Goal: Task Accomplishment & Management: Use online tool/utility

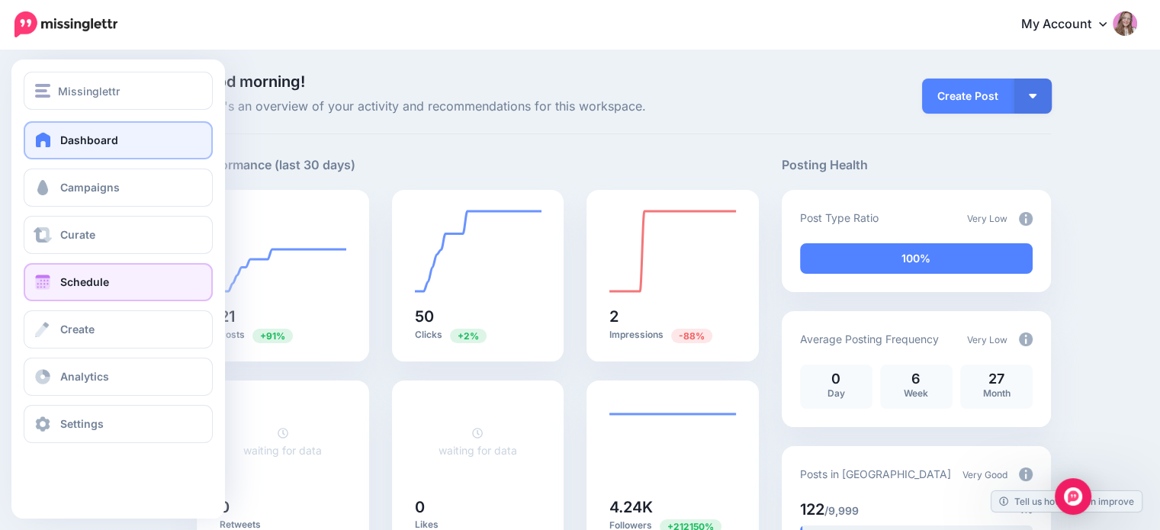
click at [59, 296] on link "Schedule" at bounding box center [118, 282] width 189 height 38
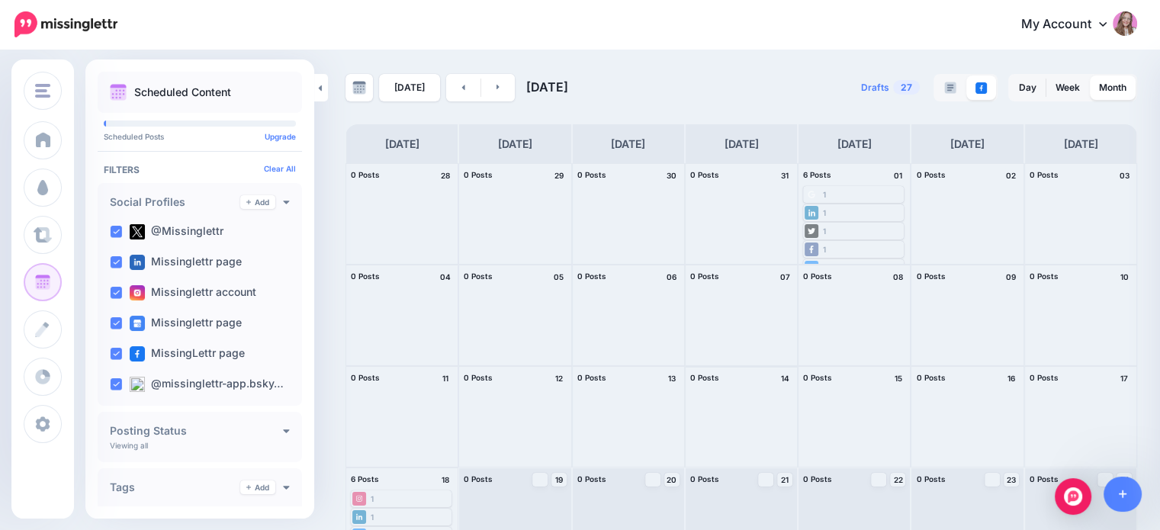
scroll to position [140, 0]
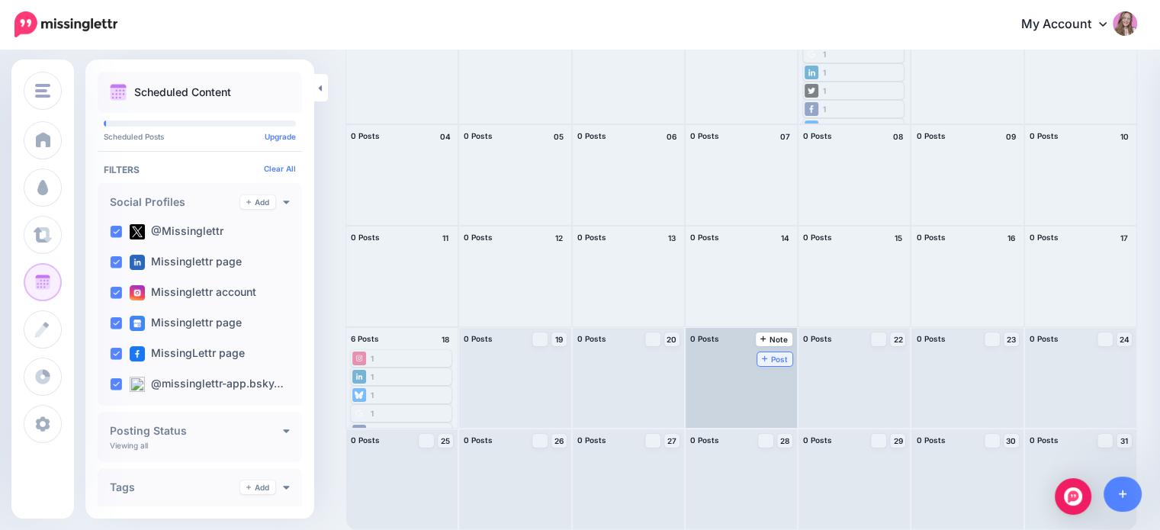
click at [762, 355] on span "Post" at bounding box center [775, 359] width 27 height 8
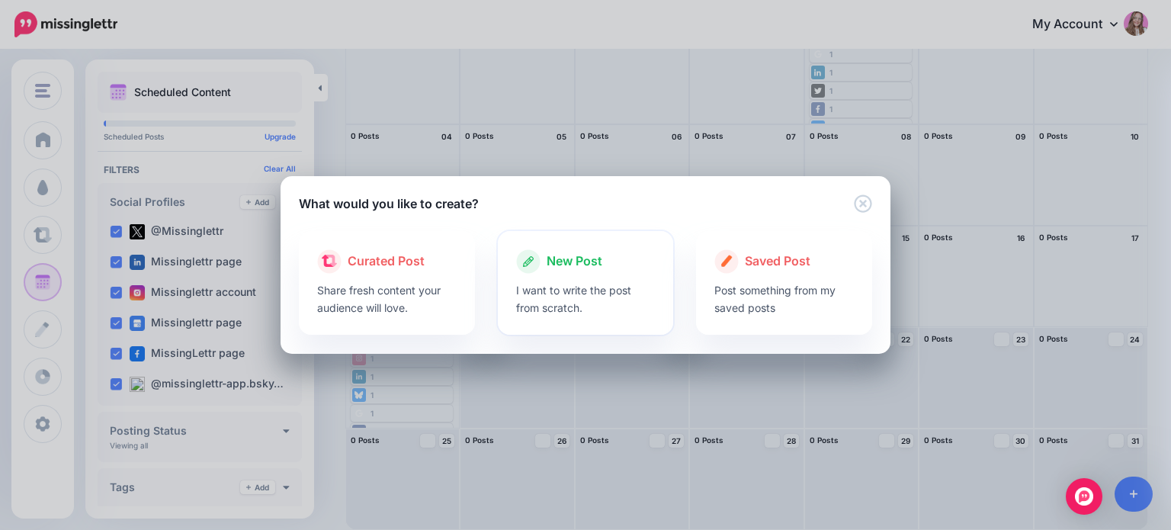
click at [592, 271] on span "New Post" at bounding box center [575, 262] width 56 height 20
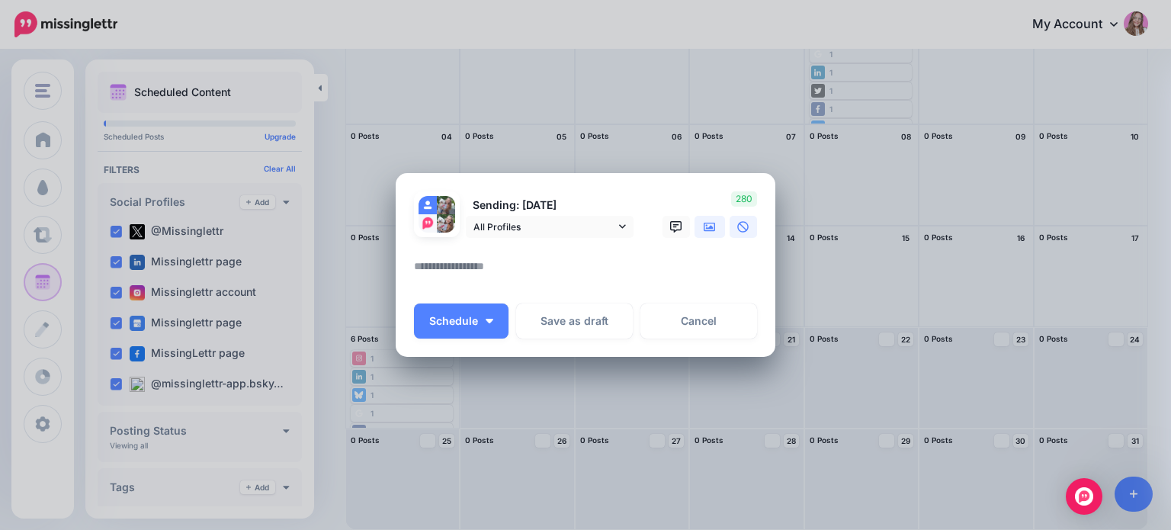
click at [695, 224] on link at bounding box center [710, 227] width 31 height 22
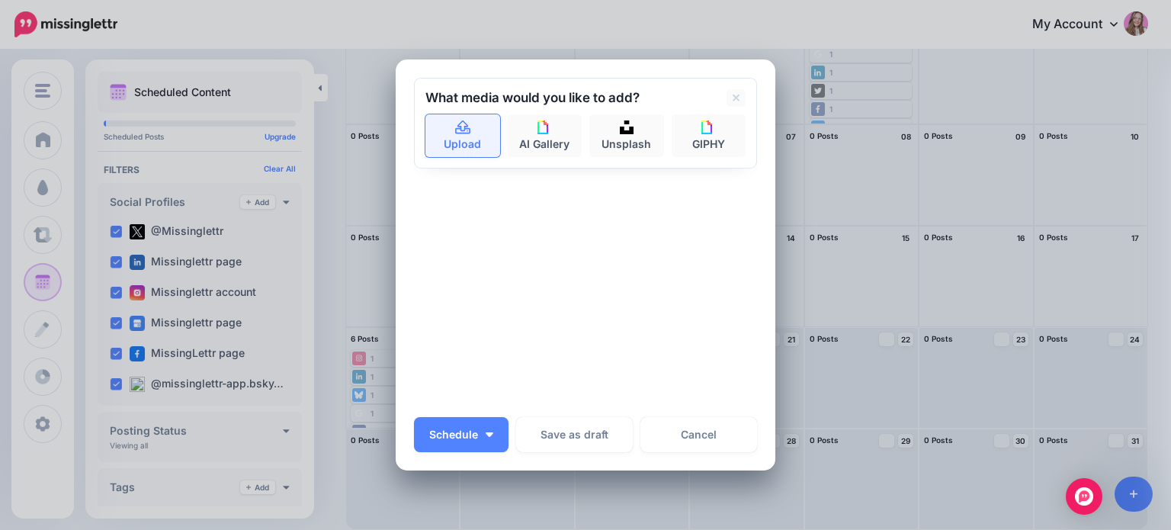
click at [462, 127] on icon at bounding box center [464, 128] width 18 height 14
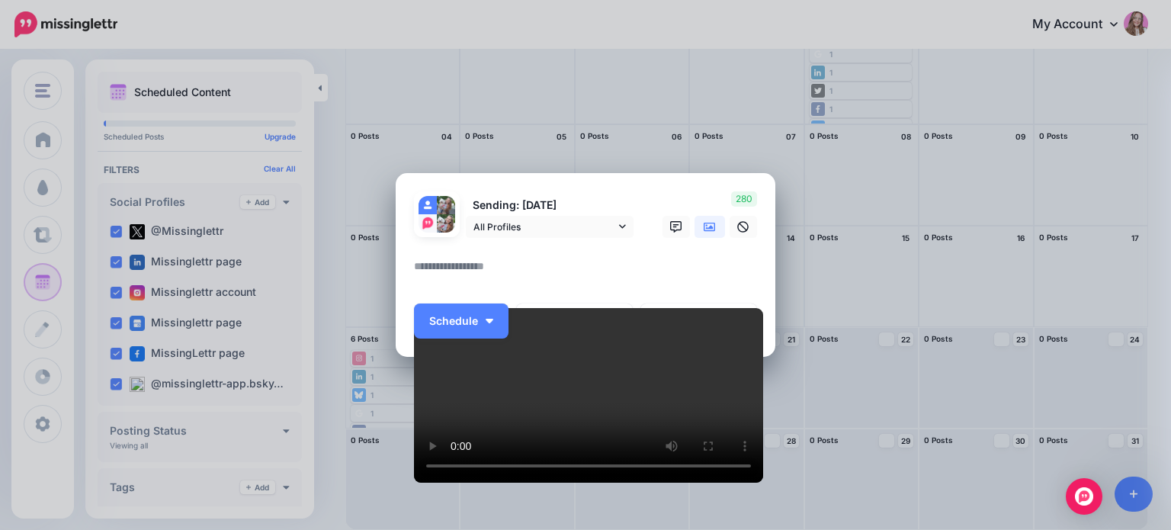
click at [507, 257] on textarea at bounding box center [589, 272] width 351 height 30
type textarea "*********"
click at [477, 329] on button "Schedule" at bounding box center [461, 321] width 95 height 35
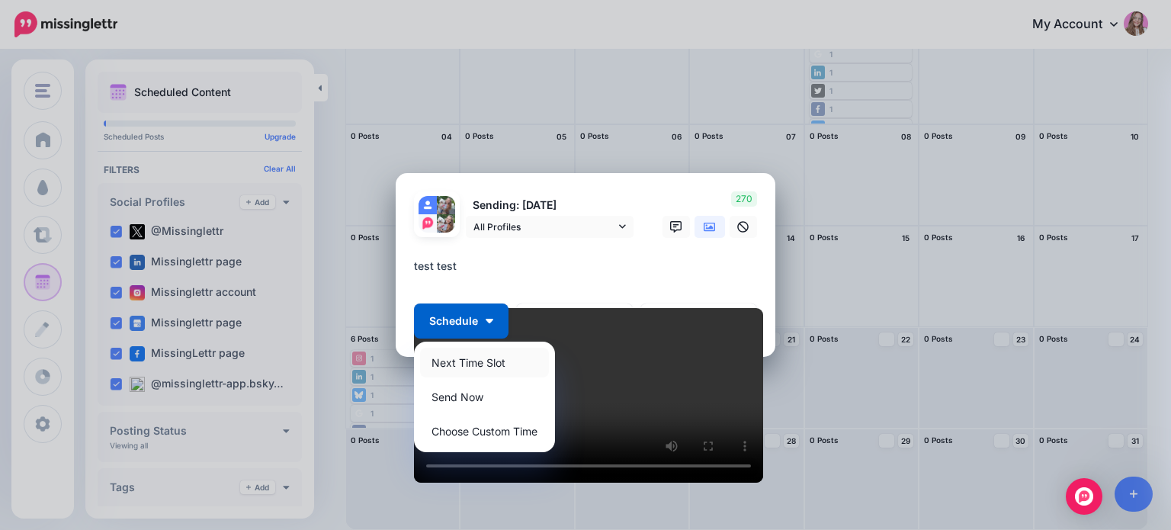
click at [477, 366] on link "Next Time Slot" at bounding box center [484, 363] width 129 height 30
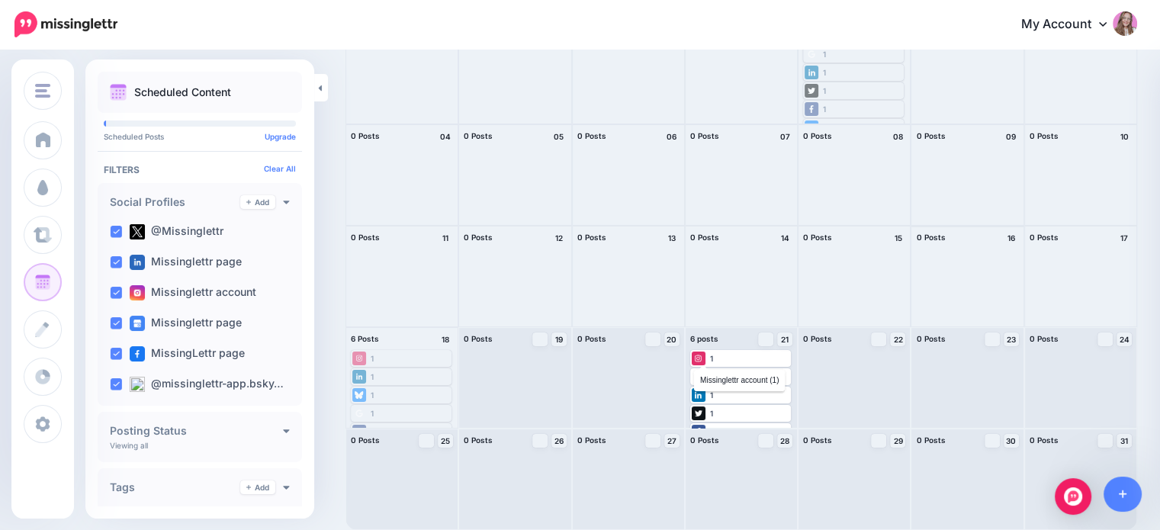
scroll to position [0, 0]
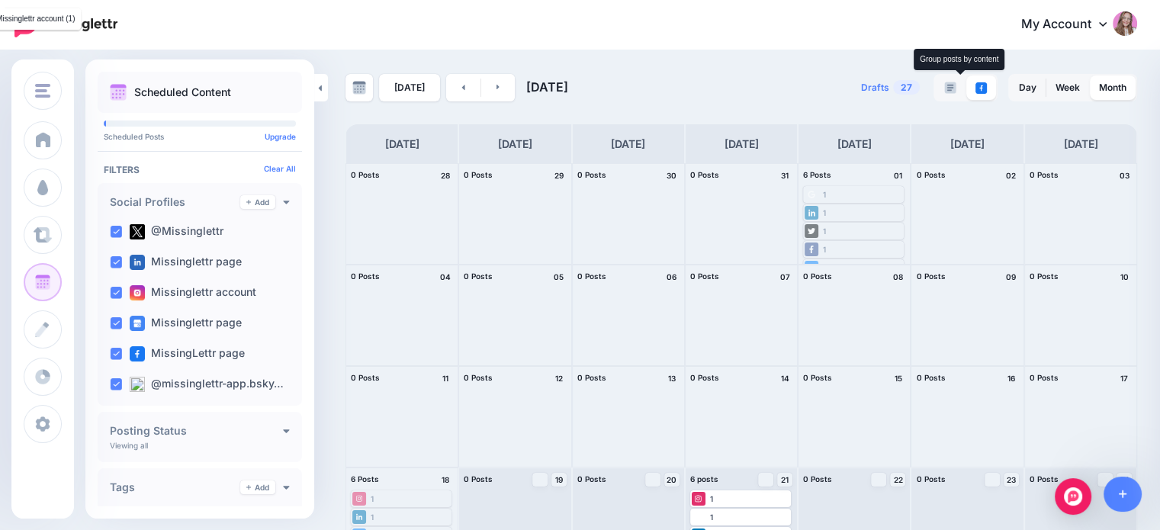
click at [956, 82] on img at bounding box center [950, 88] width 12 height 12
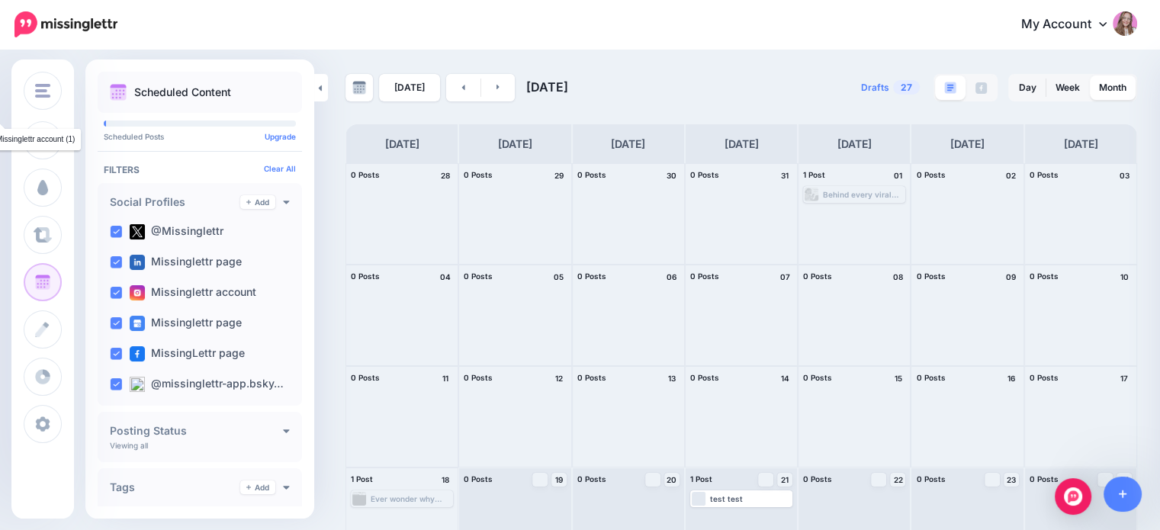
scroll to position [140, 0]
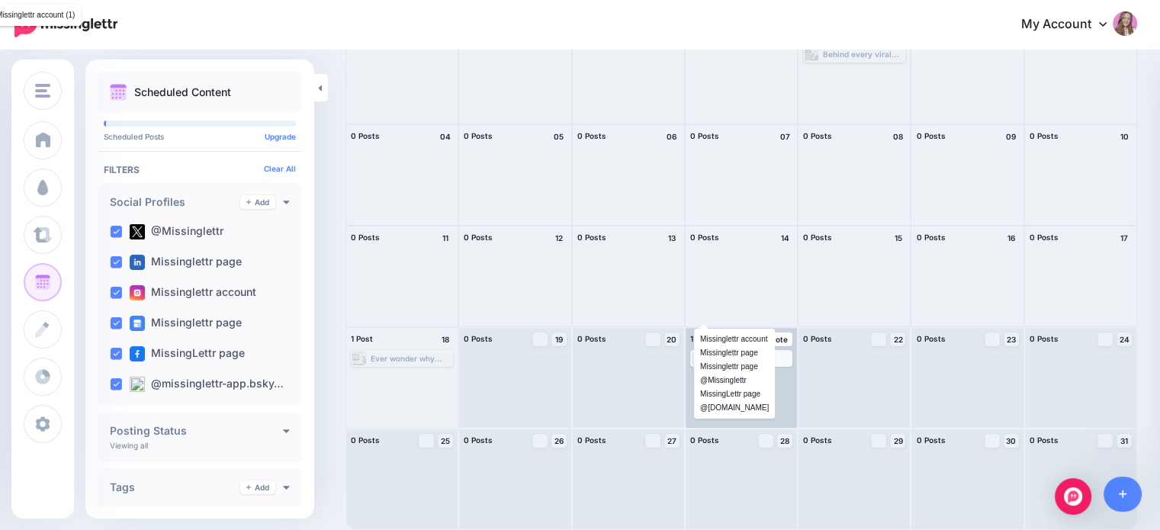
click at [702, 356] on span "Loading" at bounding box center [707, 396] width 31 height 88
click at [730, 377] on span "Edit" at bounding box center [724, 377] width 12 height 8
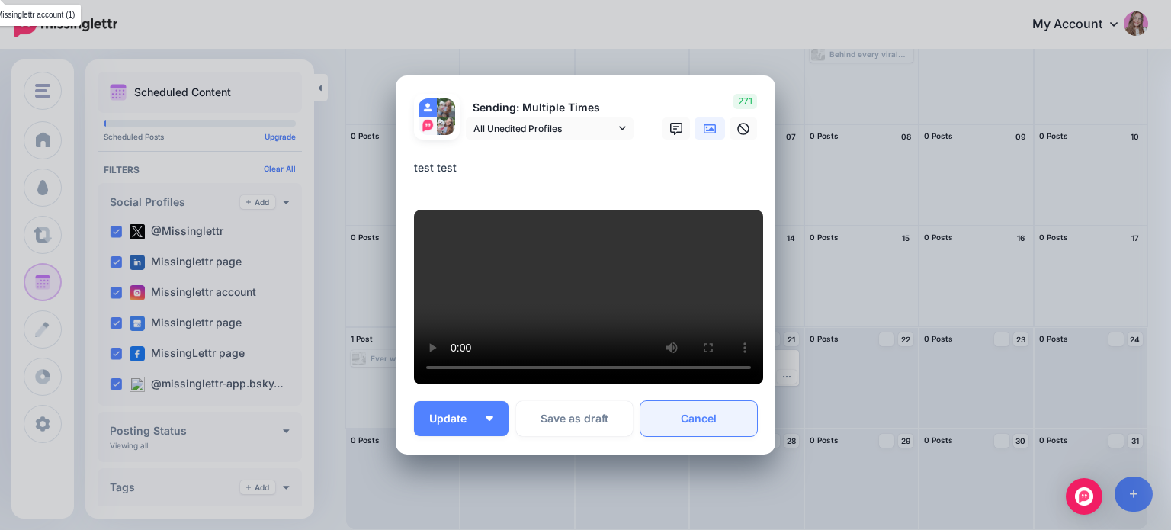
click at [686, 426] on link "Cancel" at bounding box center [699, 418] width 117 height 35
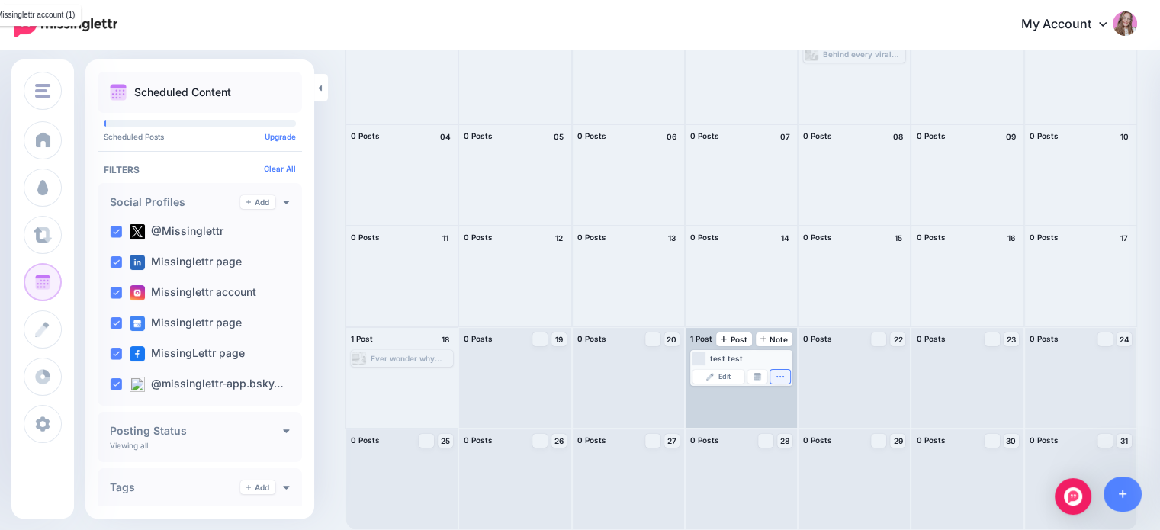
click at [785, 374] on icon "button" at bounding box center [780, 376] width 9 height 9
click at [785, 379] on icon "button" at bounding box center [780, 376] width 9 height 9
click at [784, 376] on icon "button" at bounding box center [780, 377] width 8 height 2
click at [762, 416] on link "Delete Post" at bounding box center [746, 419] width 79 height 17
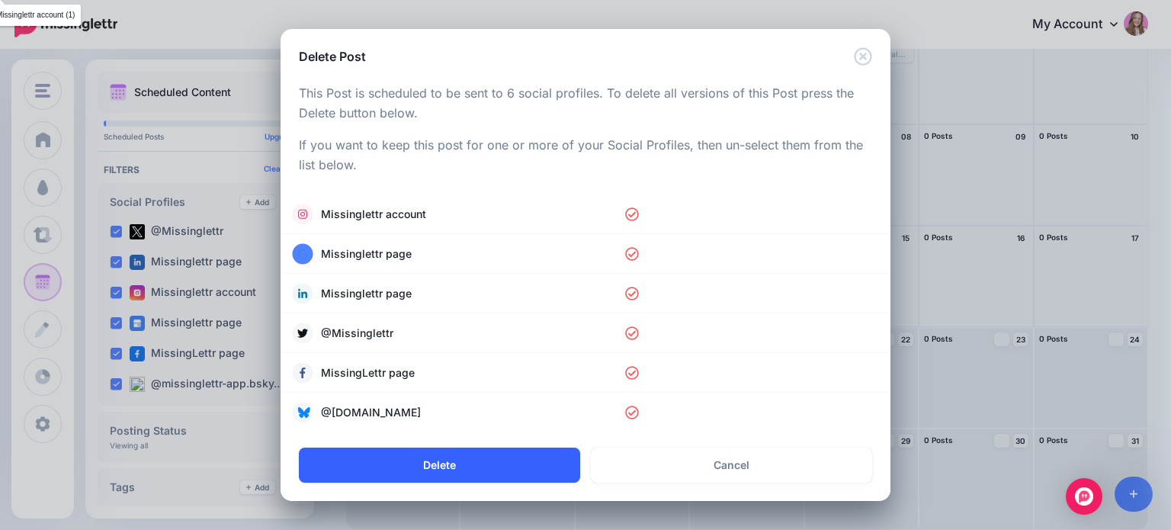
click at [493, 462] on button "Delete" at bounding box center [439, 465] width 281 height 35
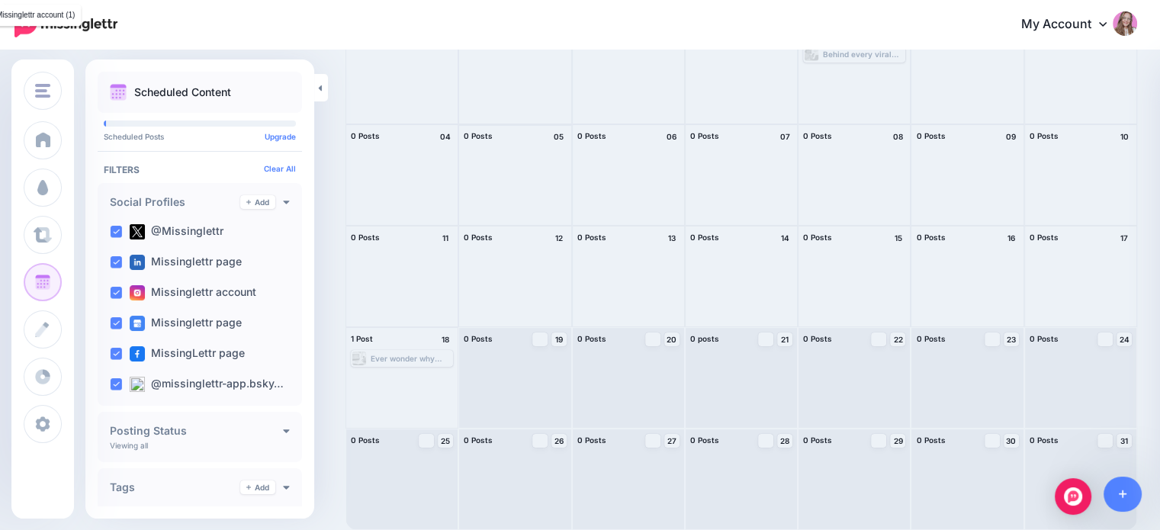
scroll to position [0, 0]
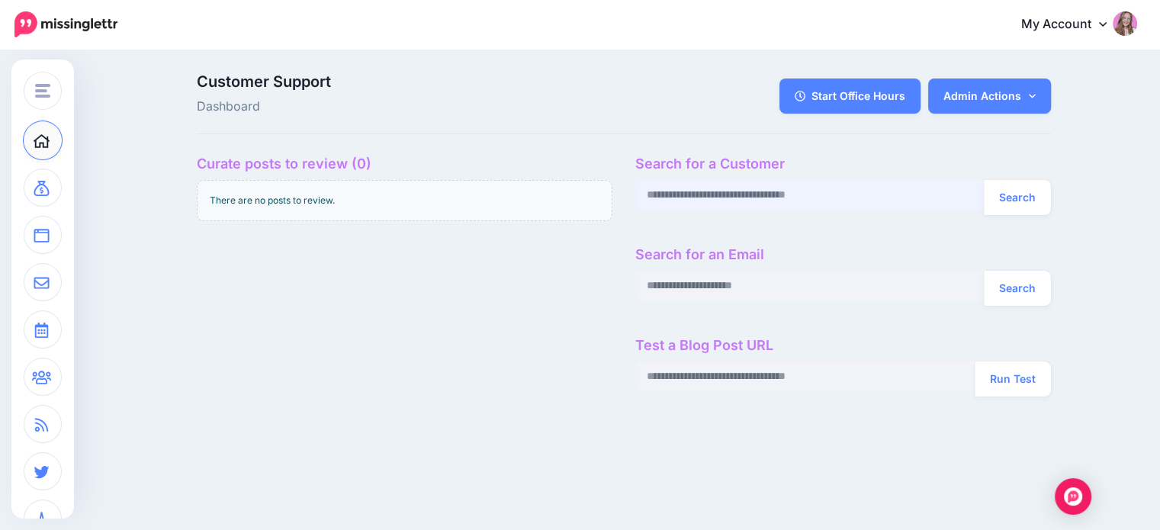
click at [662, 191] on input "text" at bounding box center [809, 195] width 349 height 30
paste input "**********"
type input "**********"
click at [984, 180] on button "Search" at bounding box center [1017, 197] width 67 height 35
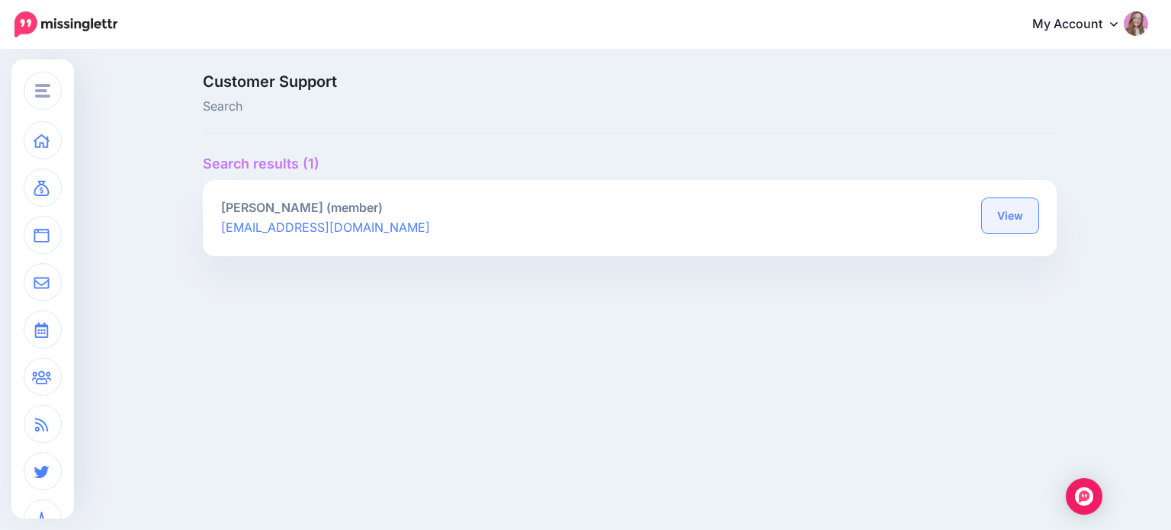
click at [1017, 221] on link "View" at bounding box center [1010, 215] width 56 height 35
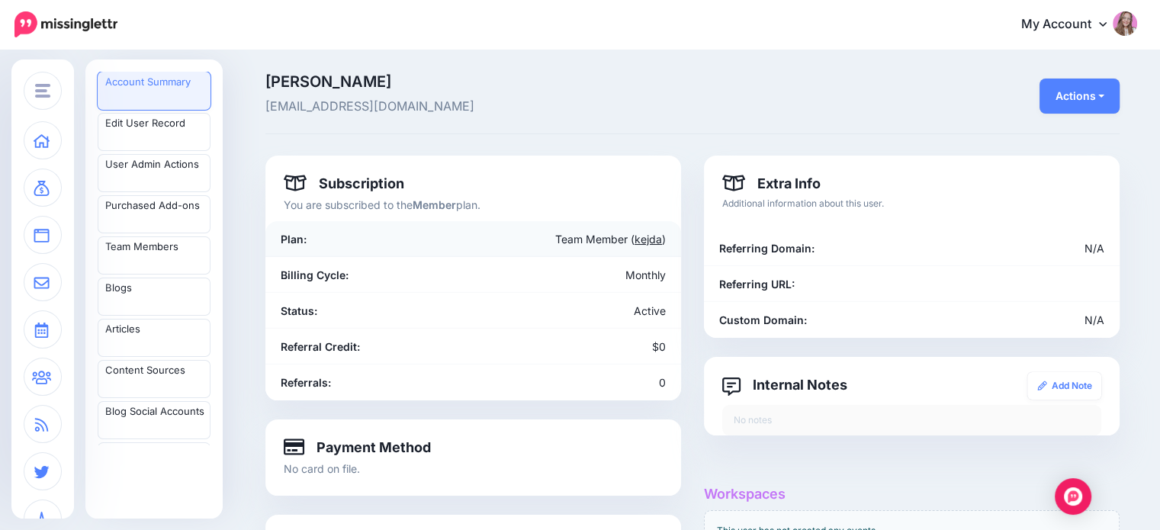
click at [647, 237] on link "kejda" at bounding box center [647, 239] width 27 height 13
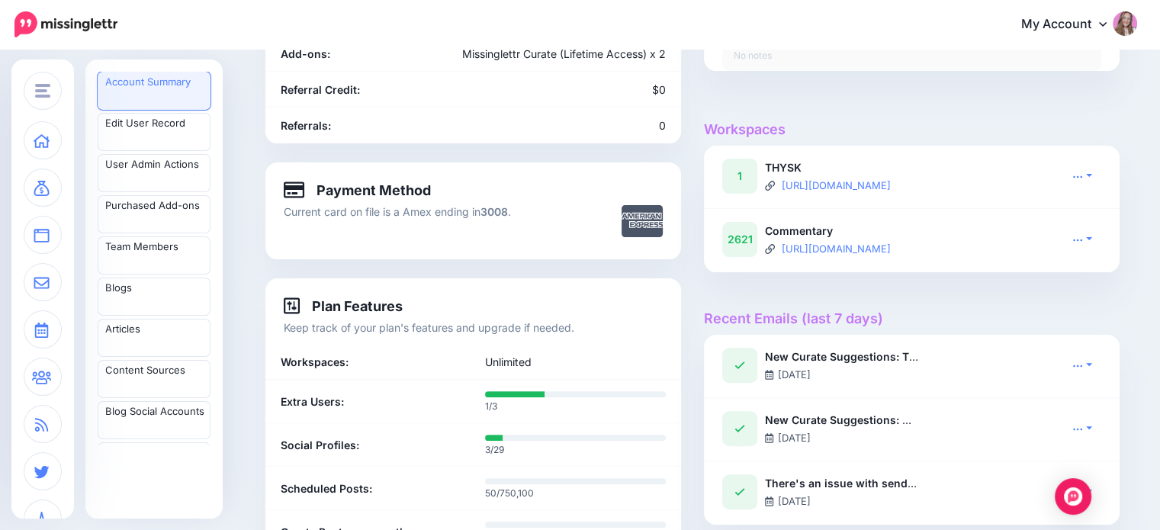
scroll to position [369, 0]
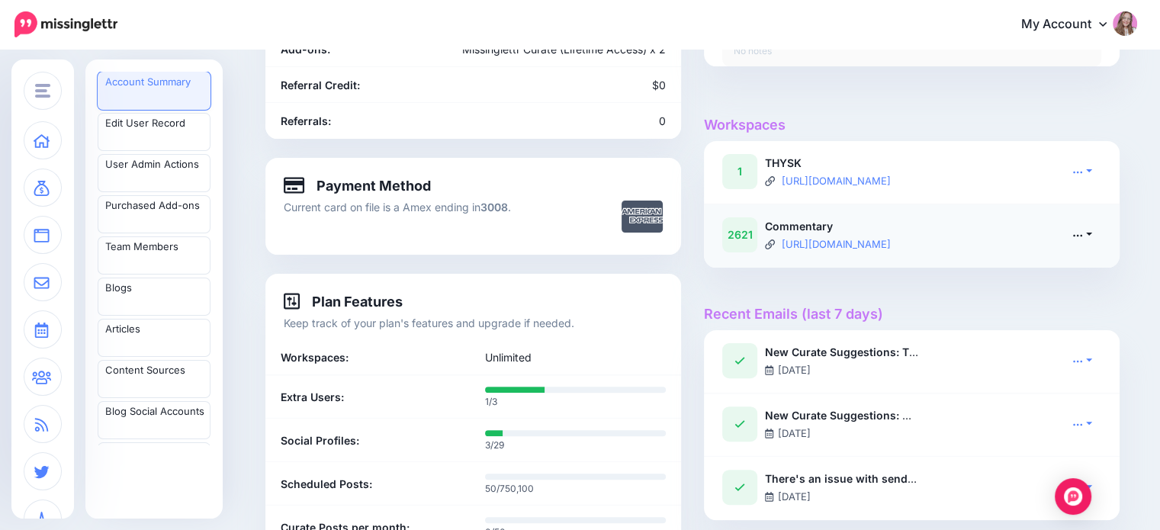
click at [1078, 236] on icon at bounding box center [1077, 235] width 11 height 11
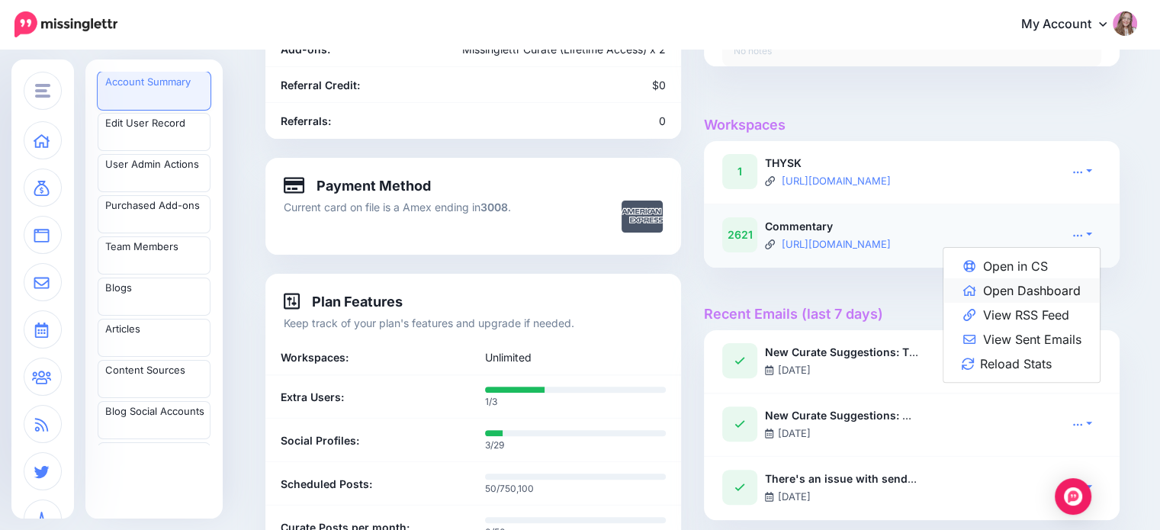
click at [1052, 294] on link "Open Dashboard" at bounding box center [1021, 290] width 156 height 24
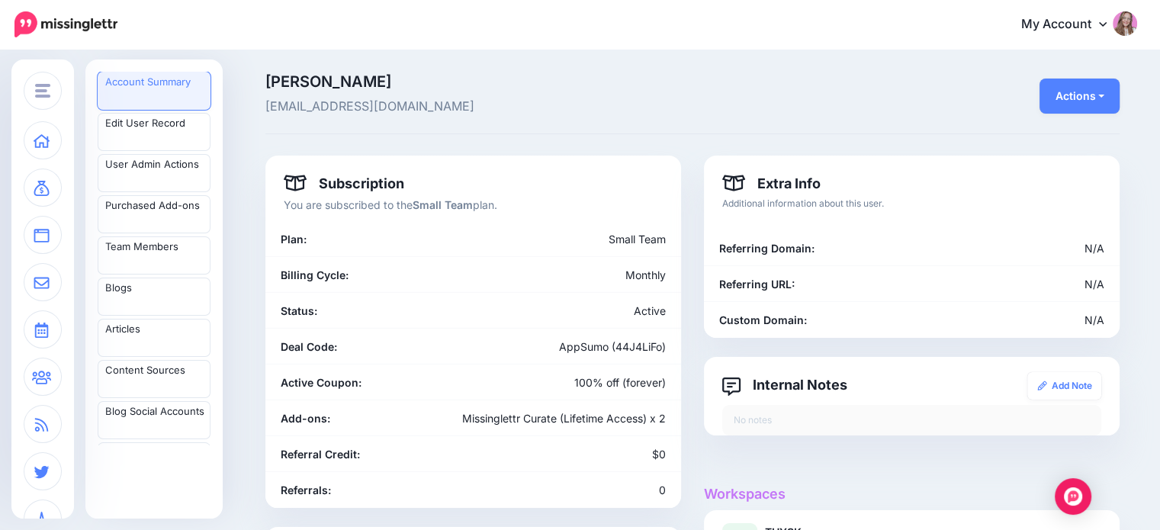
scroll to position [0, 0]
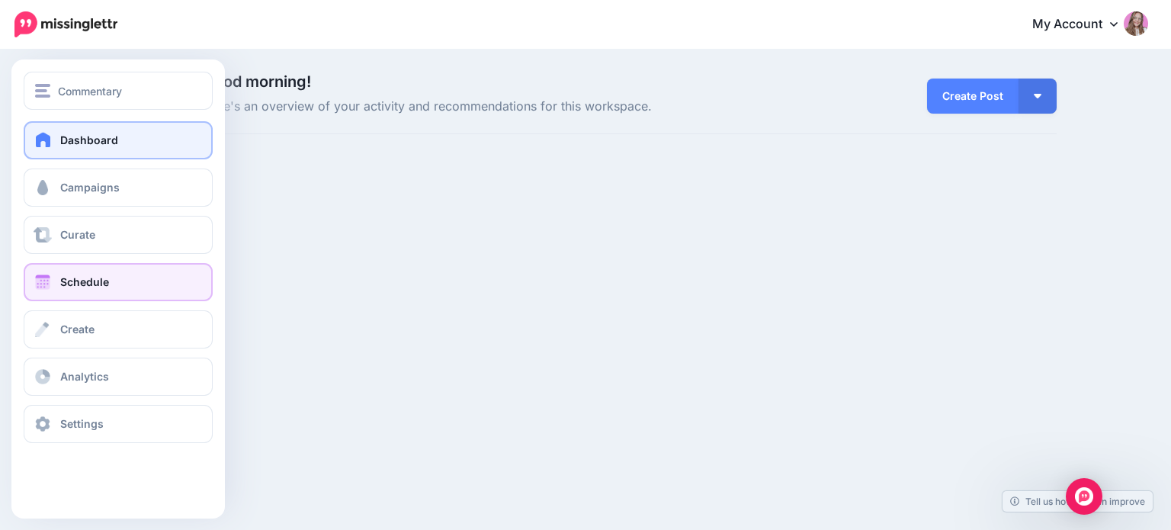
click at [82, 285] on span "Schedule" at bounding box center [84, 281] width 49 height 13
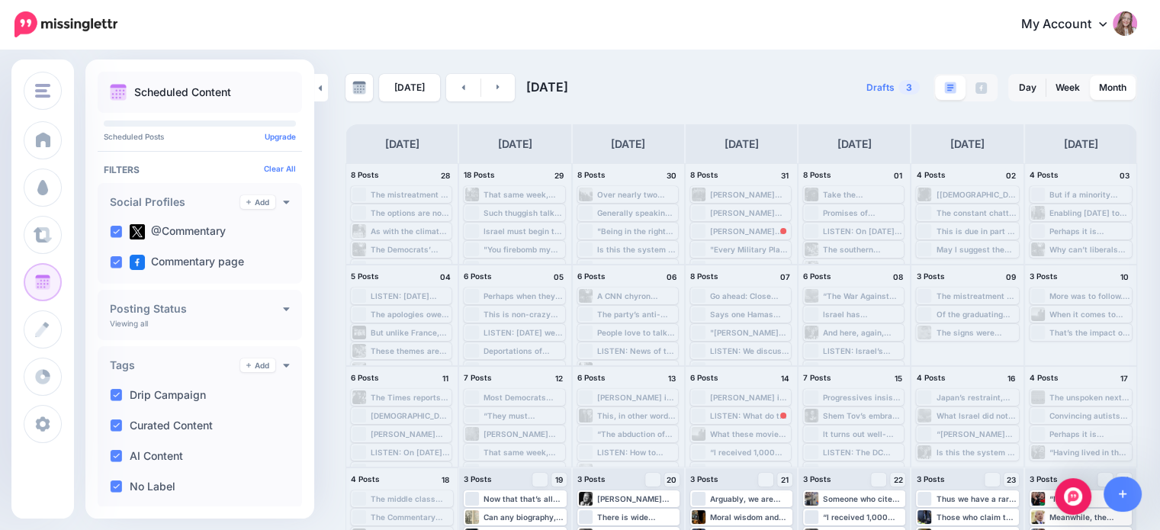
scroll to position [140, 0]
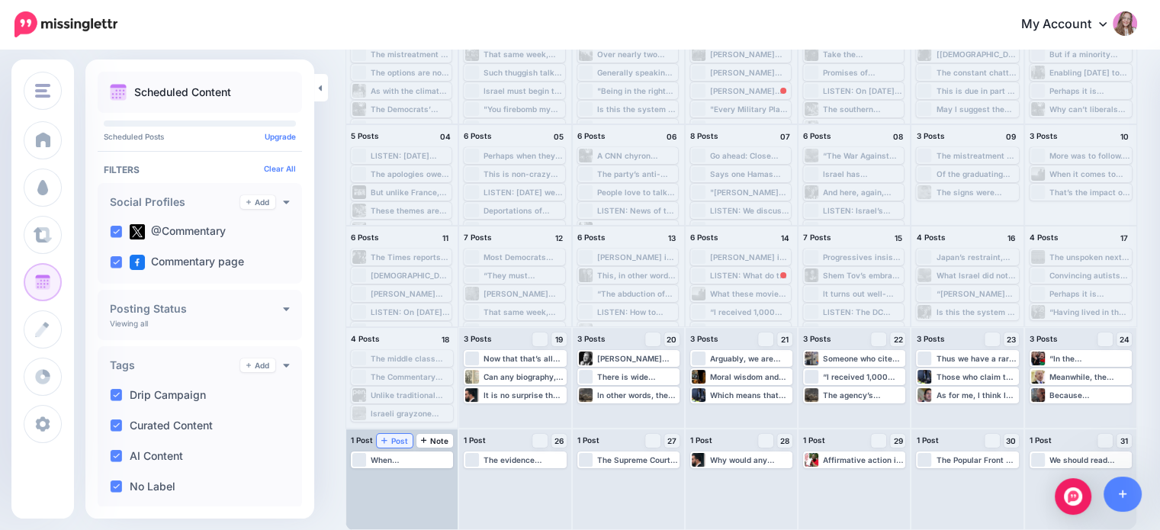
click at [405, 442] on span "Post" at bounding box center [394, 441] width 27 height 8
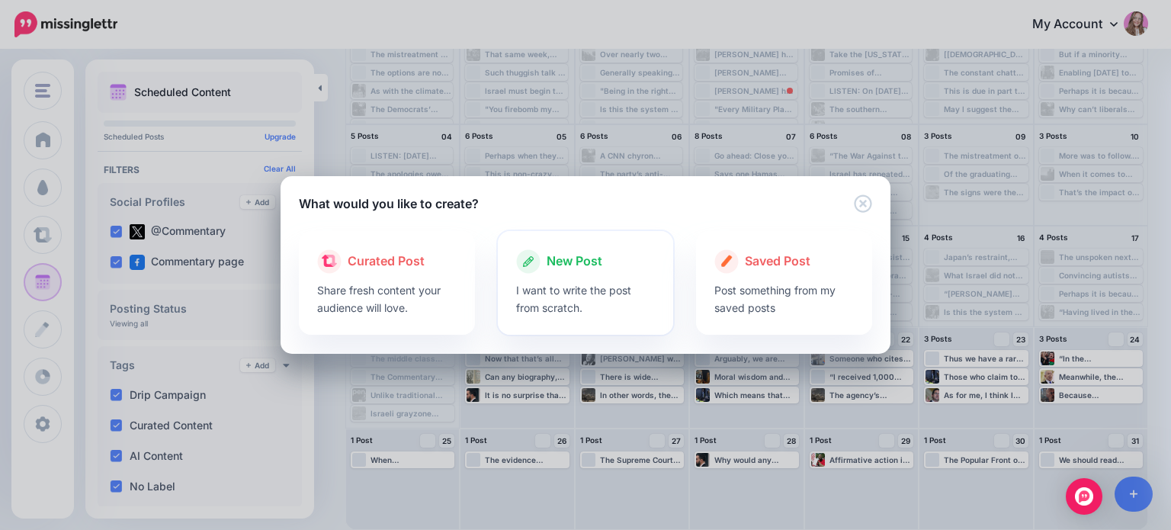
click at [565, 268] on span "New Post" at bounding box center [575, 262] width 56 height 20
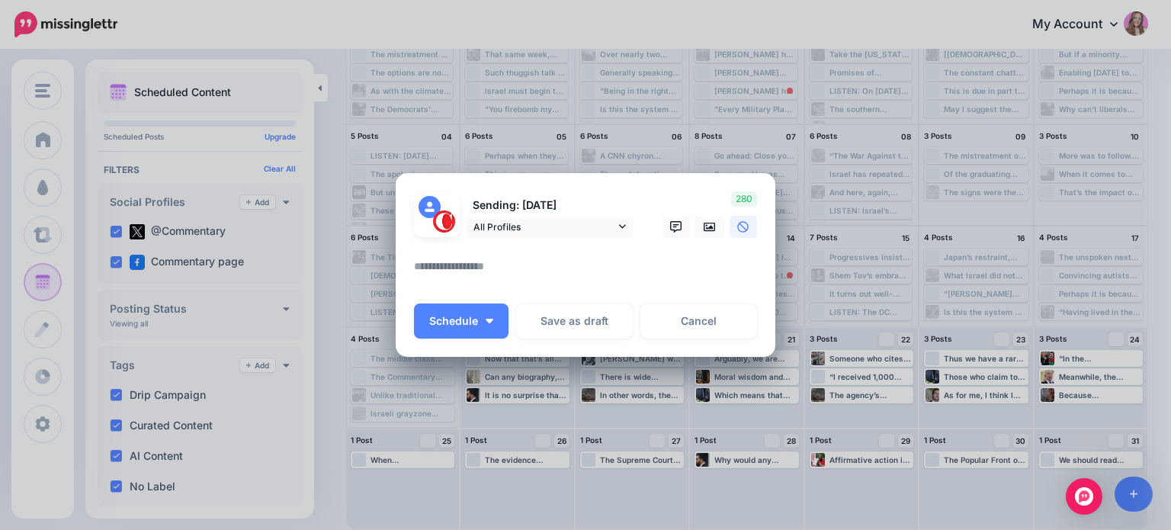
click at [511, 263] on textarea at bounding box center [589, 272] width 351 height 30
type textarea "*********"
click at [705, 228] on icon at bounding box center [710, 227] width 12 height 12
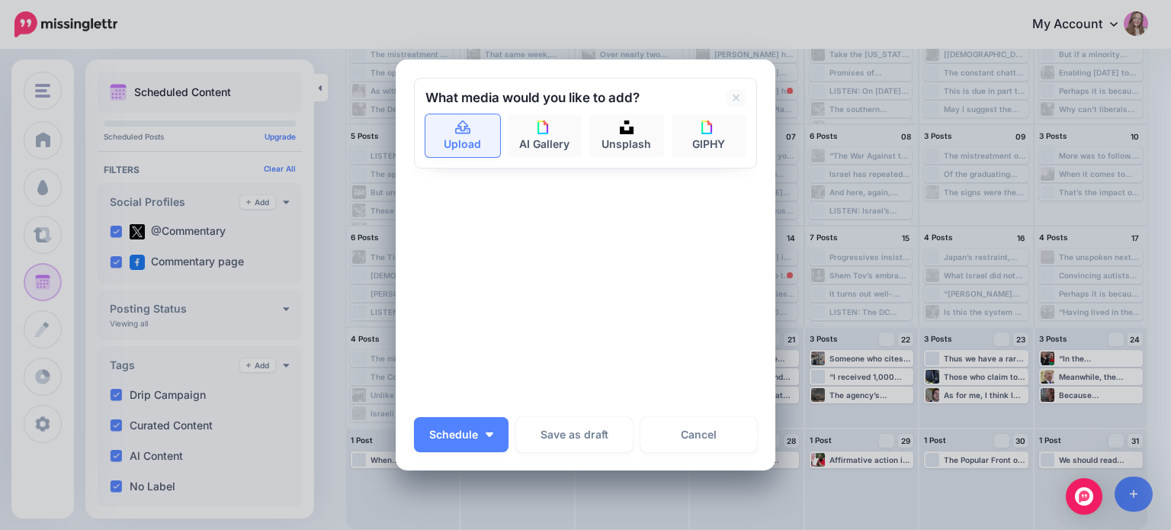
click at [463, 139] on link "Upload" at bounding box center [463, 135] width 75 height 43
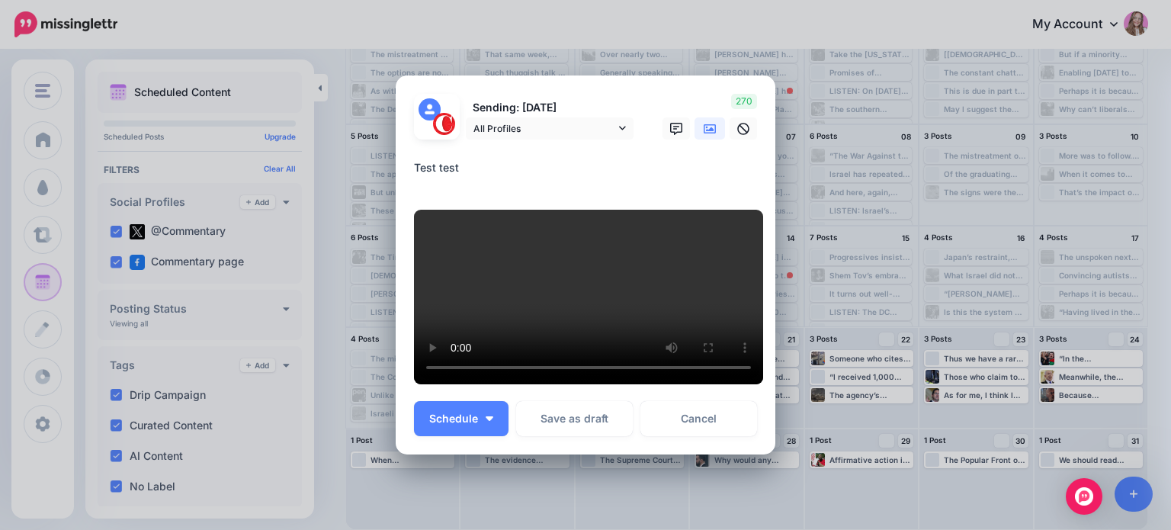
click at [461, 159] on textarea "*********" at bounding box center [589, 174] width 351 height 30
click at [471, 165] on textarea "*********" at bounding box center [589, 174] width 351 height 30
click at [467, 424] on span "Schedule" at bounding box center [453, 418] width 49 height 11
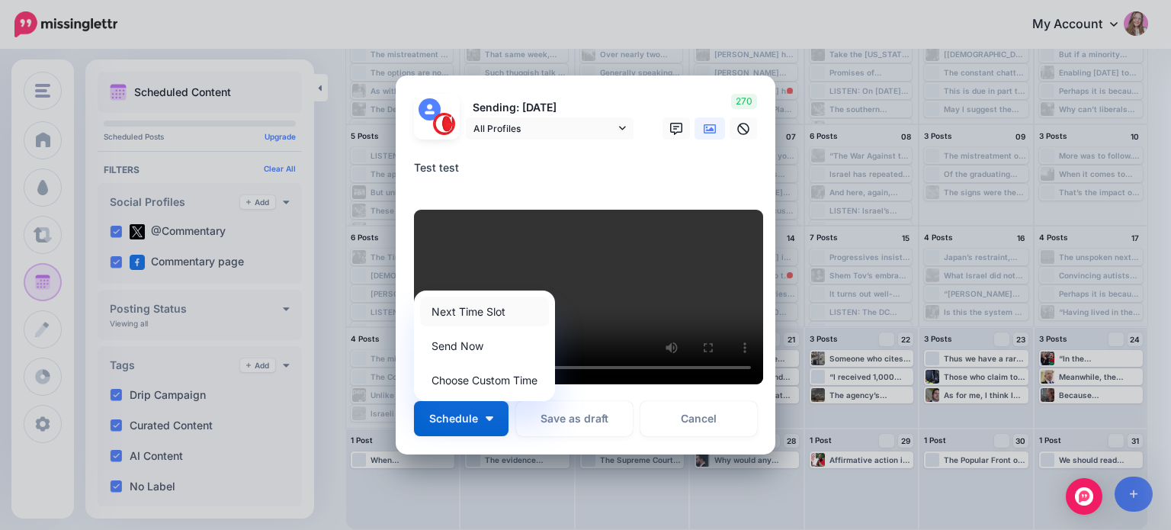
click at [478, 326] on link "Next Time Slot" at bounding box center [484, 312] width 129 height 30
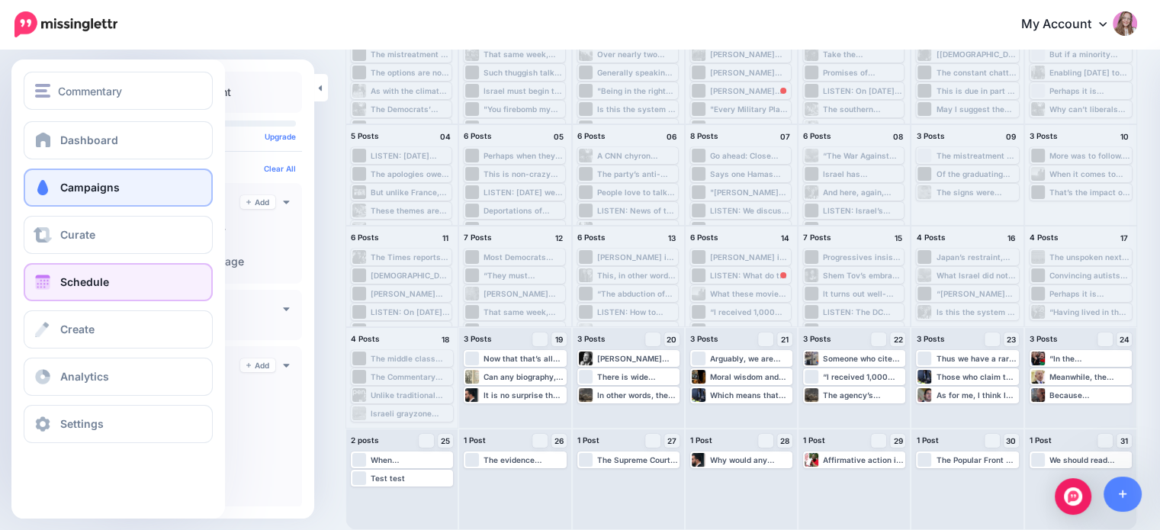
click at [50, 201] on link "Campaigns" at bounding box center [118, 188] width 189 height 38
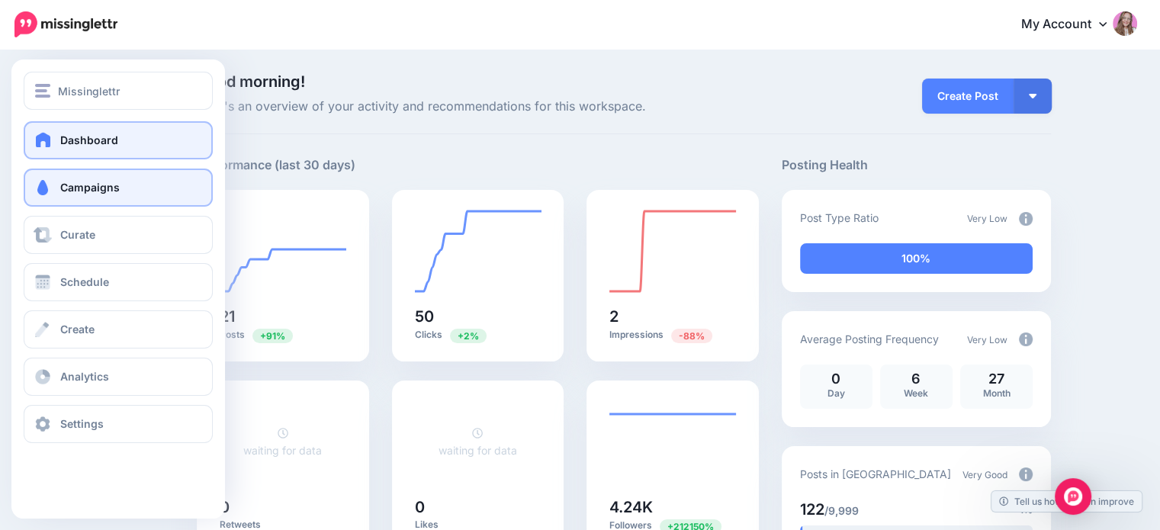
click at [59, 185] on link "Campaigns" at bounding box center [118, 188] width 189 height 38
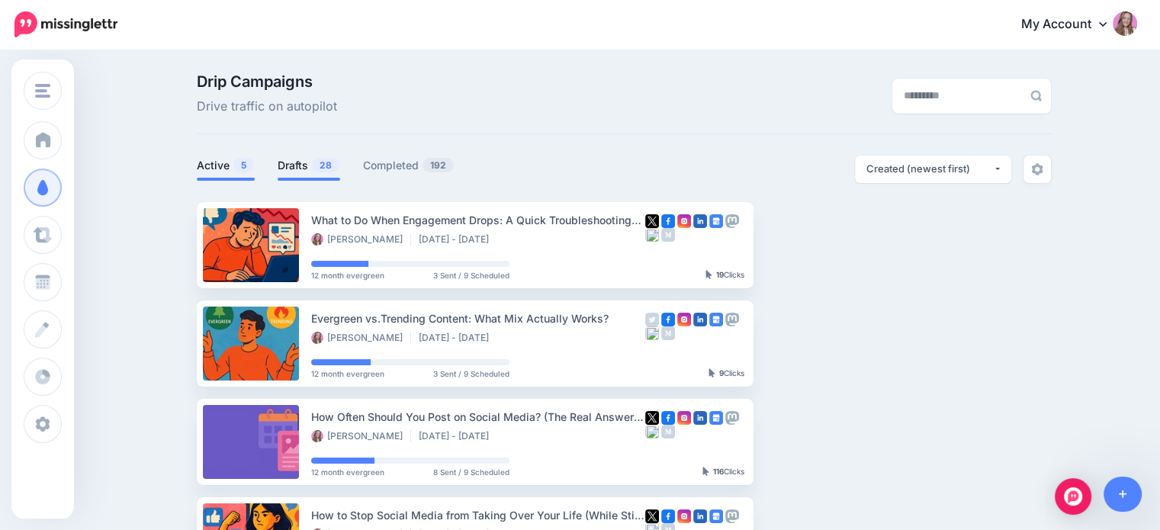
click at [323, 165] on span "28" at bounding box center [325, 165] width 27 height 14
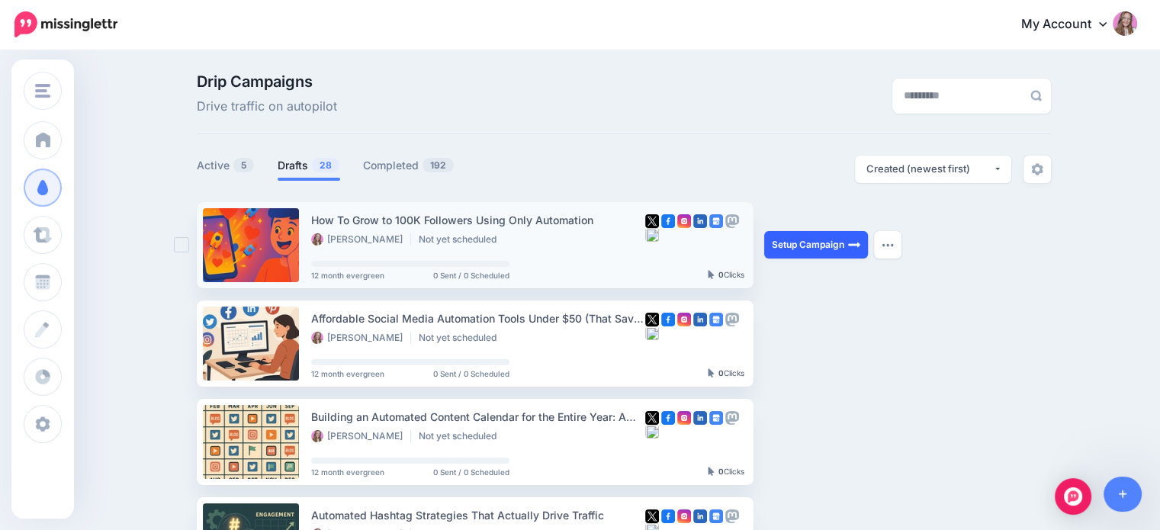
click at [815, 249] on link "Setup Campaign" at bounding box center [816, 244] width 104 height 27
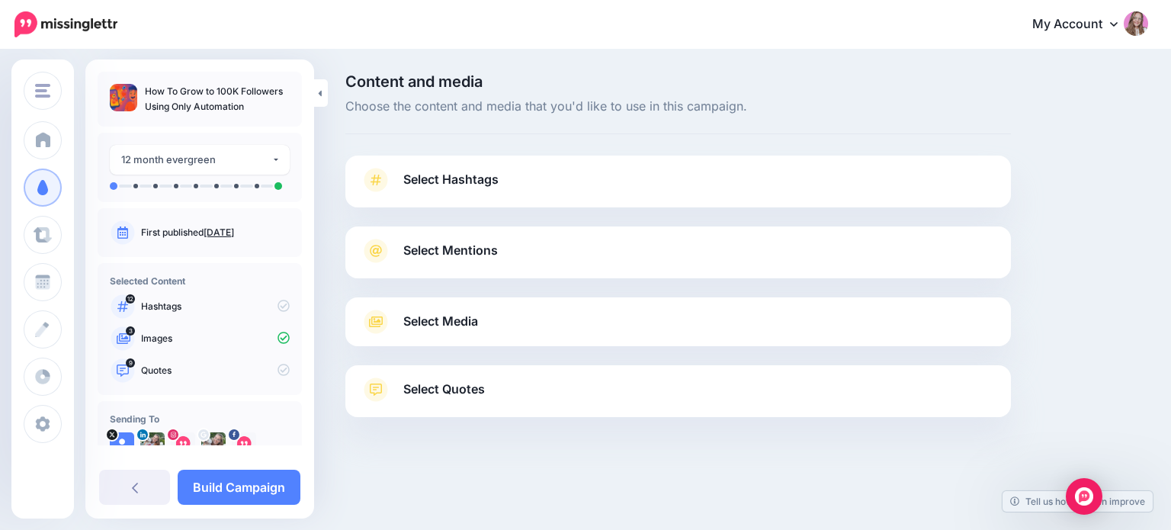
click at [440, 311] on span "Select Media" at bounding box center [440, 321] width 75 height 21
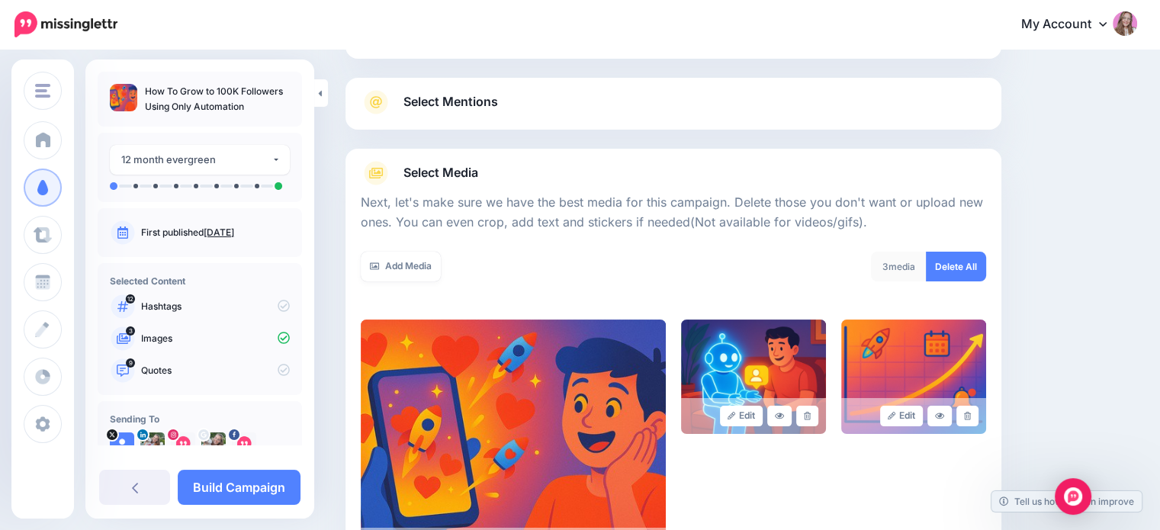
scroll to position [167, 0]
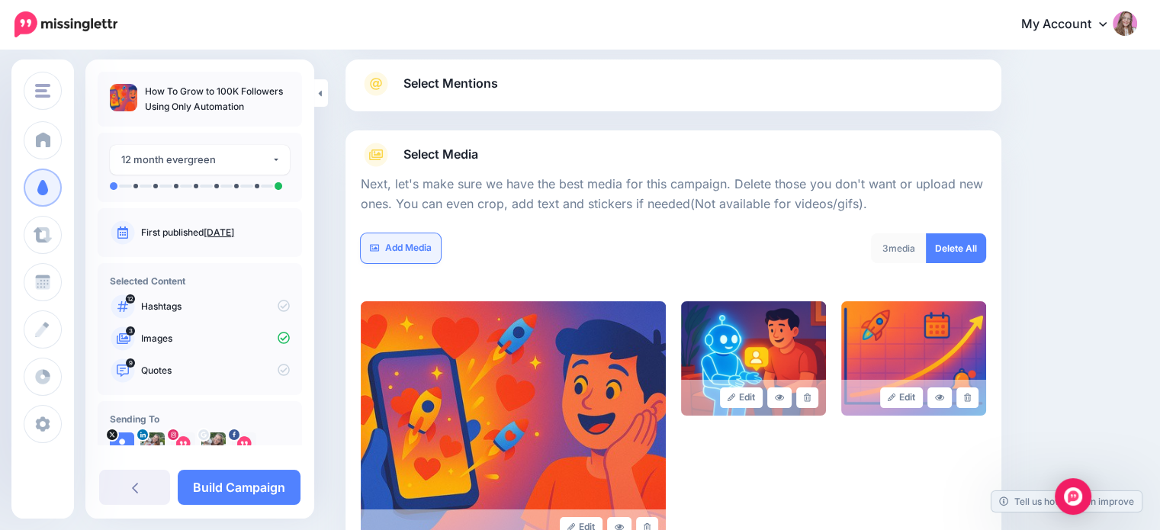
click at [429, 244] on link "Add Media" at bounding box center [401, 248] width 80 height 30
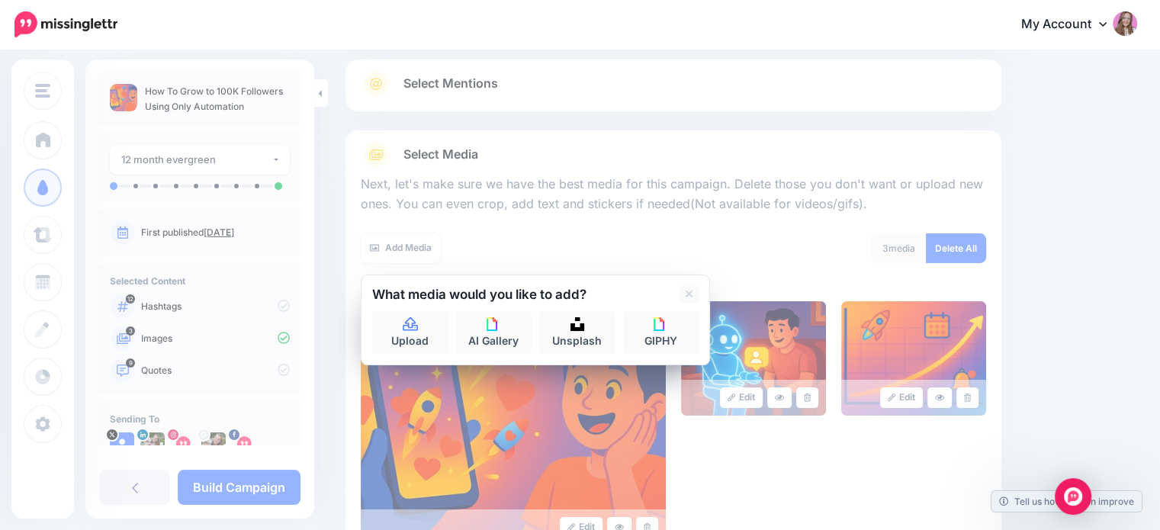
click at [400, 307] on div at bounding box center [535, 308] width 326 height 8
click at [400, 321] on link "Upload" at bounding box center [410, 332] width 76 height 43
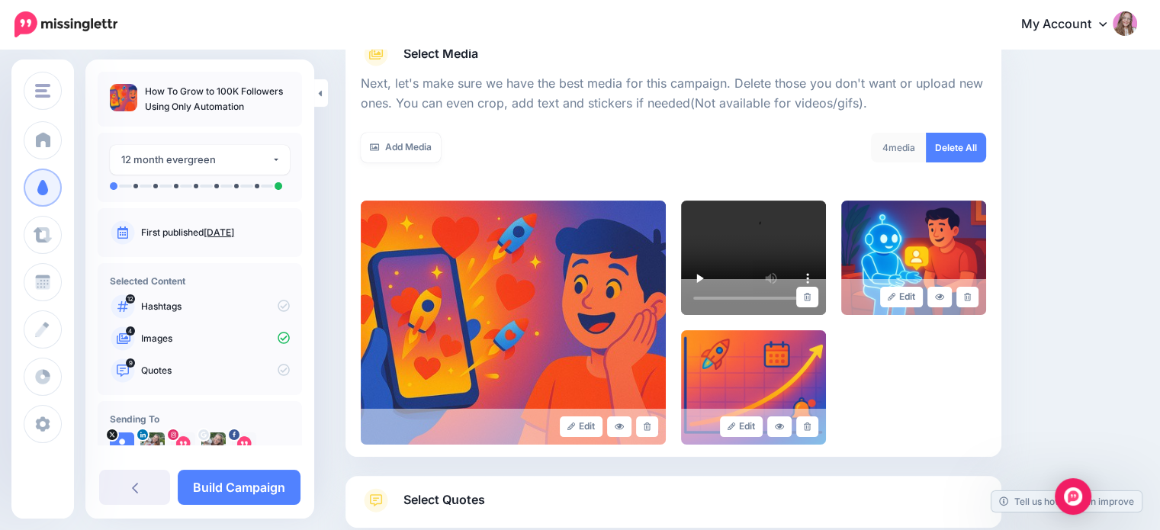
scroll to position [364, 0]
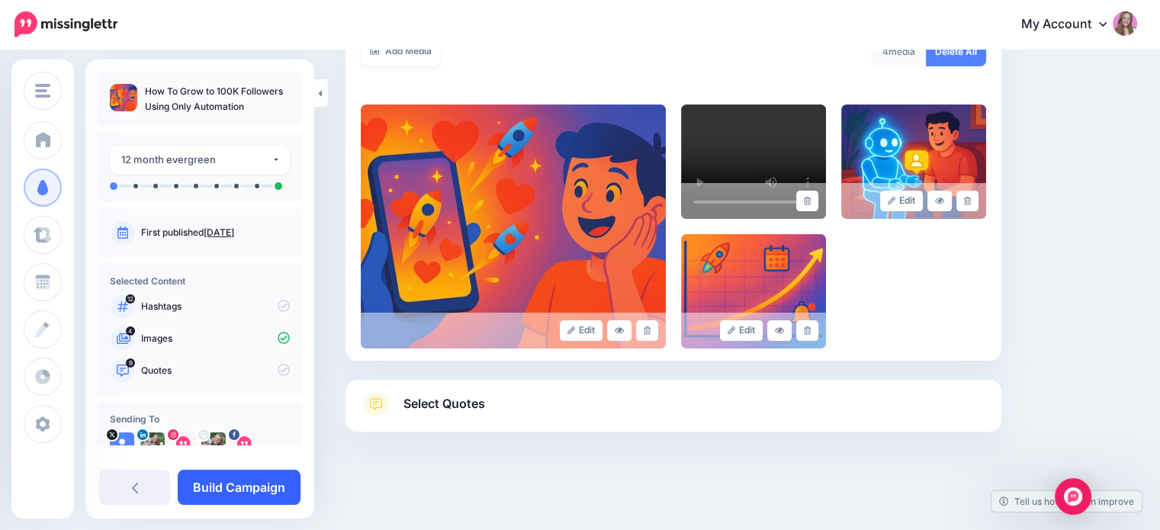
click at [238, 481] on link "Build Campaign" at bounding box center [239, 487] width 123 height 35
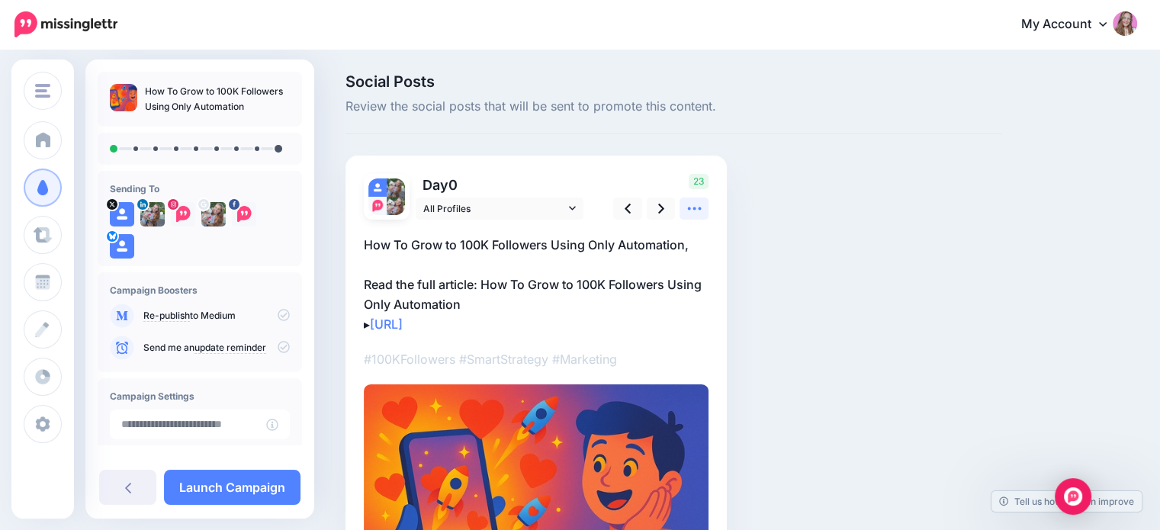
click at [686, 206] on icon at bounding box center [694, 209] width 16 height 16
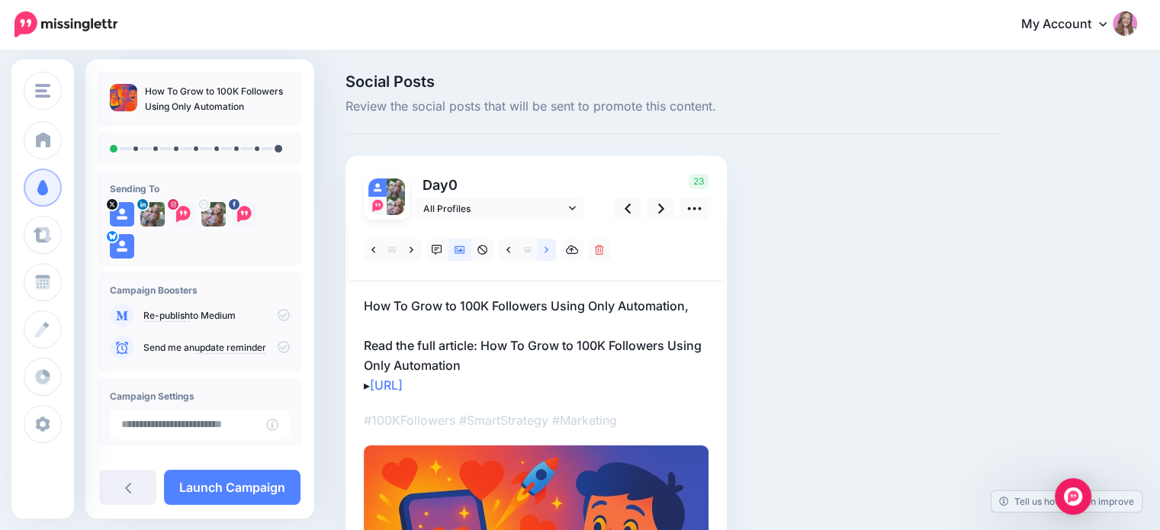
click at [541, 252] on link at bounding box center [546, 250] width 19 height 22
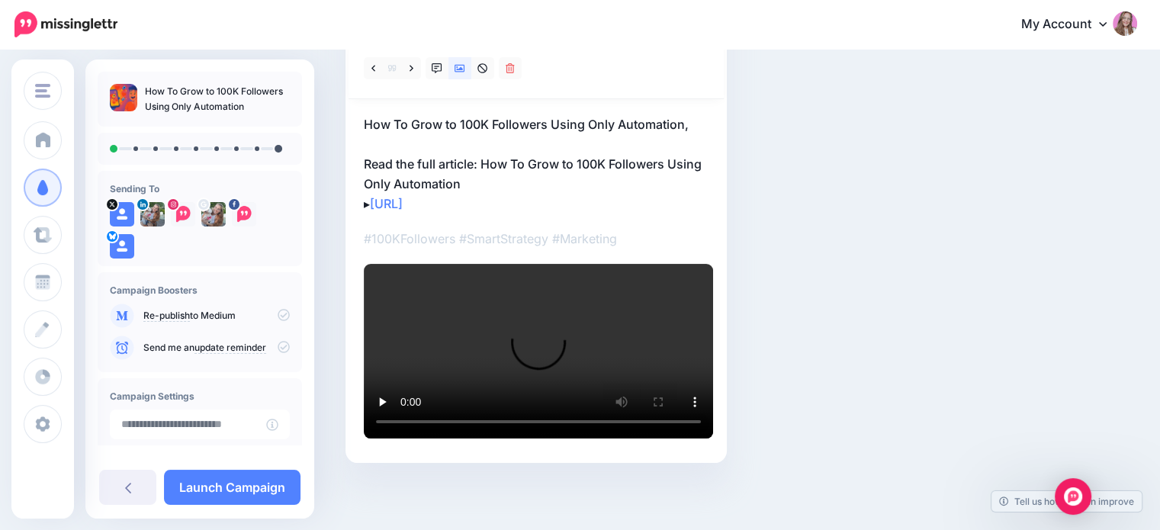
scroll to position [85, 0]
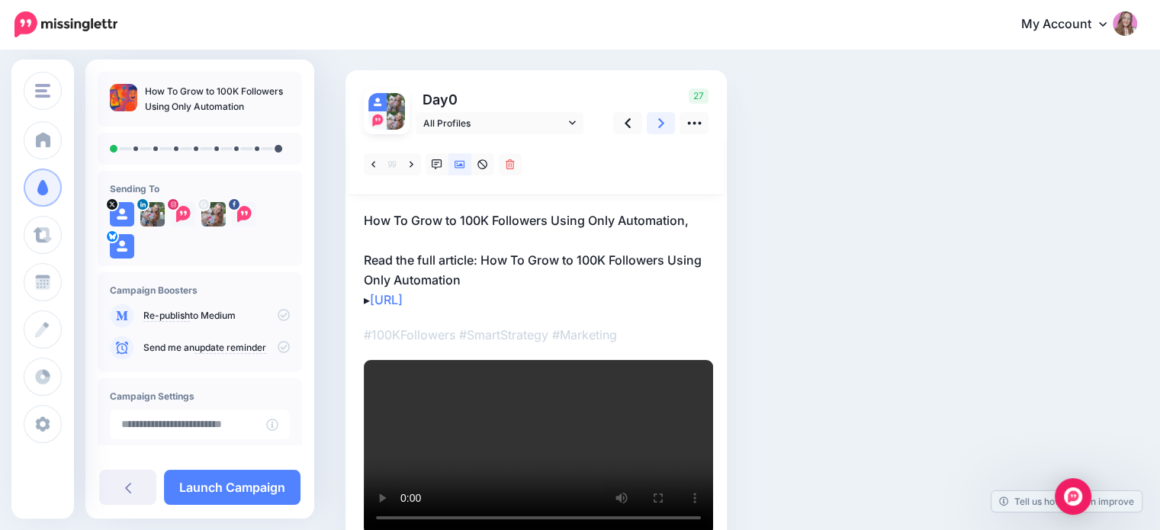
click at [665, 124] on link at bounding box center [661, 123] width 29 height 22
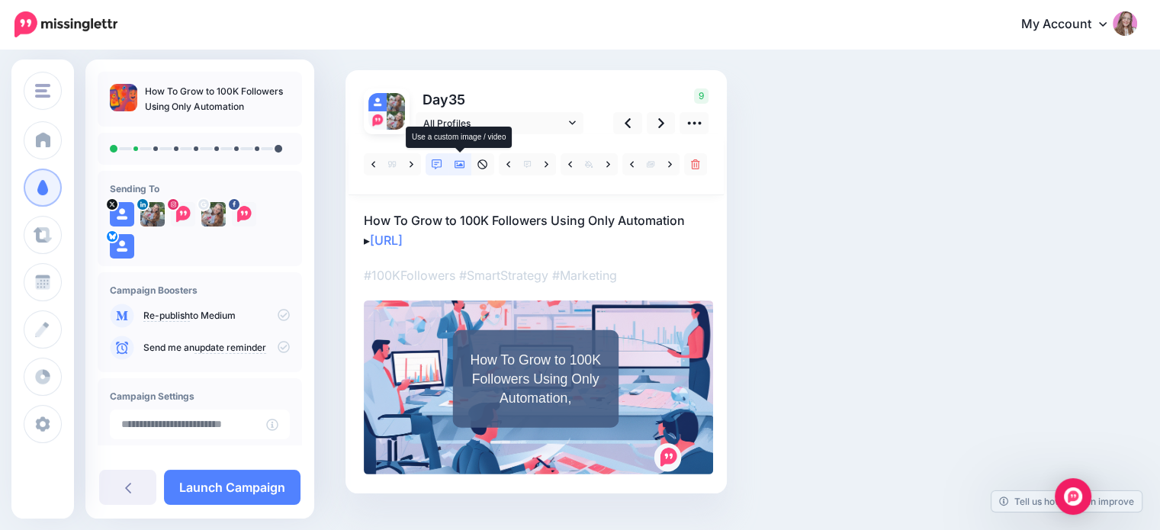
click at [464, 163] on icon at bounding box center [460, 164] width 11 height 11
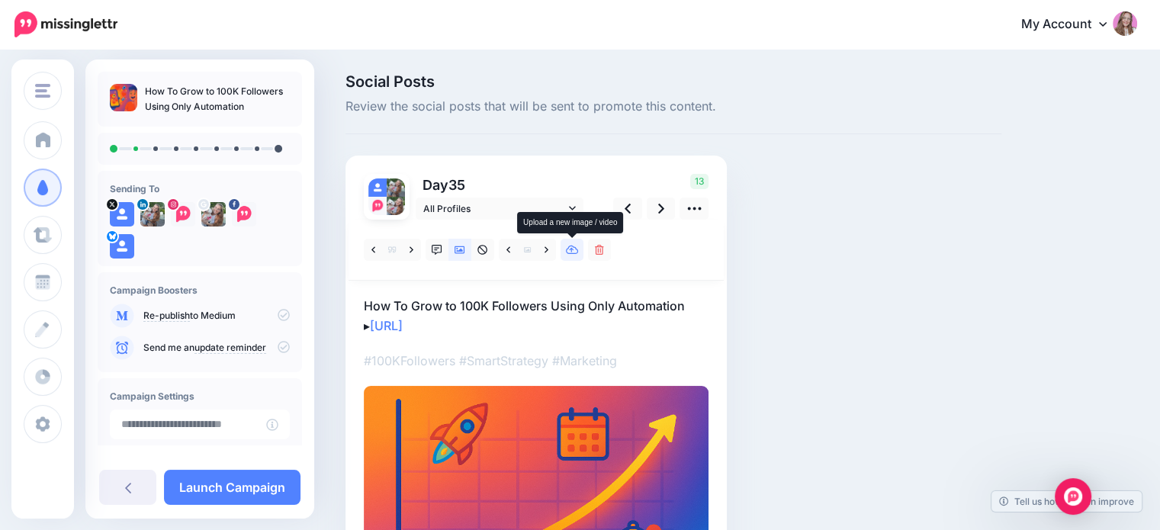
click at [570, 246] on icon at bounding box center [572, 250] width 13 height 11
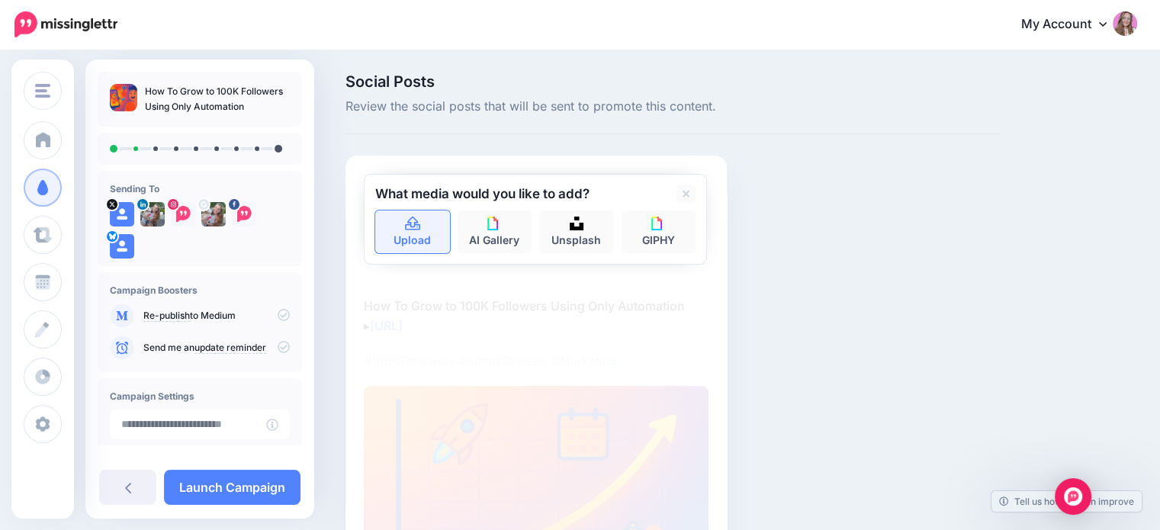
click at [425, 226] on link "Upload" at bounding box center [412, 231] width 75 height 43
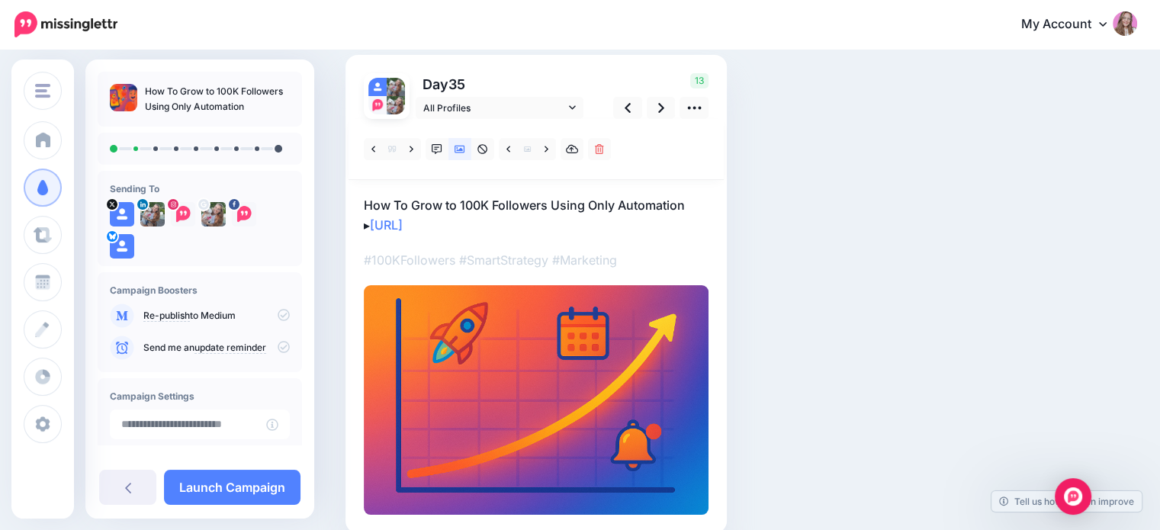
scroll to position [81, 0]
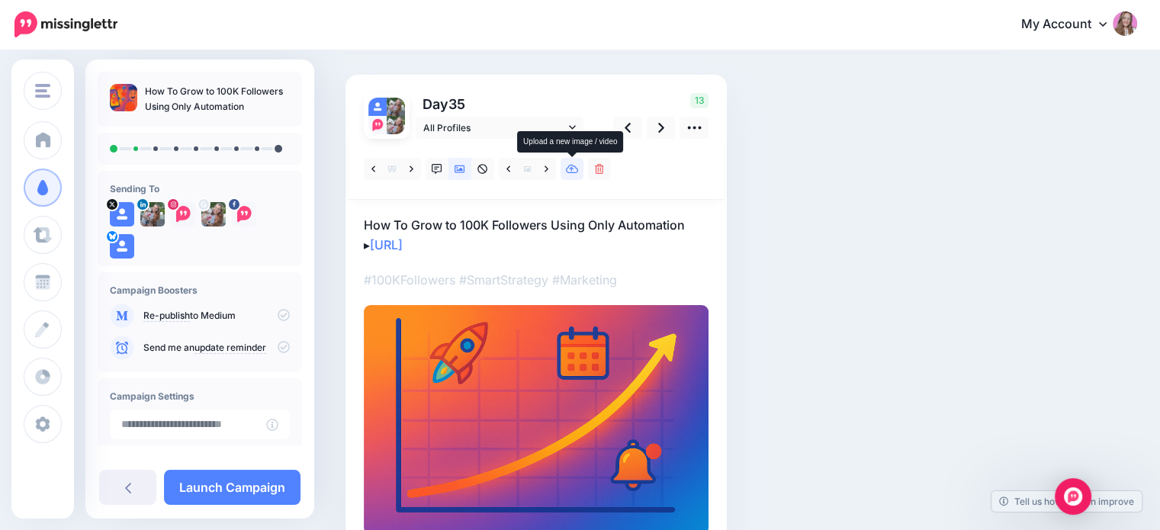
click at [570, 172] on icon at bounding box center [572, 169] width 13 height 9
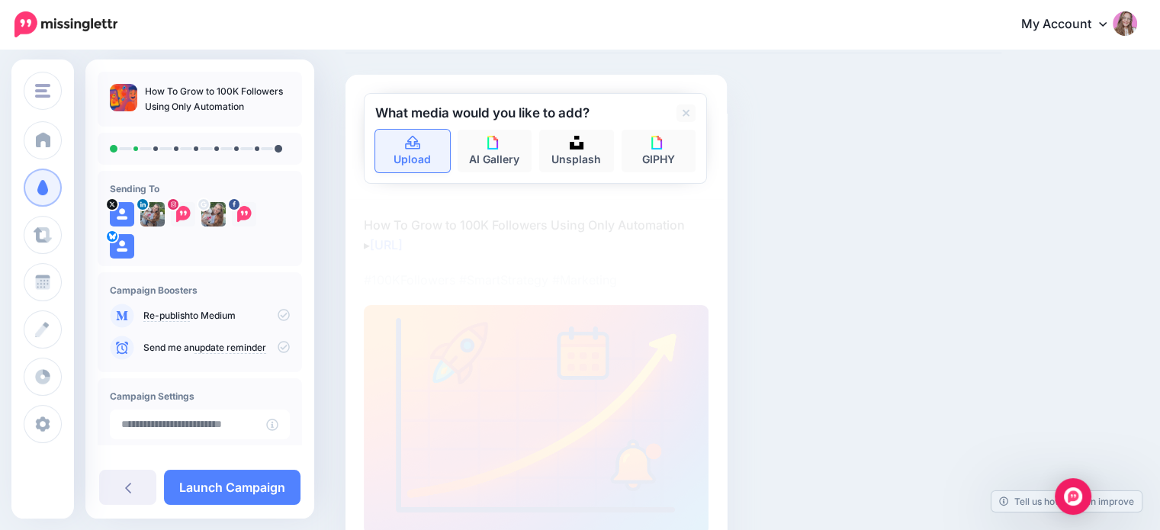
click at [396, 145] on link "Upload" at bounding box center [412, 151] width 75 height 43
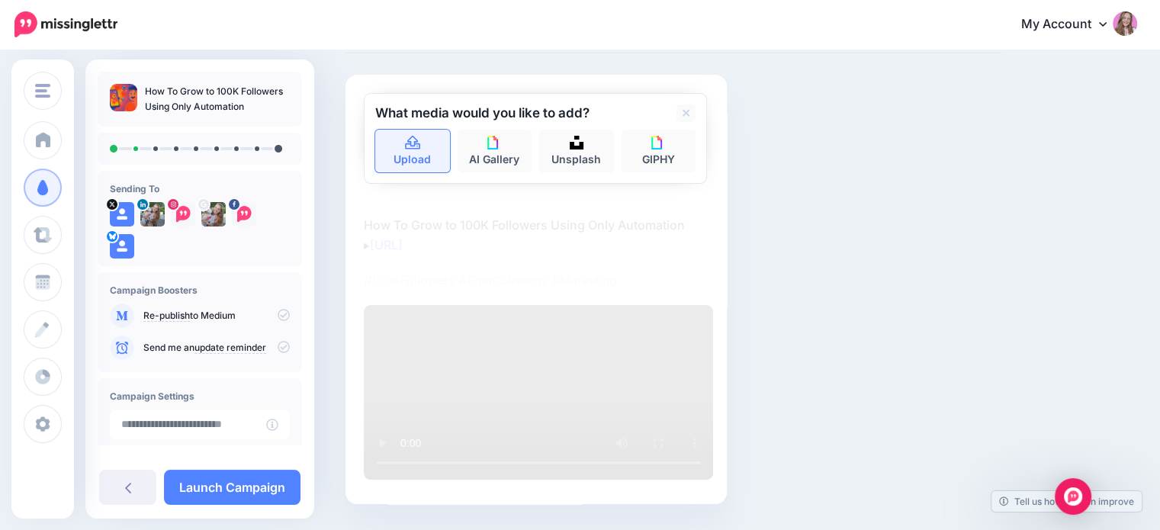
click at [423, 146] on link "Upload" at bounding box center [412, 151] width 75 height 43
click at [686, 111] on icon at bounding box center [687, 113] width 8 height 8
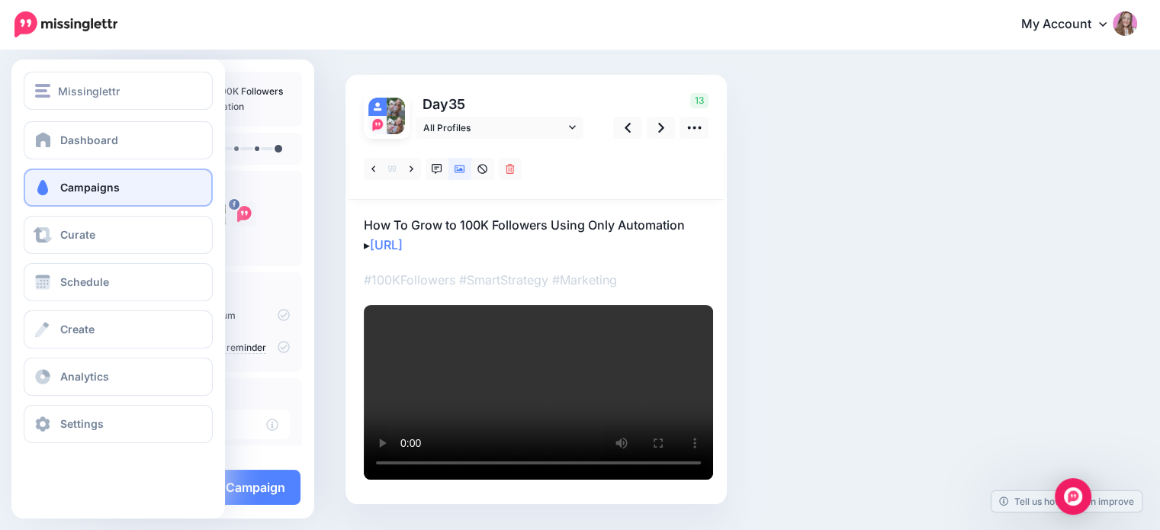
click at [69, 194] on span "Campaigns" at bounding box center [89, 187] width 59 height 13
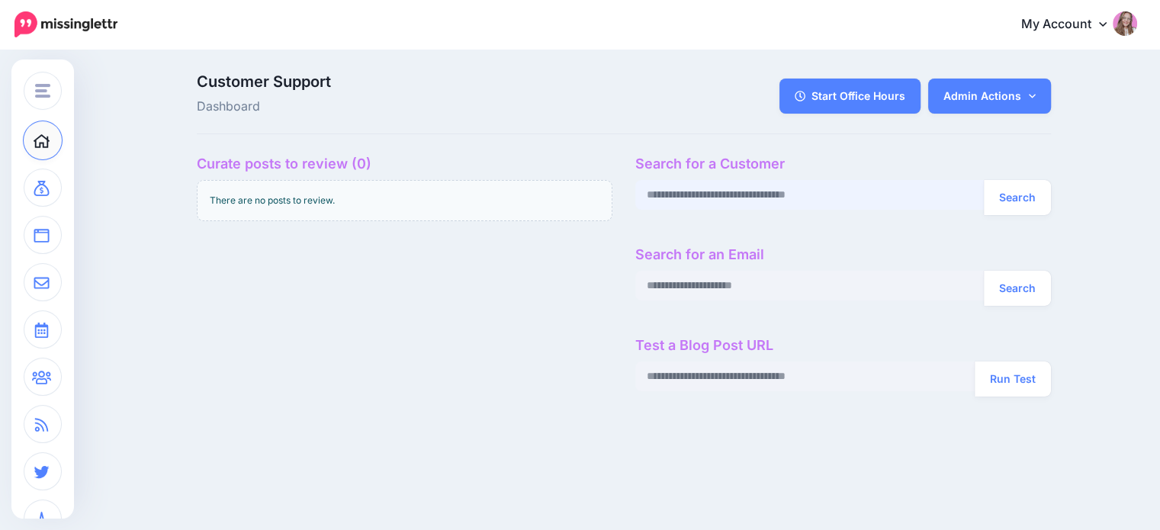
click at [690, 196] on input "text" at bounding box center [809, 195] width 349 height 30
paste input "**********"
type input "**********"
click at [984, 180] on button "Search" at bounding box center [1017, 197] width 67 height 35
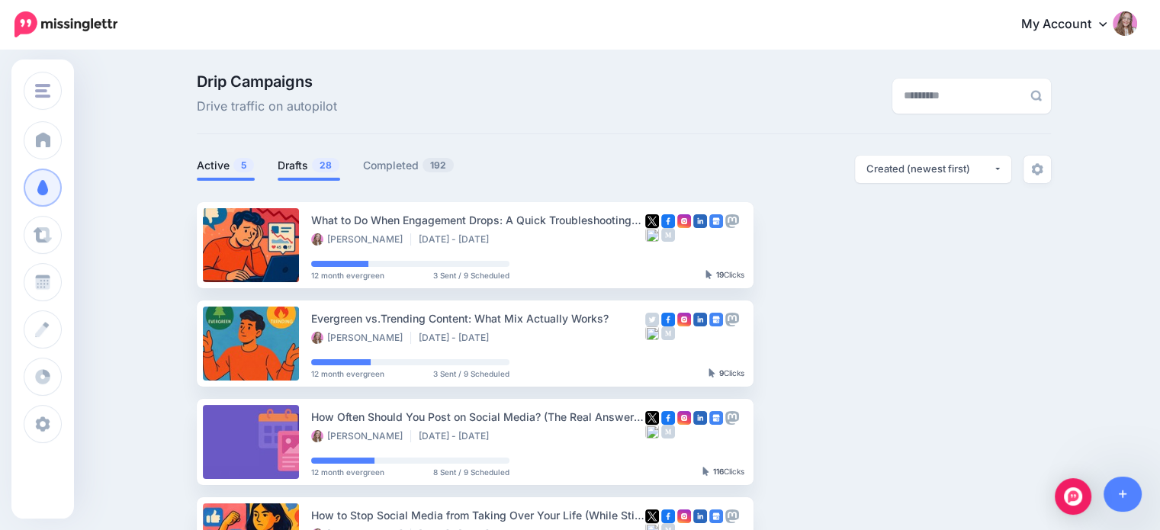
click at [295, 174] on link "Drafts 28" at bounding box center [309, 165] width 63 height 18
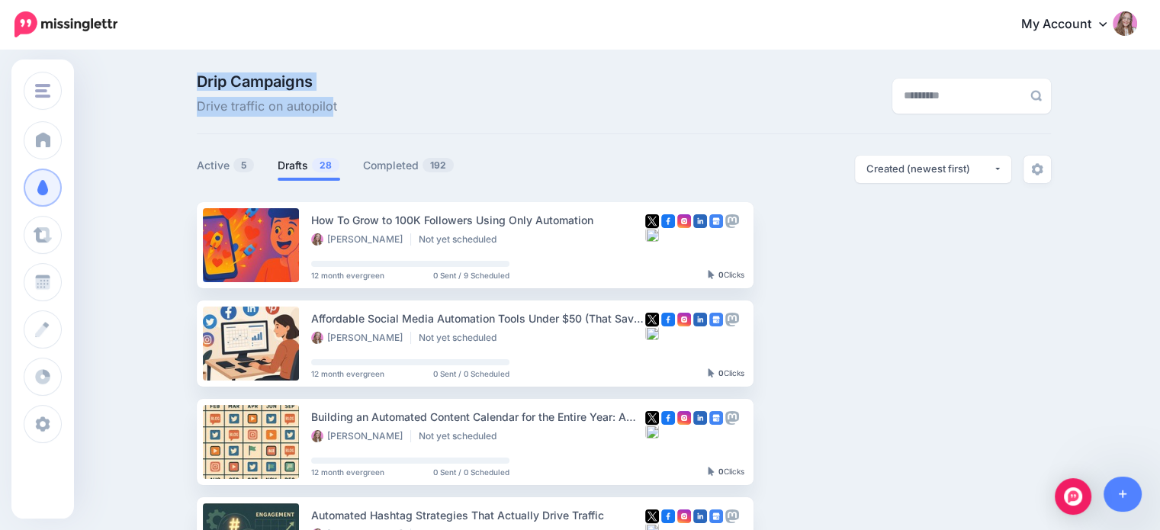
drag, startPoint x: 207, startPoint y: 80, endPoint x: 339, endPoint y: 112, distance: 135.8
click at [337, 112] on p "Drip Campaigns Drive traffic on autopilot" at bounding box center [267, 95] width 140 height 43
click at [337, 112] on span "Drive traffic on autopilot" at bounding box center [267, 107] width 140 height 20
drag, startPoint x: 342, startPoint y: 112, endPoint x: 201, endPoint y: 81, distance: 144.5
click at [201, 81] on div "Drip Campaigns Drive traffic on autopilot" at bounding box center [477, 95] width 585 height 43
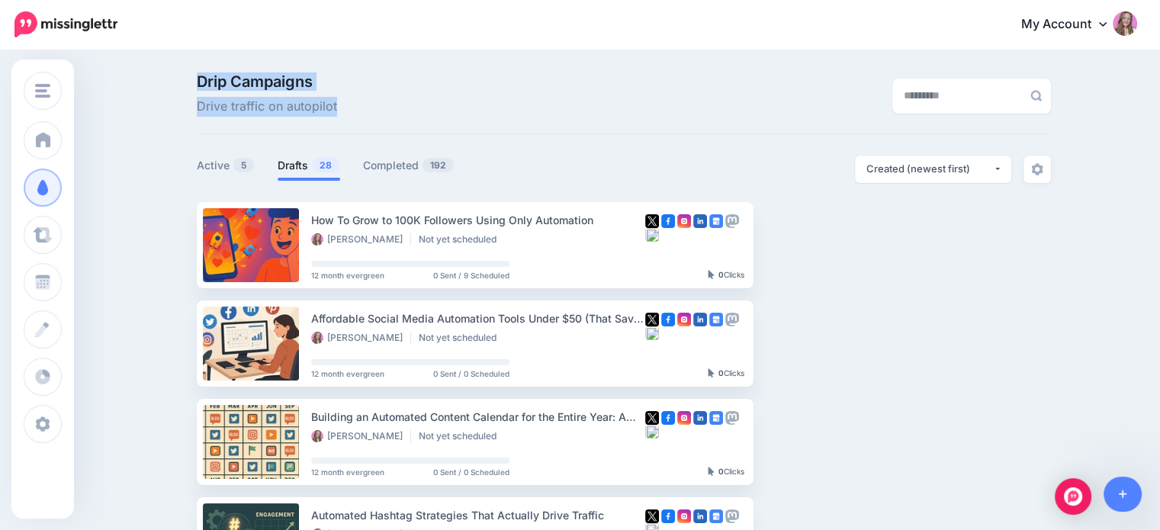
click at [201, 81] on div "Drip Campaigns Drive traffic on autopilot" at bounding box center [477, 95] width 585 height 43
drag, startPoint x: 201, startPoint y: 81, endPoint x: 321, endPoint y: 111, distance: 123.6
click at [321, 111] on div "Drip Campaigns Drive traffic on autopilot" at bounding box center [477, 95] width 585 height 43
click at [321, 111] on span "Drive traffic on autopilot" at bounding box center [267, 107] width 140 height 20
drag, startPoint x: 358, startPoint y: 109, endPoint x: 201, endPoint y: 75, distance: 160.8
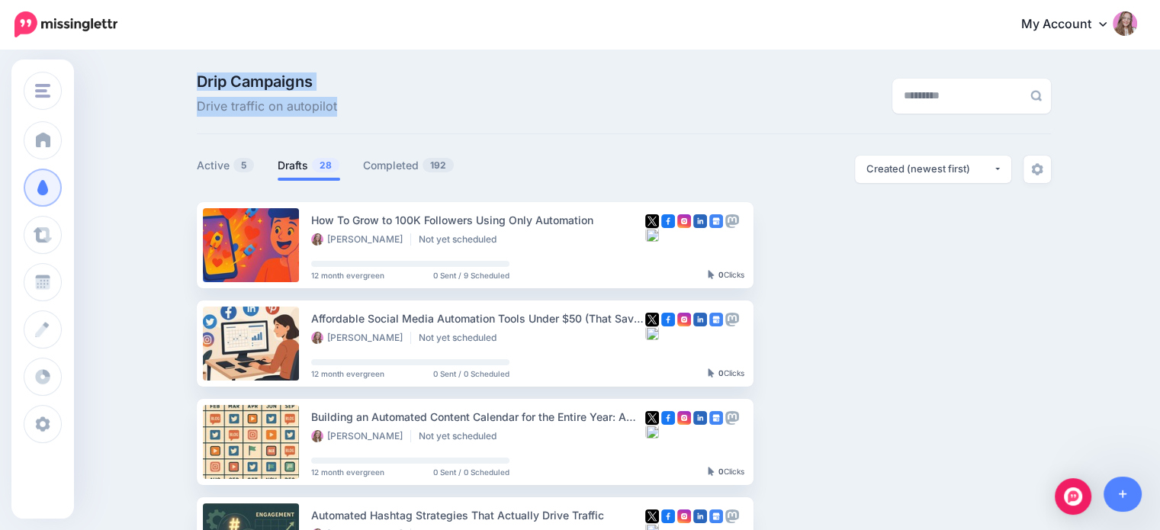
click at [201, 75] on div "Drip Campaigns Drive traffic on autopilot" at bounding box center [477, 95] width 585 height 43
drag, startPoint x: 201, startPoint y: 75, endPoint x: 342, endPoint y: 108, distance: 144.1
click at [342, 108] on div "Drip Campaigns Drive traffic on autopilot" at bounding box center [477, 95] width 585 height 43
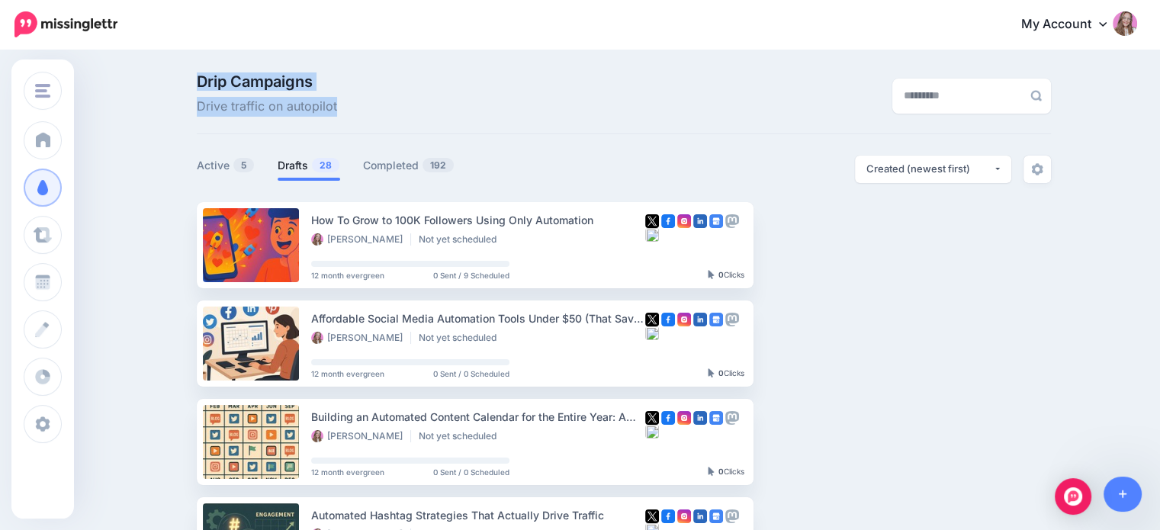
drag, startPoint x: 380, startPoint y: 111, endPoint x: 204, endPoint y: 78, distance: 178.4
click at [204, 78] on div "Drip Campaigns Drive traffic on autopilot" at bounding box center [477, 95] width 585 height 43
click at [204, 78] on span "Drip Campaigns" at bounding box center [267, 81] width 140 height 15
drag, startPoint x: 204, startPoint y: 78, endPoint x: 332, endPoint y: 107, distance: 130.6
click at [332, 107] on p "Drip Campaigns Drive traffic on autopilot" at bounding box center [267, 95] width 140 height 43
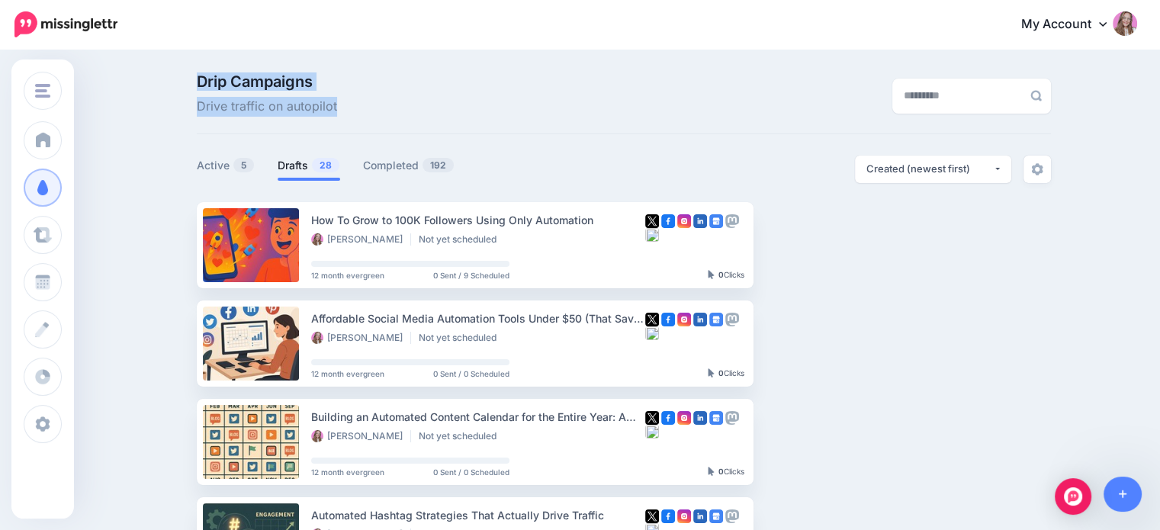
click at [332, 107] on span "Drive traffic on autopilot" at bounding box center [267, 107] width 140 height 20
drag, startPoint x: 339, startPoint y: 107, endPoint x: 198, endPoint y: 84, distance: 142.9
click at [198, 84] on div "Drip Campaigns Drive traffic on autopilot" at bounding box center [477, 95] width 585 height 43
drag, startPoint x: 198, startPoint y: 84, endPoint x: 336, endPoint y: 111, distance: 140.7
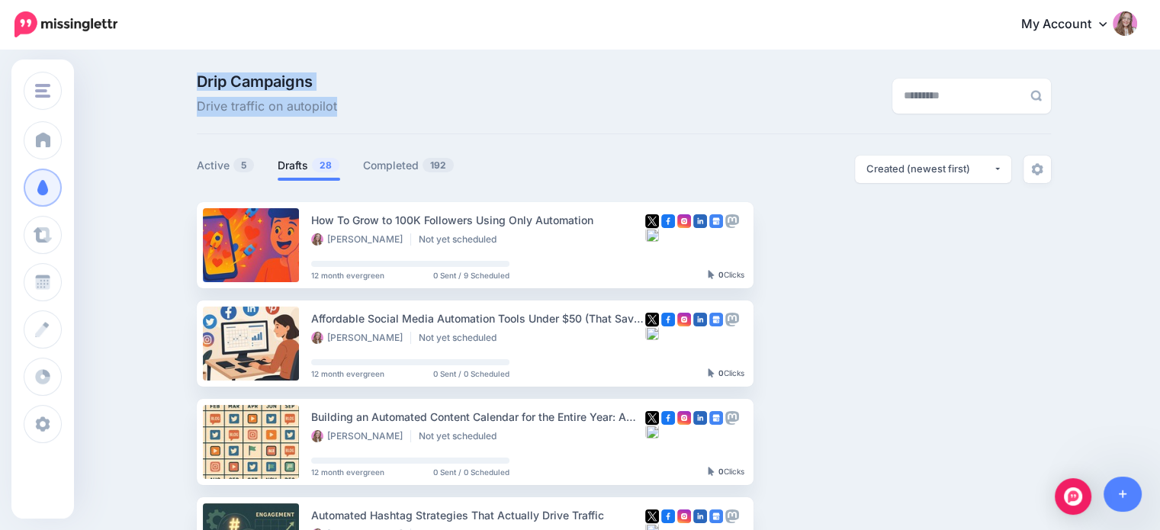
click at [336, 111] on div "Drip Campaigns Drive traffic on autopilot" at bounding box center [477, 95] width 585 height 43
click at [336, 111] on span "Drive traffic on autopilot" at bounding box center [267, 107] width 140 height 20
drag, startPoint x: 345, startPoint y: 109, endPoint x: 193, endPoint y: 79, distance: 154.6
click at [193, 79] on div "Drip Campaigns Drive traffic on autopilot" at bounding box center [477, 95] width 585 height 43
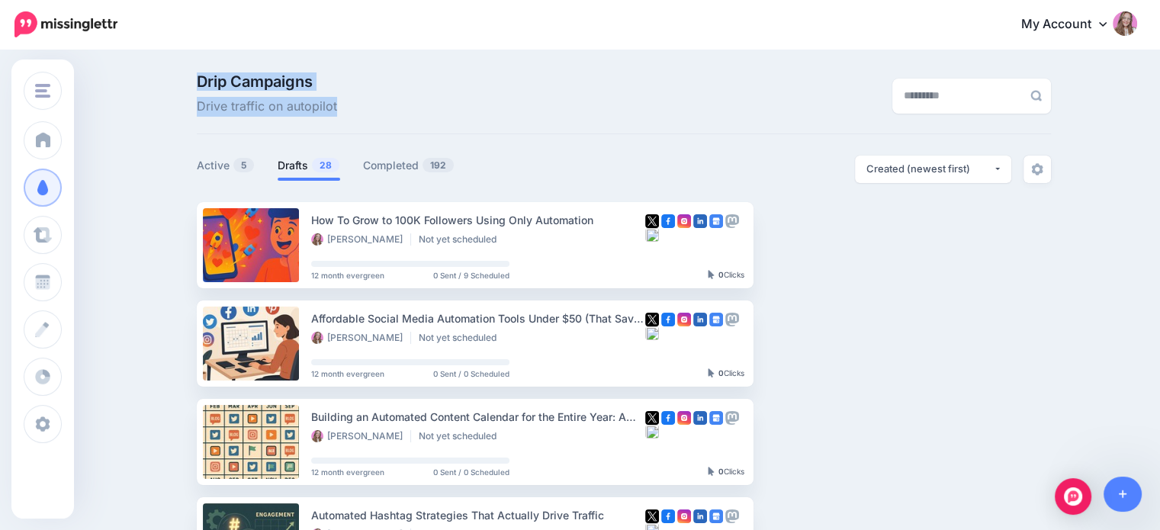
drag, startPoint x: 348, startPoint y: 110, endPoint x: 204, endPoint y: 79, distance: 147.5
click at [204, 79] on div "Drip Campaigns Drive traffic on autopilot" at bounding box center [477, 95] width 585 height 43
click at [204, 79] on span "Drip Campaigns" at bounding box center [267, 81] width 140 height 15
drag, startPoint x: 204, startPoint y: 79, endPoint x: 345, endPoint y: 111, distance: 145.4
click at [345, 111] on div "Drip Campaigns Drive traffic on autopilot" at bounding box center [477, 95] width 585 height 43
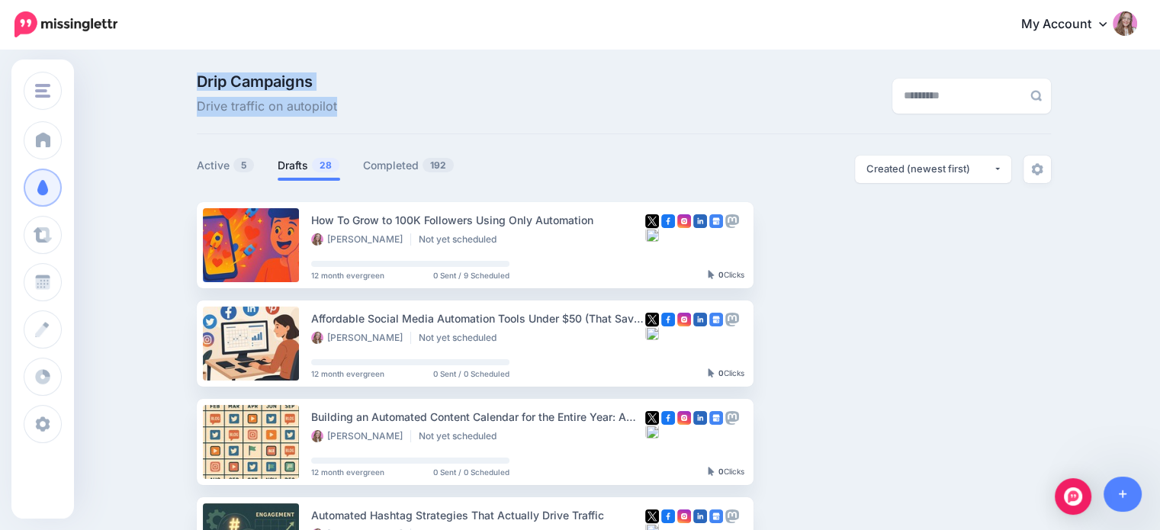
click at [345, 111] on div "Drip Campaigns Drive traffic on autopilot" at bounding box center [477, 95] width 585 height 43
drag, startPoint x: 345, startPoint y: 111, endPoint x: 206, endPoint y: 85, distance: 141.9
click at [206, 85] on div "Drip Campaigns Drive traffic on autopilot" at bounding box center [477, 95] width 585 height 43
click at [206, 85] on span "Drip Campaigns" at bounding box center [267, 81] width 140 height 15
drag, startPoint x: 206, startPoint y: 85, endPoint x: 333, endPoint y: 115, distance: 131.0
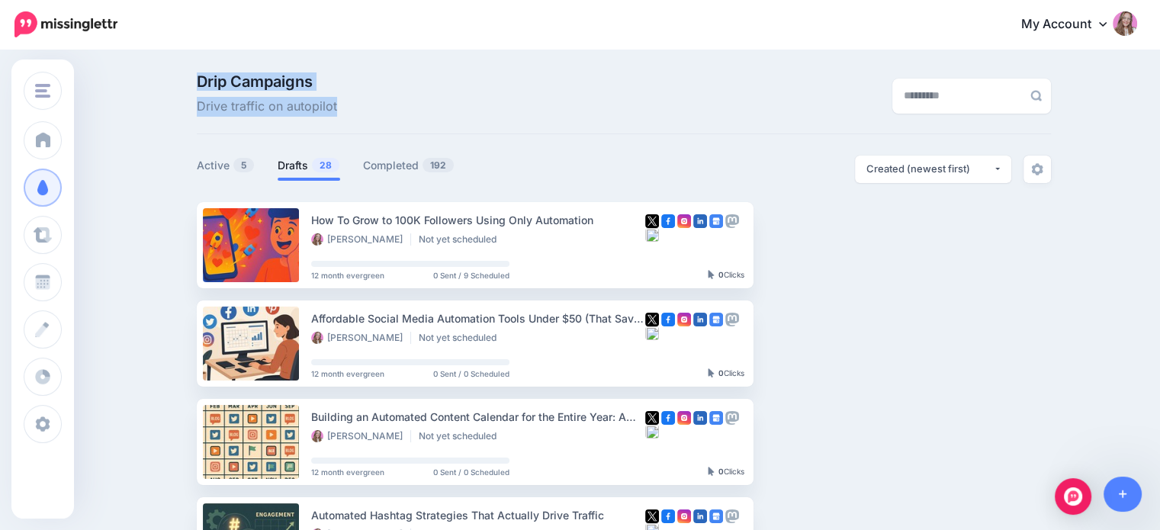
click at [333, 115] on p "Drip Campaigns Drive traffic on autopilot" at bounding box center [267, 95] width 140 height 43
click at [333, 115] on span "Drive traffic on autopilot" at bounding box center [267, 107] width 140 height 20
drag, startPoint x: 339, startPoint y: 114, endPoint x: 194, endPoint y: 66, distance: 152.7
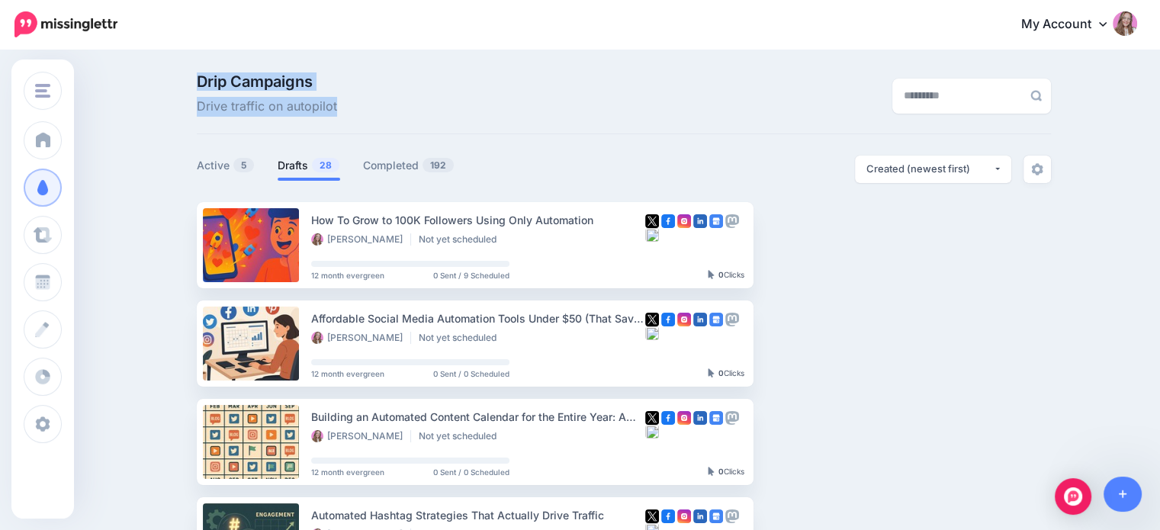
drag, startPoint x: 201, startPoint y: 82, endPoint x: 342, endPoint y: 108, distance: 142.7
click at [342, 108] on div "Drip Campaigns Drive traffic on autopilot" at bounding box center [477, 95] width 585 height 43
drag, startPoint x: 342, startPoint y: 108, endPoint x: 196, endPoint y: 72, distance: 149.8
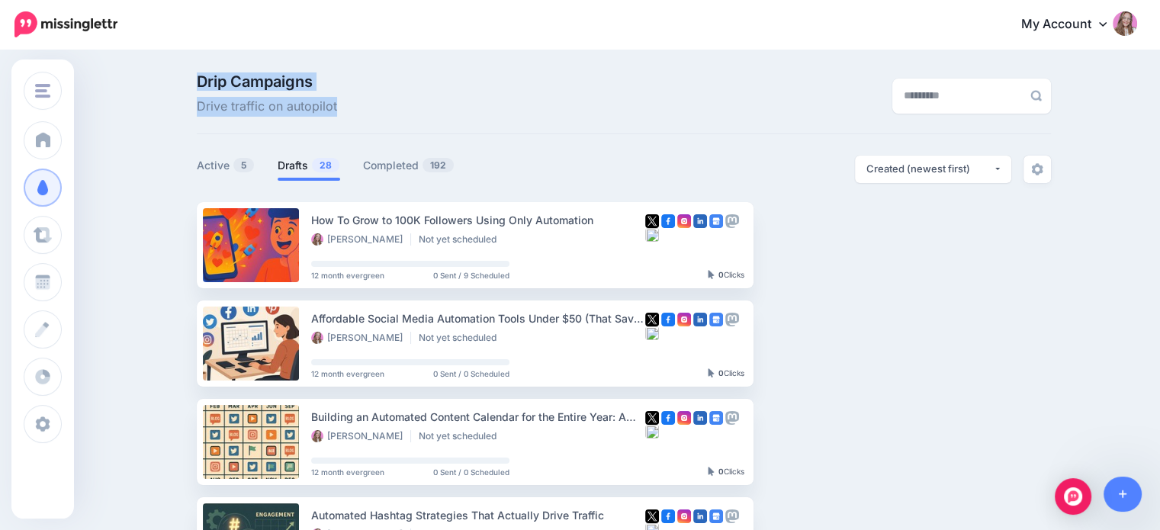
drag, startPoint x: 196, startPoint y: 72, endPoint x: 333, endPoint y: 107, distance: 141.5
click at [333, 107] on span "Drive traffic on autopilot" at bounding box center [267, 107] width 140 height 20
drag, startPoint x: 353, startPoint y: 109, endPoint x: 211, endPoint y: 82, distance: 144.3
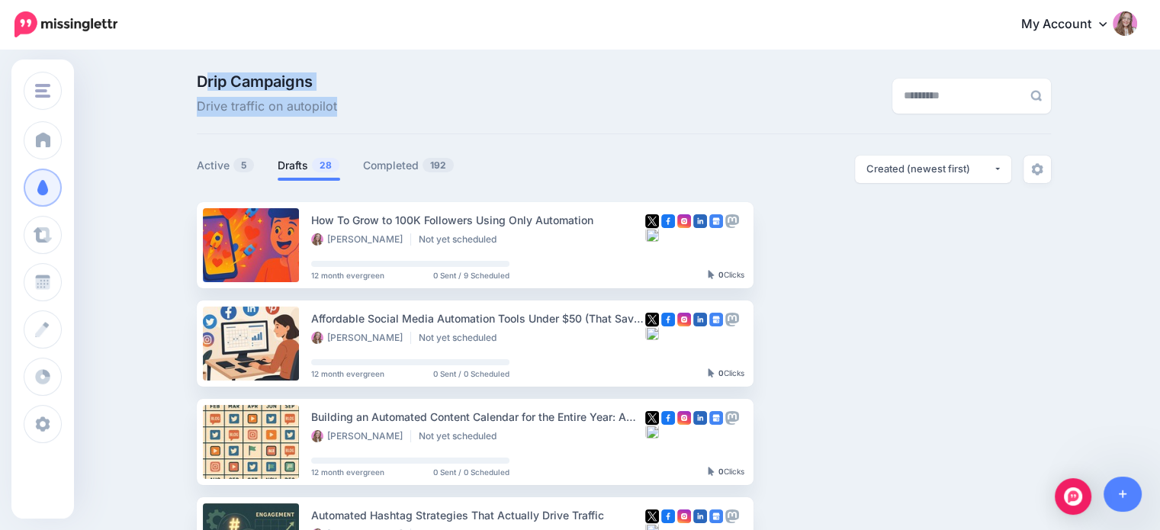
click at [211, 82] on div "Drip Campaigns Drive traffic on autopilot" at bounding box center [477, 95] width 585 height 43
click at [211, 82] on span "Drip Campaigns" at bounding box center [267, 81] width 140 height 15
drag, startPoint x: 211, startPoint y: 82, endPoint x: 303, endPoint y: 101, distance: 93.3
click at [303, 101] on p "Drip Campaigns Drive traffic on autopilot" at bounding box center [267, 95] width 140 height 43
click at [303, 101] on span "Drive traffic on autopilot" at bounding box center [267, 107] width 140 height 20
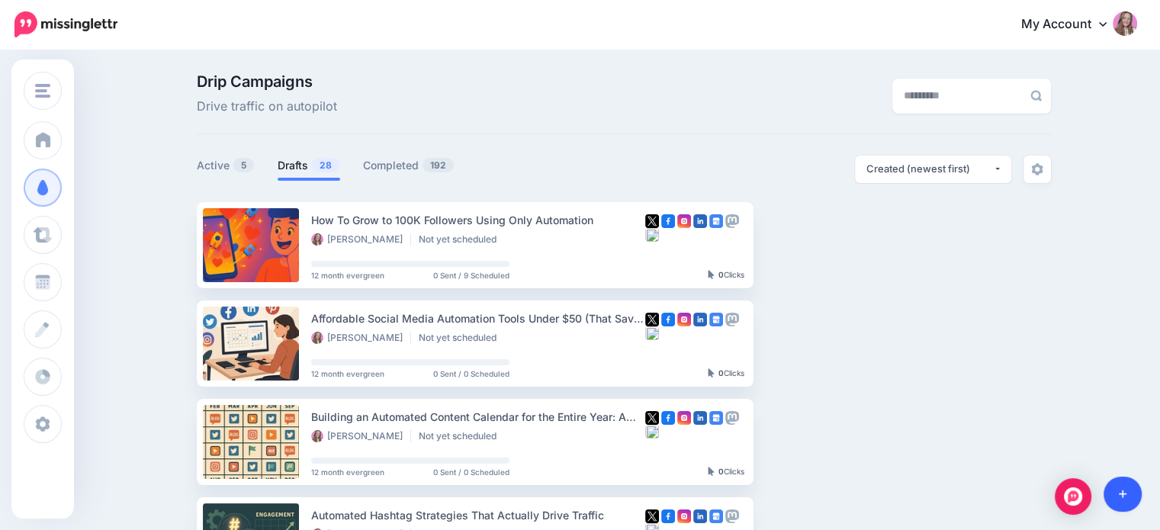
click at [1136, 500] on link at bounding box center [1122, 494] width 39 height 35
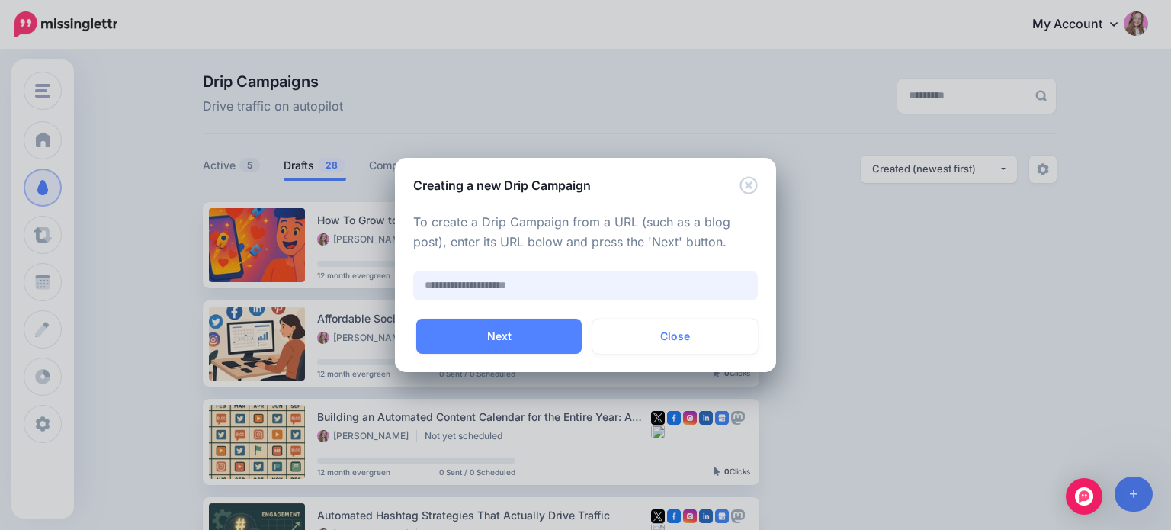
click at [548, 291] on input "text" at bounding box center [585, 286] width 345 height 30
type input "**********"
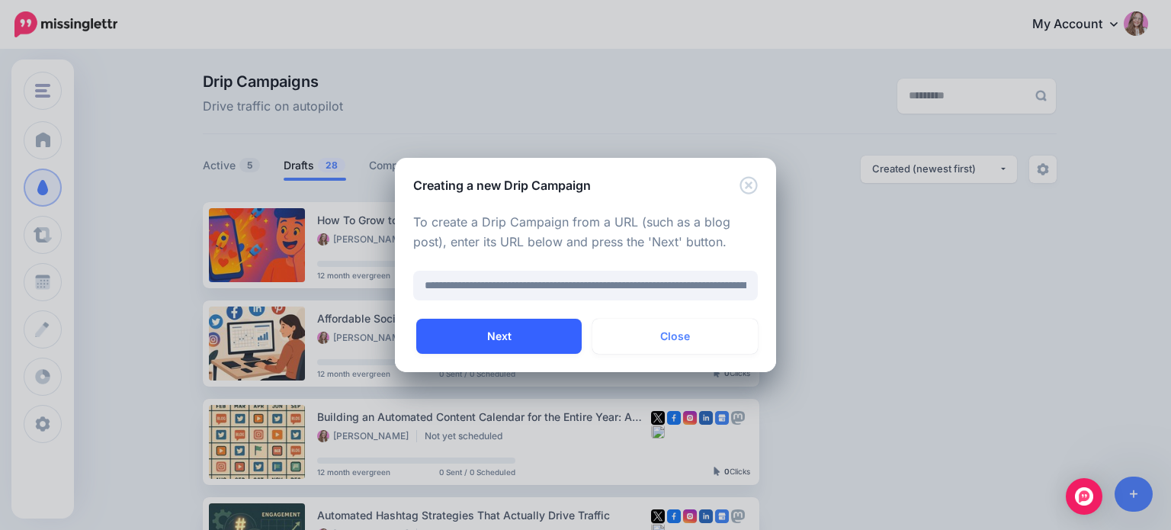
click at [503, 341] on button "Next" at bounding box center [498, 336] width 165 height 35
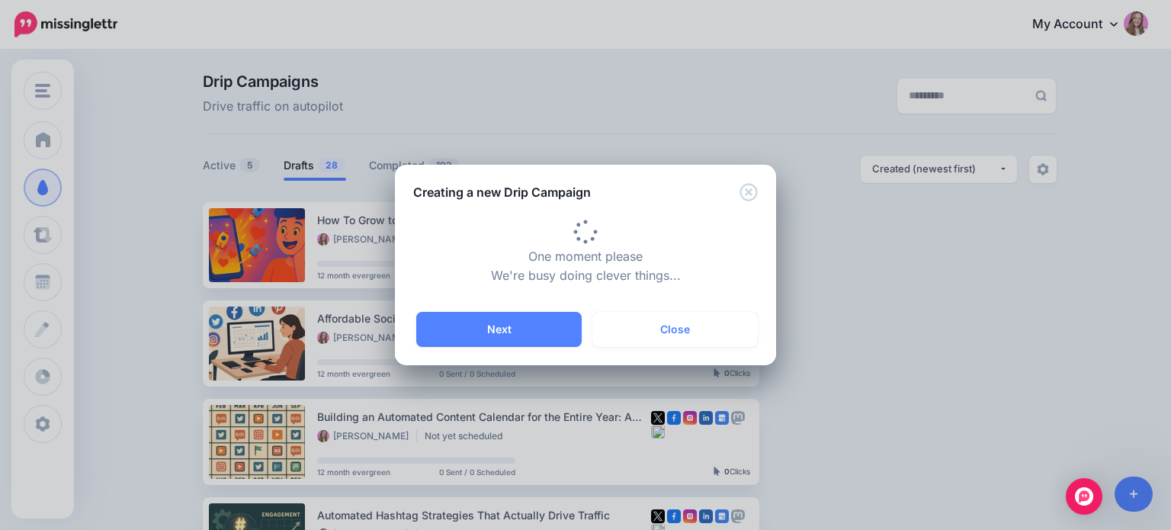
type input "**********"
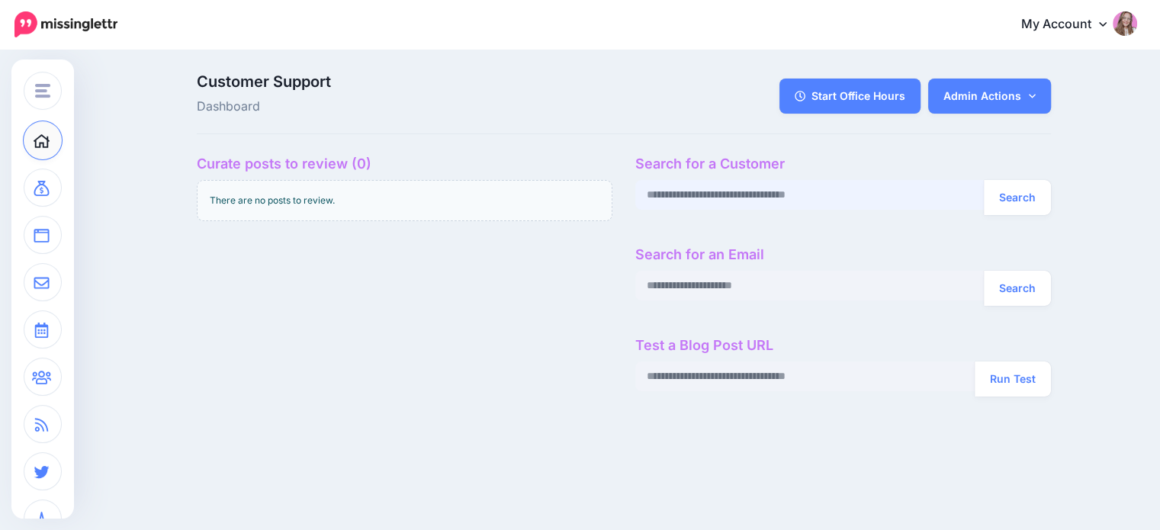
click at [750, 205] on input "text" at bounding box center [809, 195] width 349 height 30
paste input "**********"
type input "**********"
click at [984, 180] on button "Search" at bounding box center [1017, 197] width 67 height 35
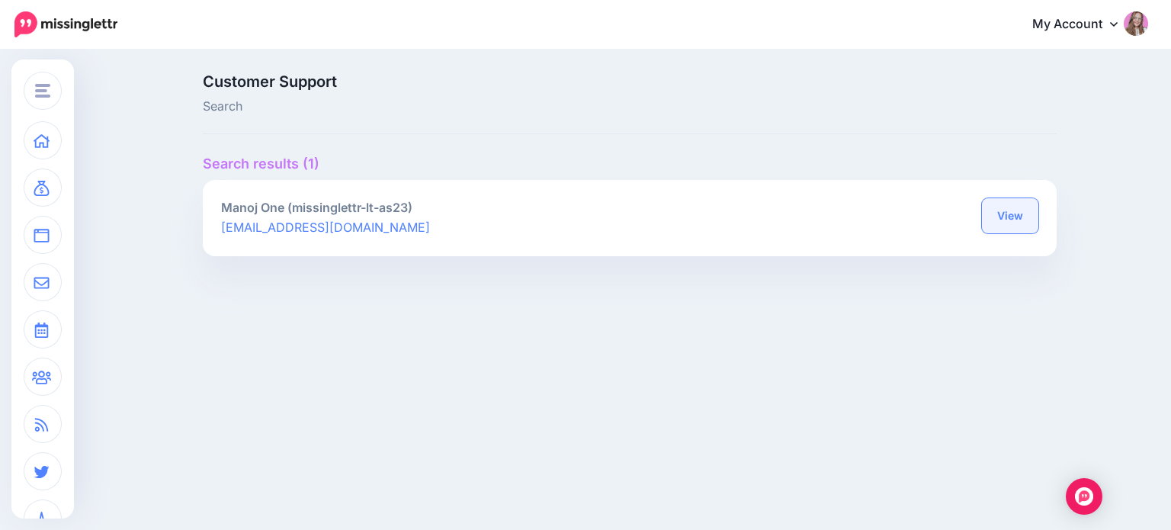
drag, startPoint x: 1002, startPoint y: 234, endPoint x: 1000, endPoint y: 226, distance: 8.0
click at [1000, 226] on div "View" at bounding box center [840, 218] width 420 height 40
click at [1000, 226] on link "View" at bounding box center [1010, 215] width 56 height 35
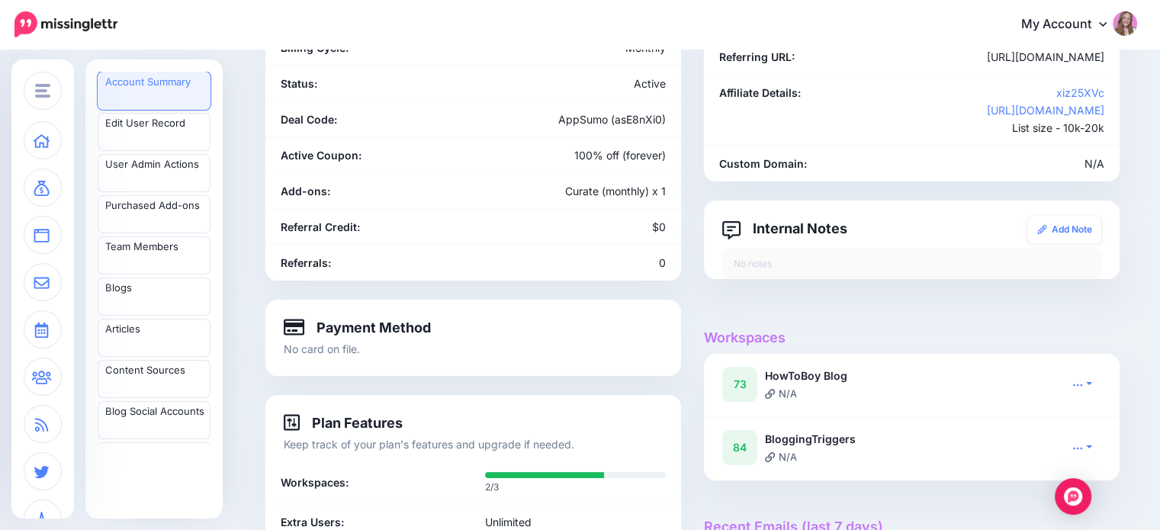
scroll to position [229, 0]
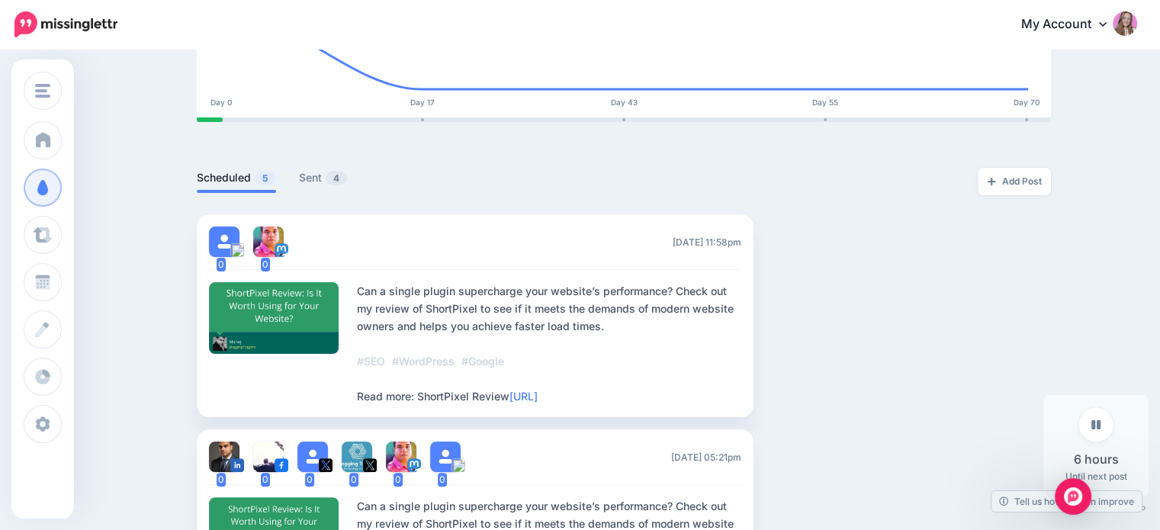
scroll to position [268, 0]
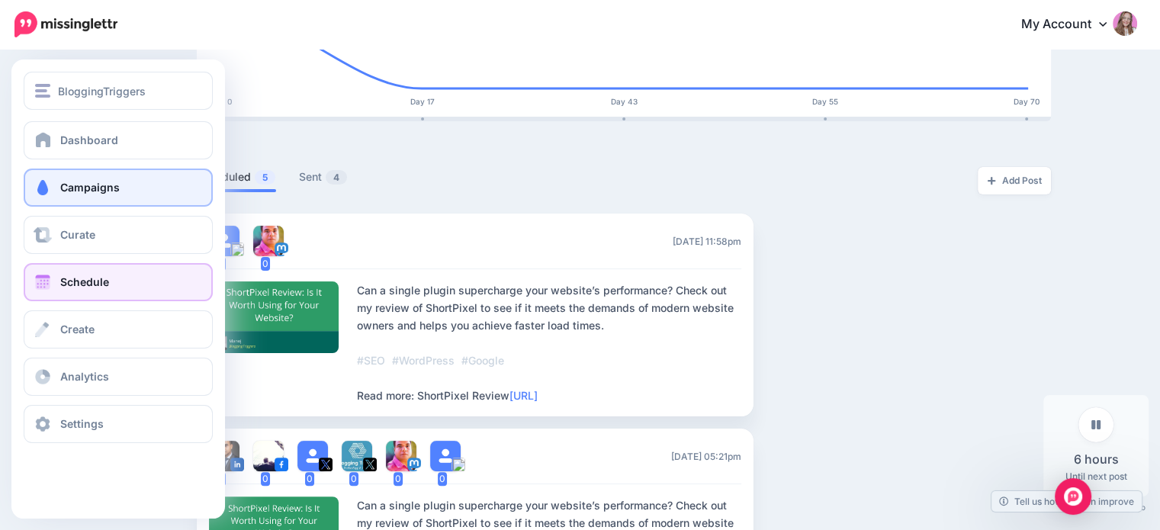
click at [76, 280] on span "Schedule" at bounding box center [84, 281] width 49 height 13
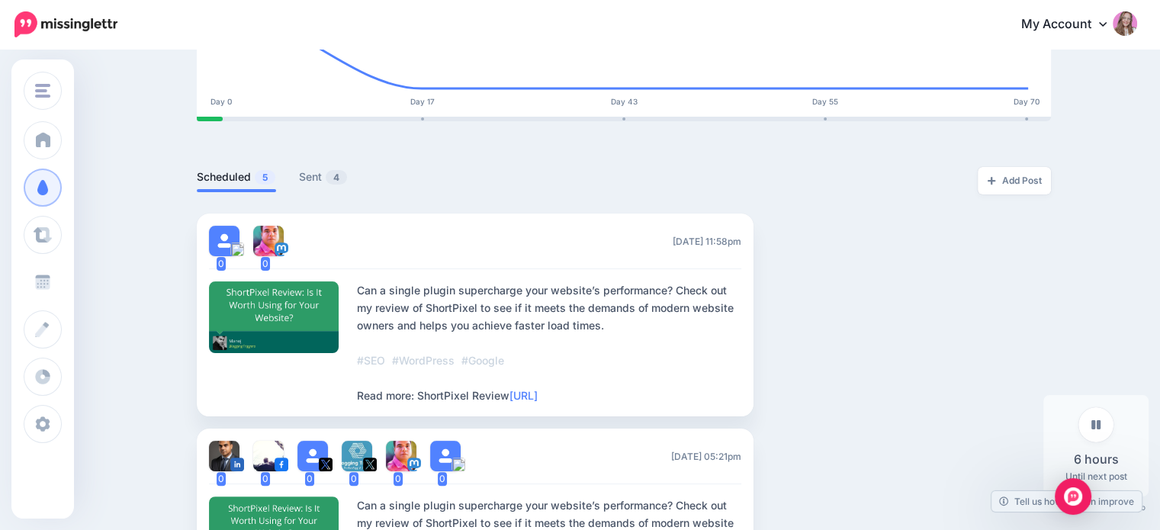
scroll to position [0, 0]
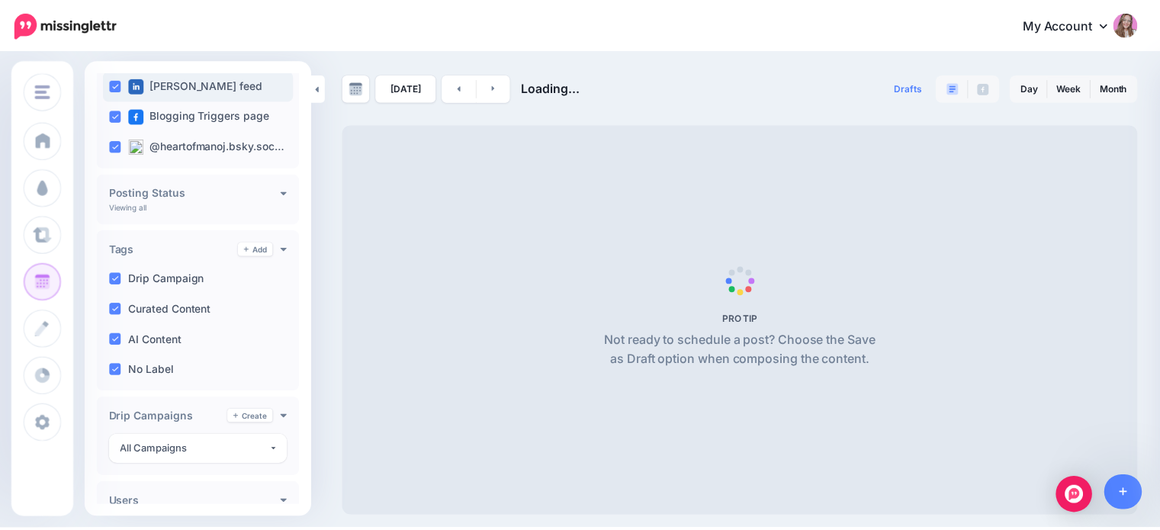
scroll to position [302, 0]
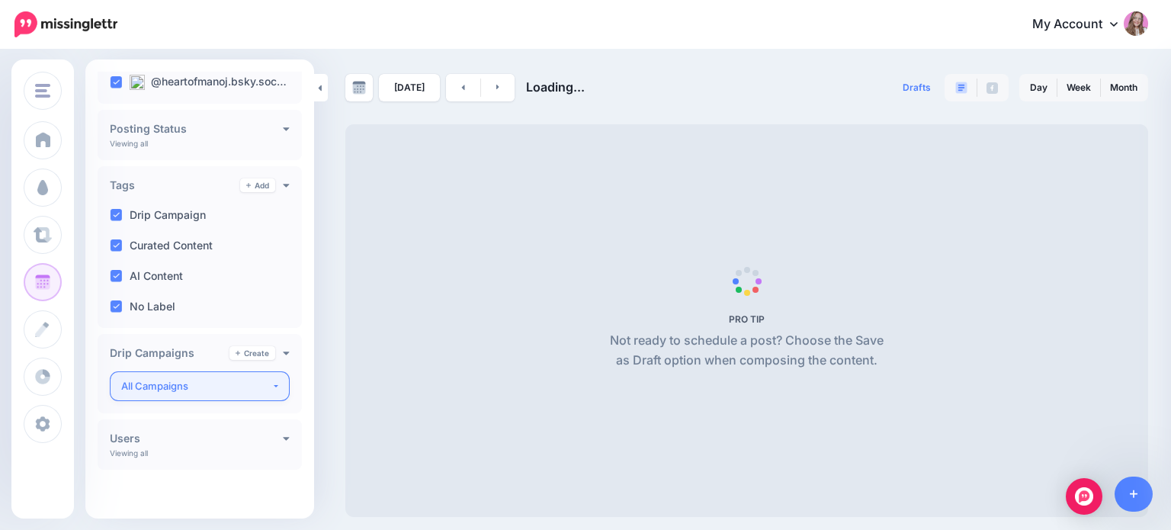
click at [222, 379] on div "All Campaigns" at bounding box center [196, 386] width 150 height 18
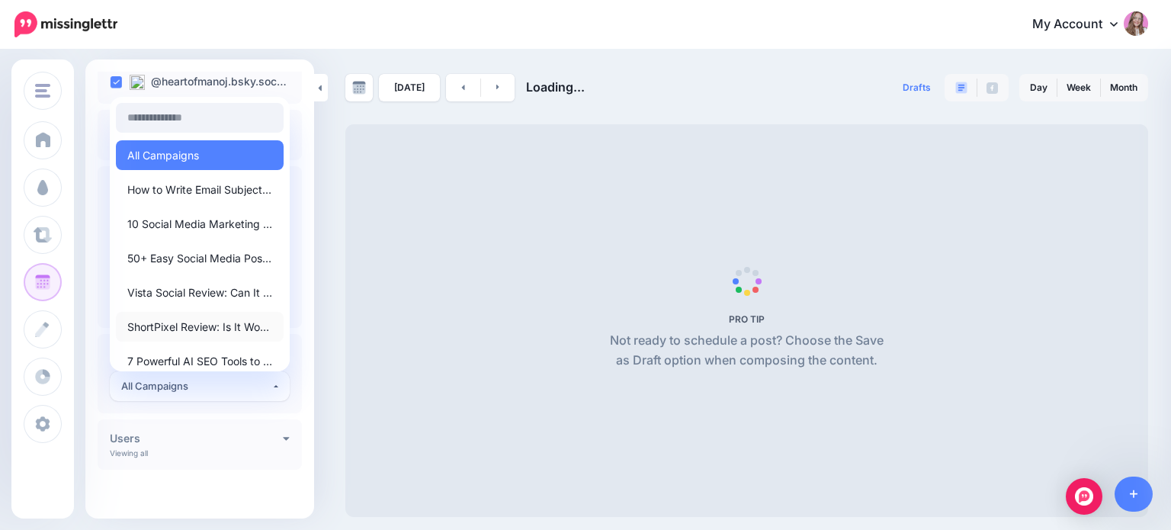
click at [214, 327] on span "ShortPixel Review: Is It Worth Using for Your Website?" at bounding box center [199, 327] width 145 height 18
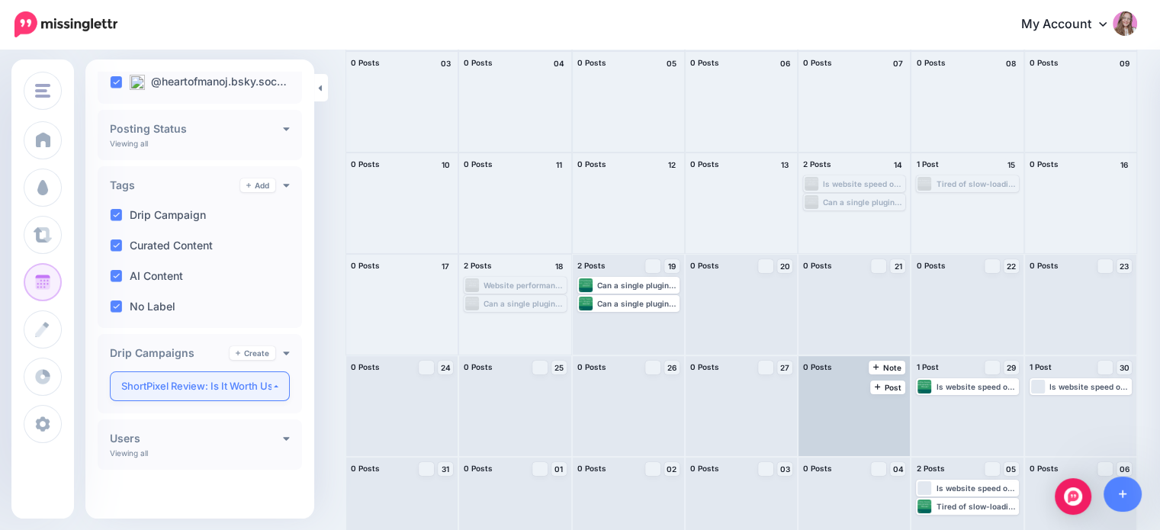
scroll to position [241, 0]
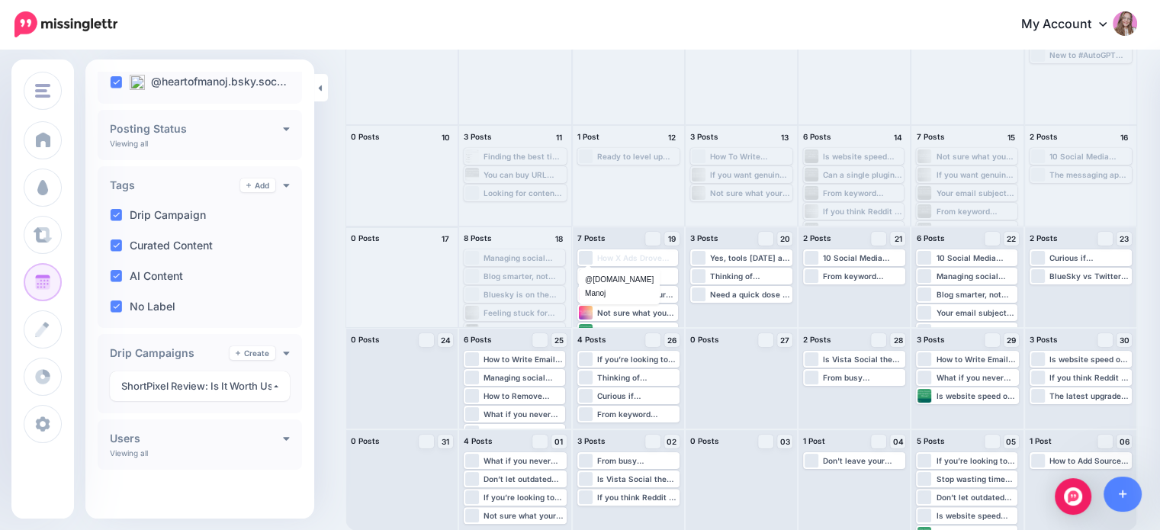
click at [411, 252] on div at bounding box center [401, 277] width 111 height 100
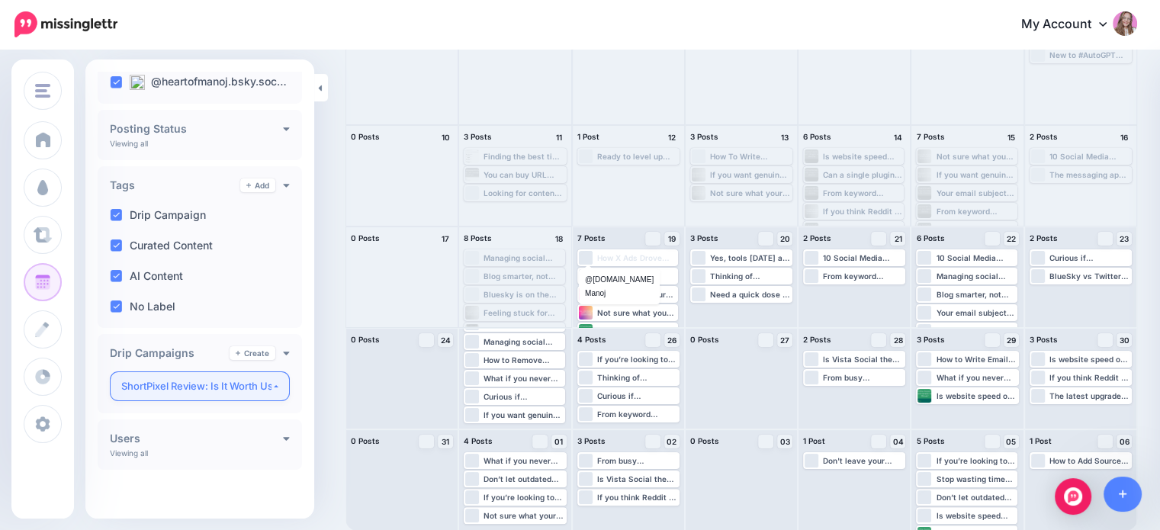
click at [207, 383] on div "ShortPixel Review: Is It Worth Using for Your Website?" at bounding box center [196, 386] width 150 height 18
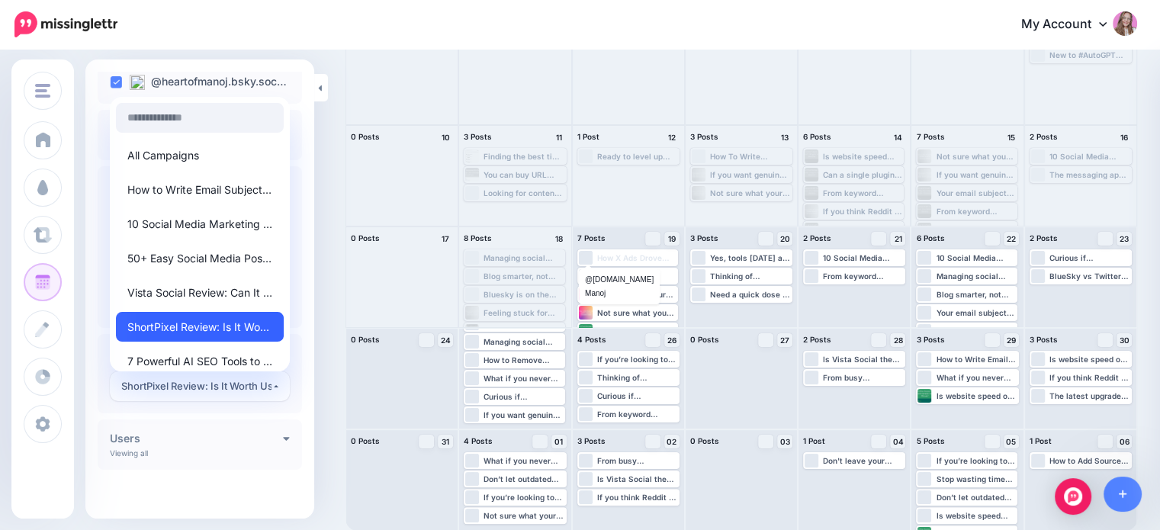
click at [178, 325] on span "ShortPixel Review: Is It Worth Using for Your Website?" at bounding box center [199, 327] width 145 height 18
select select "********"
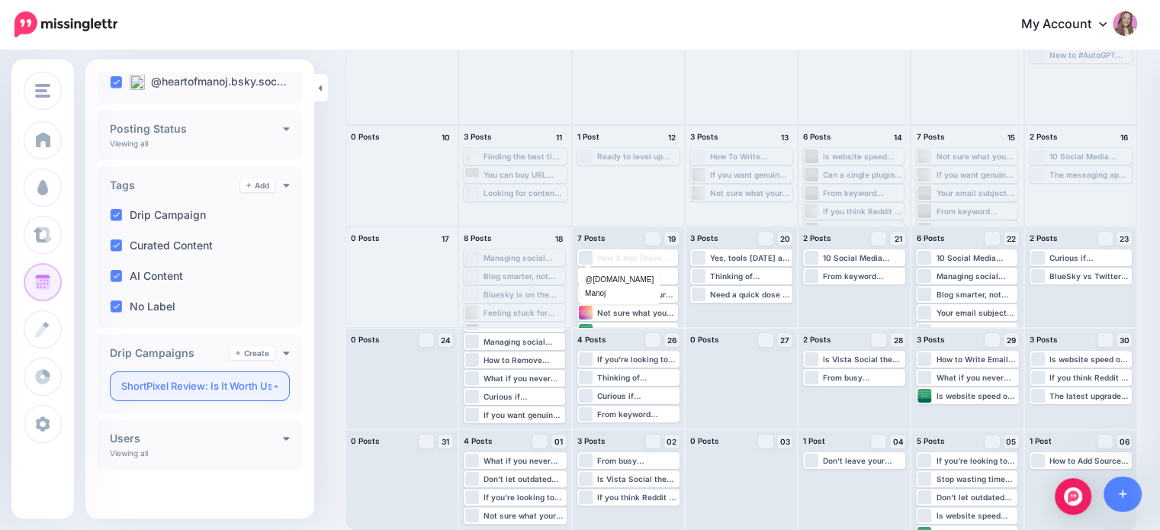
click at [191, 384] on div "ShortPixel Review: Is It Worth Using for Your Website?" at bounding box center [196, 386] width 150 height 18
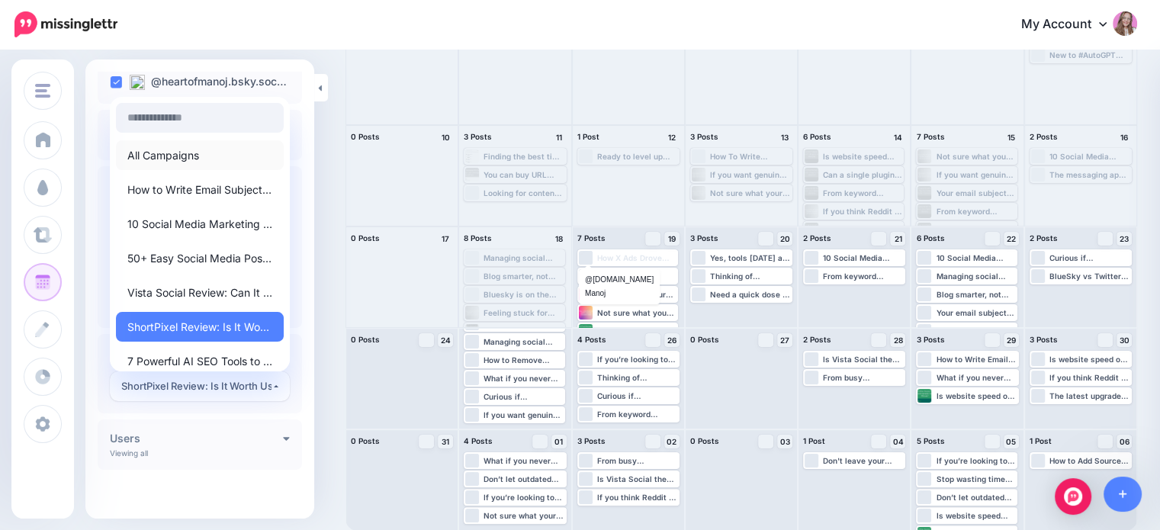
click at [186, 156] on span "All Campaigns" at bounding box center [163, 155] width 72 height 18
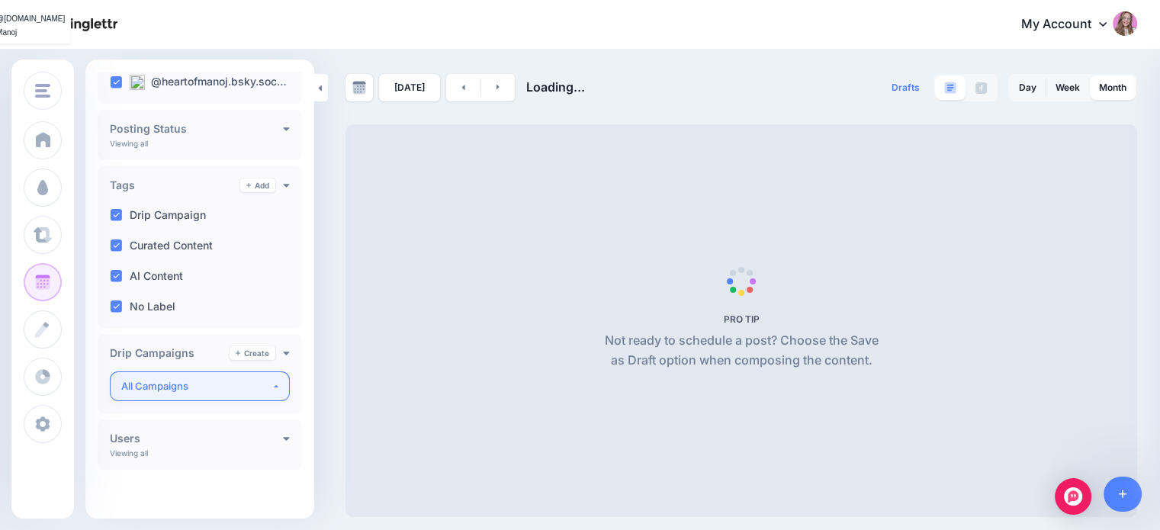
scroll to position [0, 0]
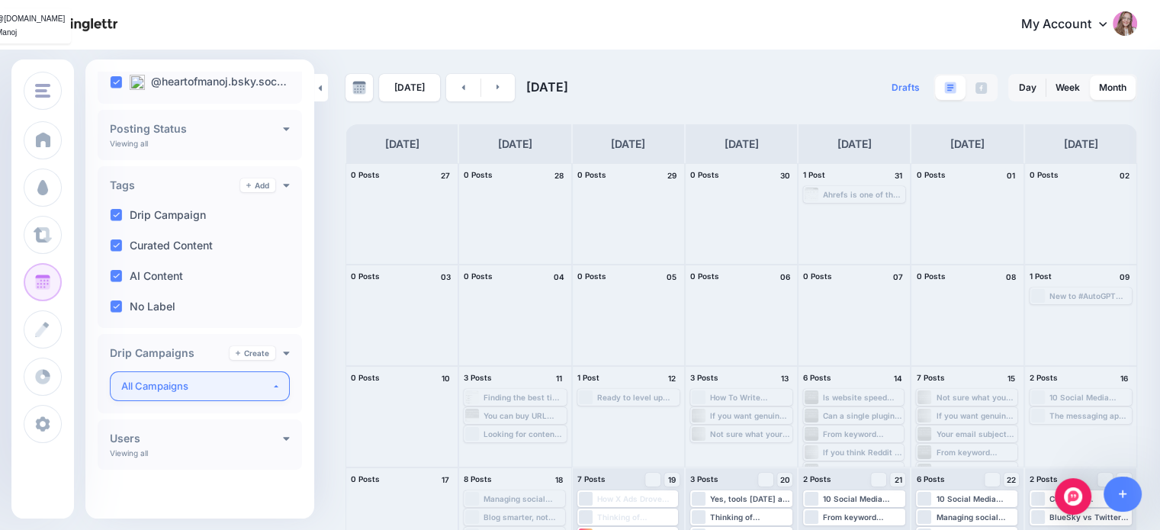
click at [201, 390] on div "All Campaigns" at bounding box center [196, 386] width 150 height 18
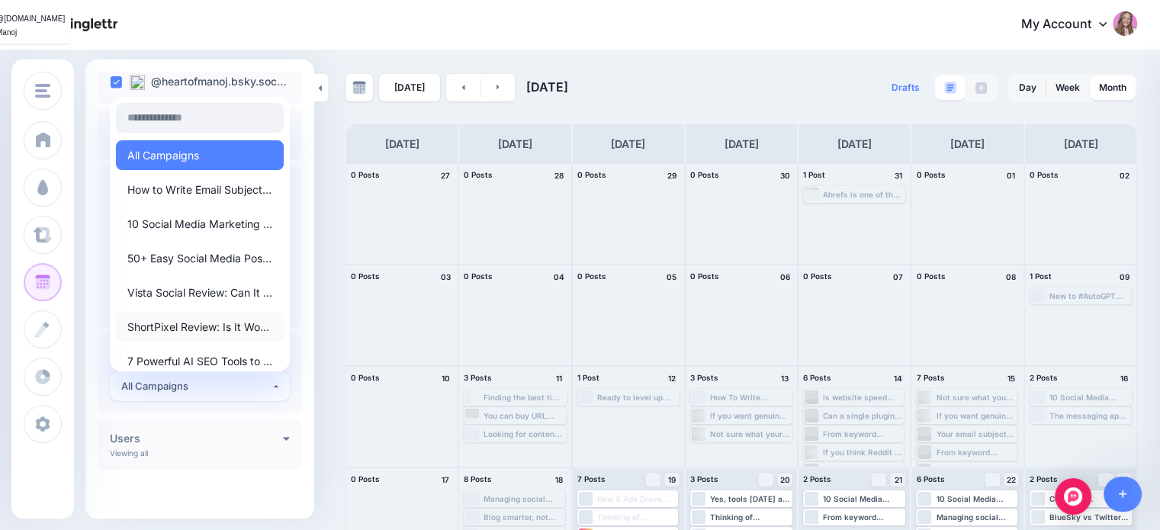
click at [192, 323] on span "ShortPixel Review: Is It Worth Using for Your Website?" at bounding box center [199, 327] width 145 height 18
select select "********"
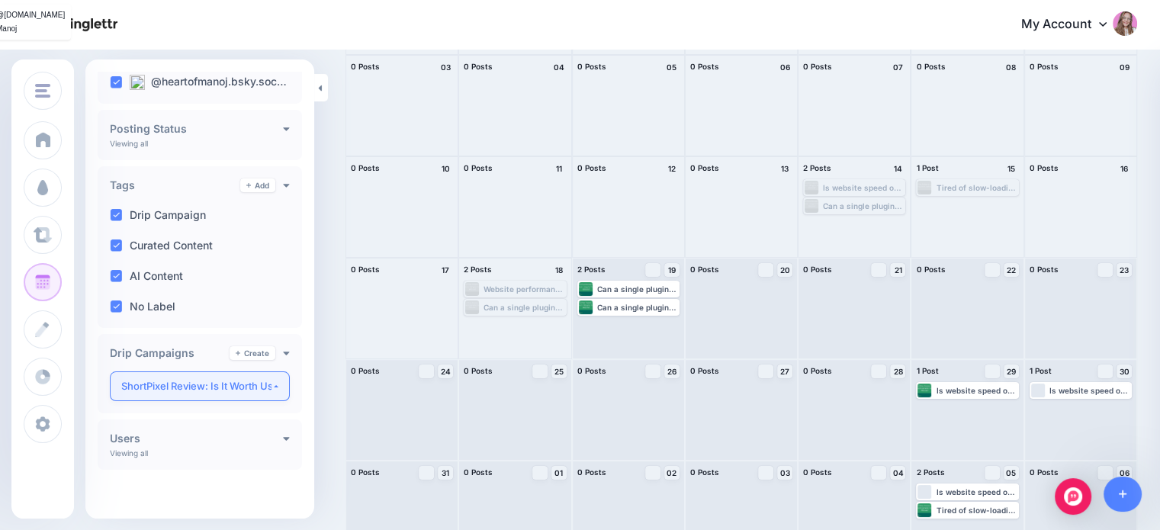
scroll to position [208, 0]
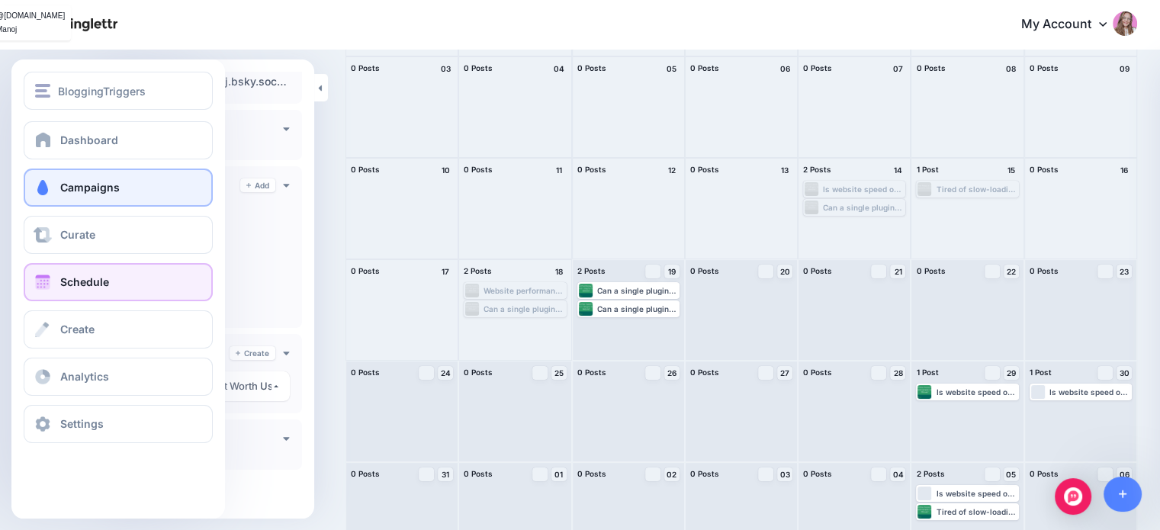
click at [51, 191] on span at bounding box center [43, 187] width 20 height 15
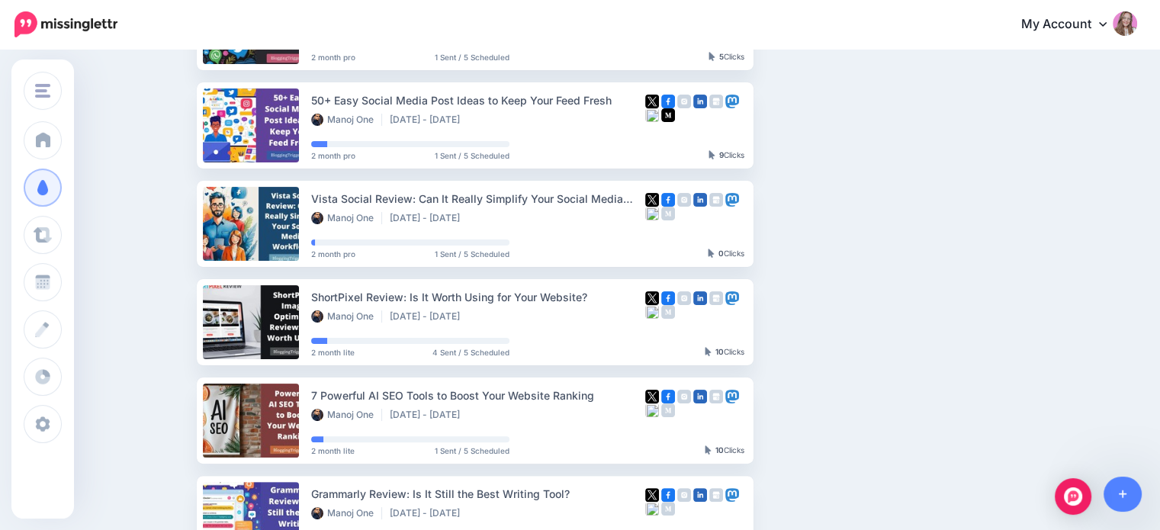
scroll to position [366, 0]
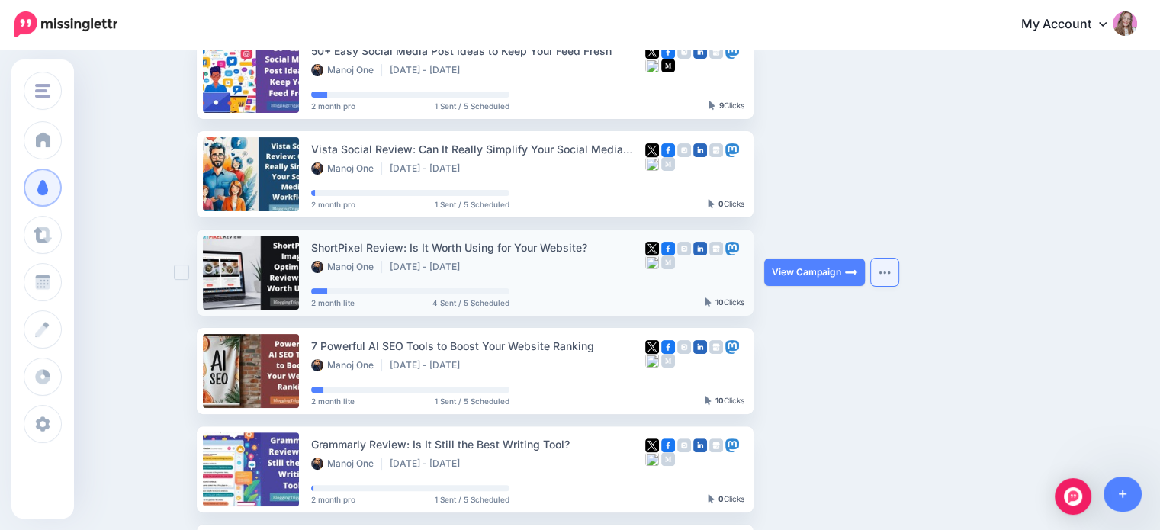
click at [897, 275] on button "button" at bounding box center [884, 272] width 27 height 27
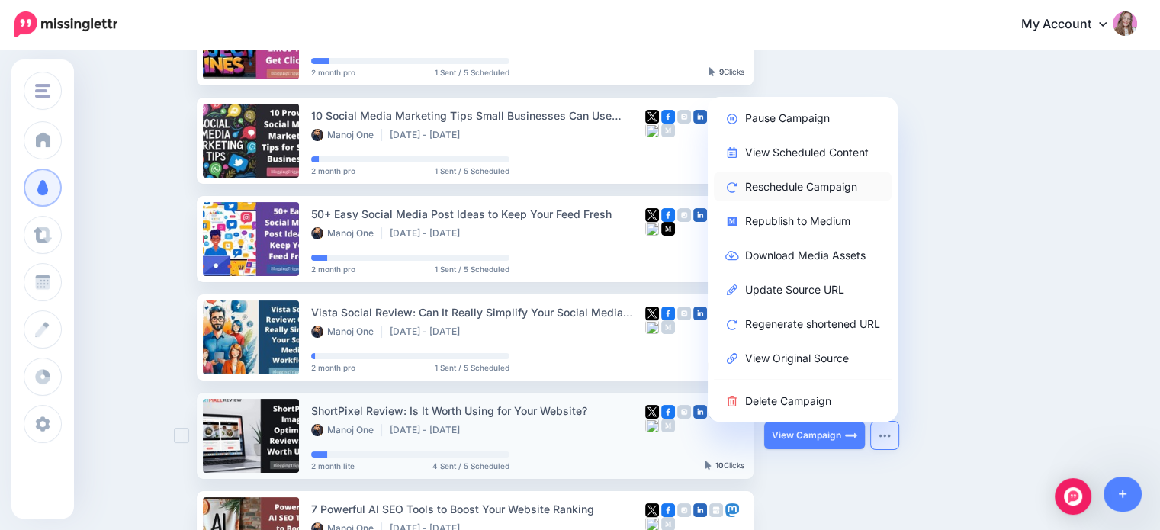
scroll to position [192, 0]
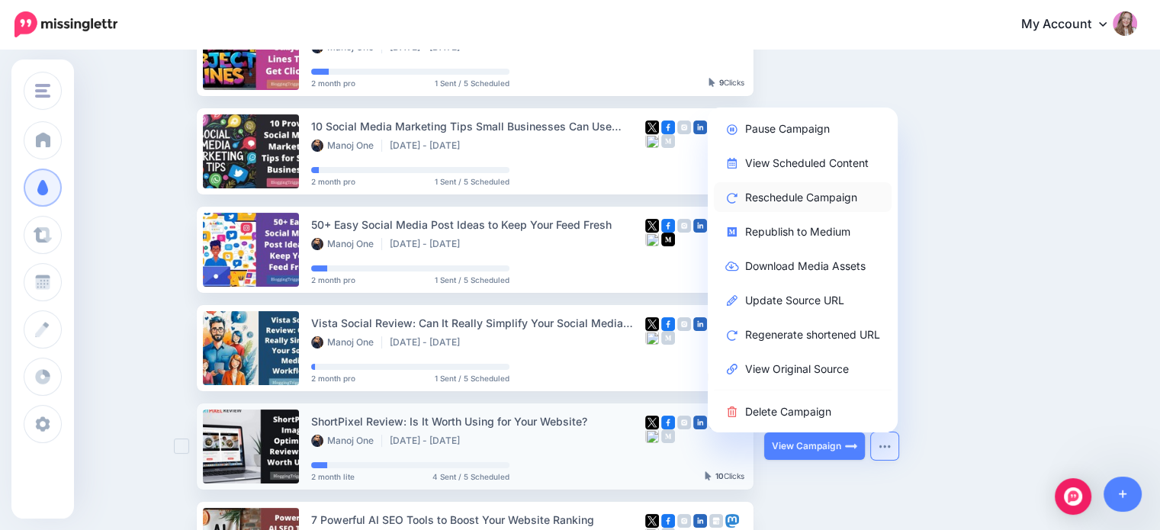
click at [800, 202] on link "Reschedule Campaign" at bounding box center [803, 197] width 178 height 30
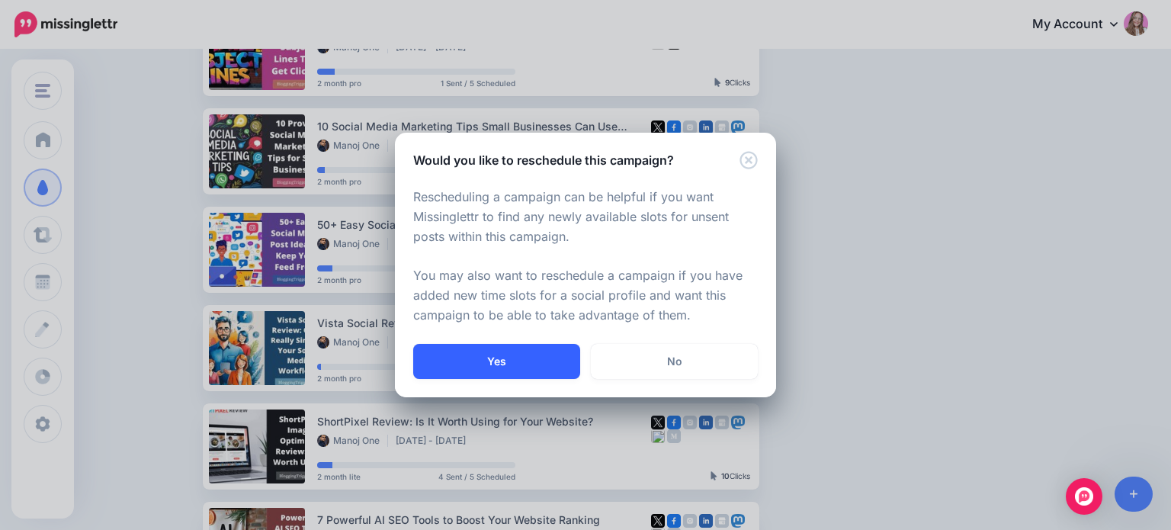
click at [526, 351] on button "Yes" at bounding box center [496, 361] width 167 height 35
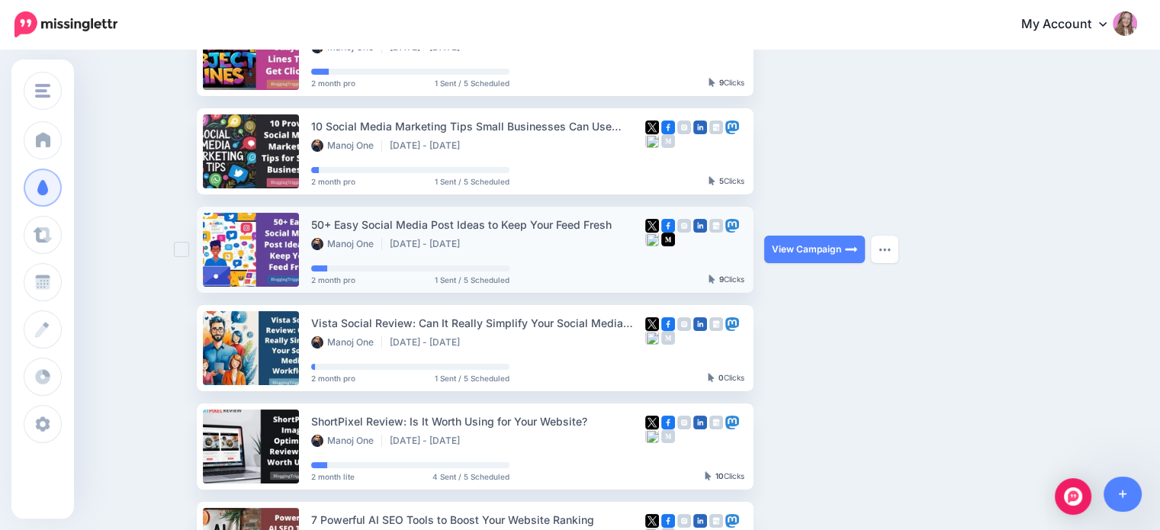
scroll to position [316, 0]
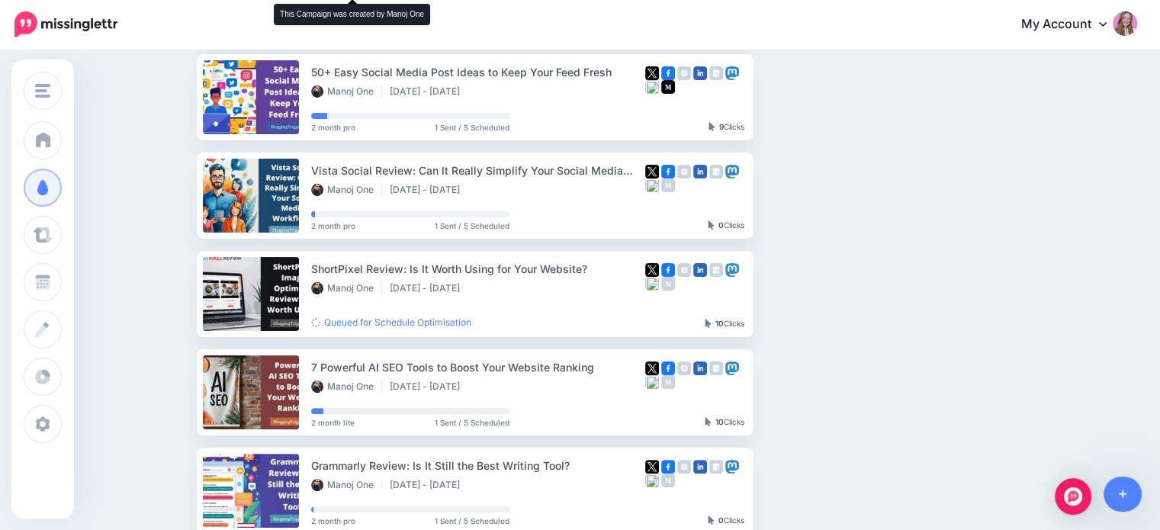
scroll to position [346, 0]
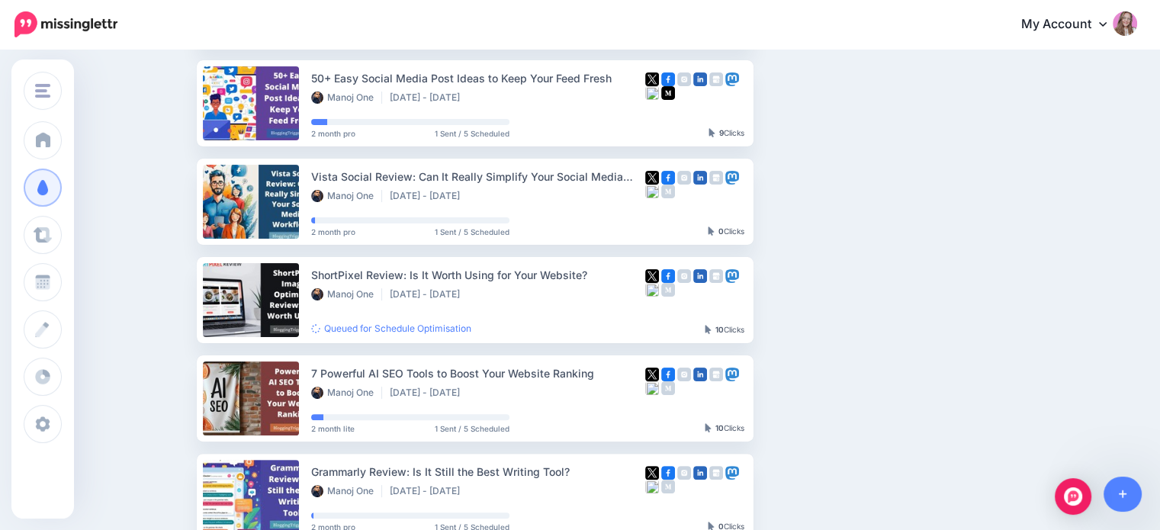
scroll to position [341, 0]
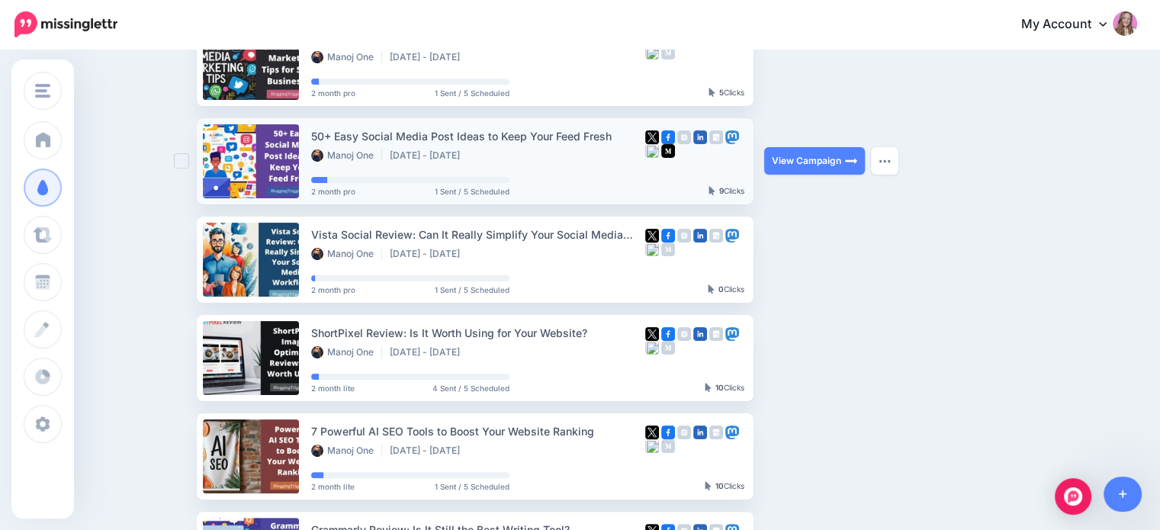
scroll to position [281, 0]
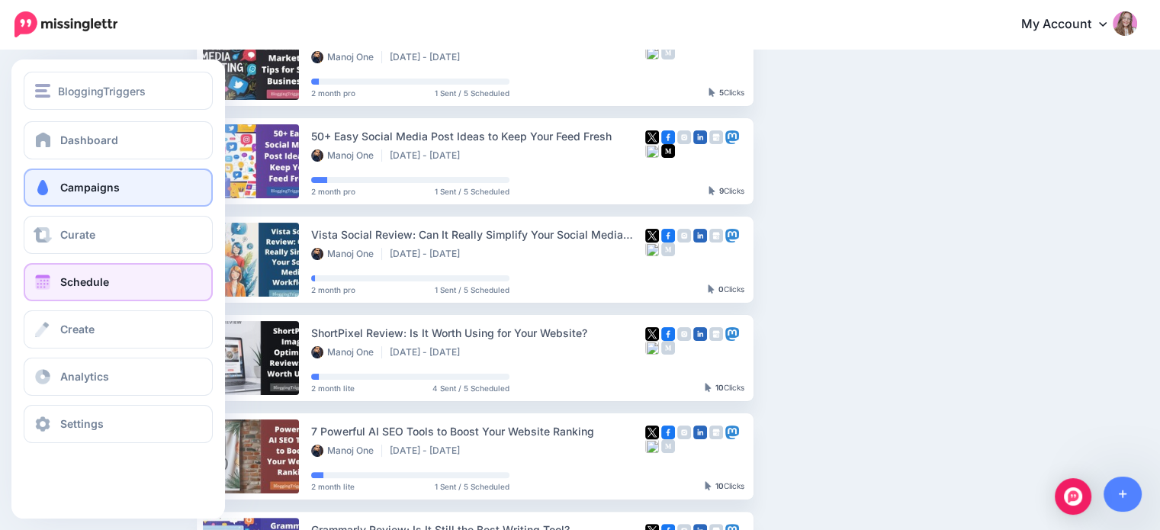
click at [55, 292] on link "Schedule" at bounding box center [118, 282] width 189 height 38
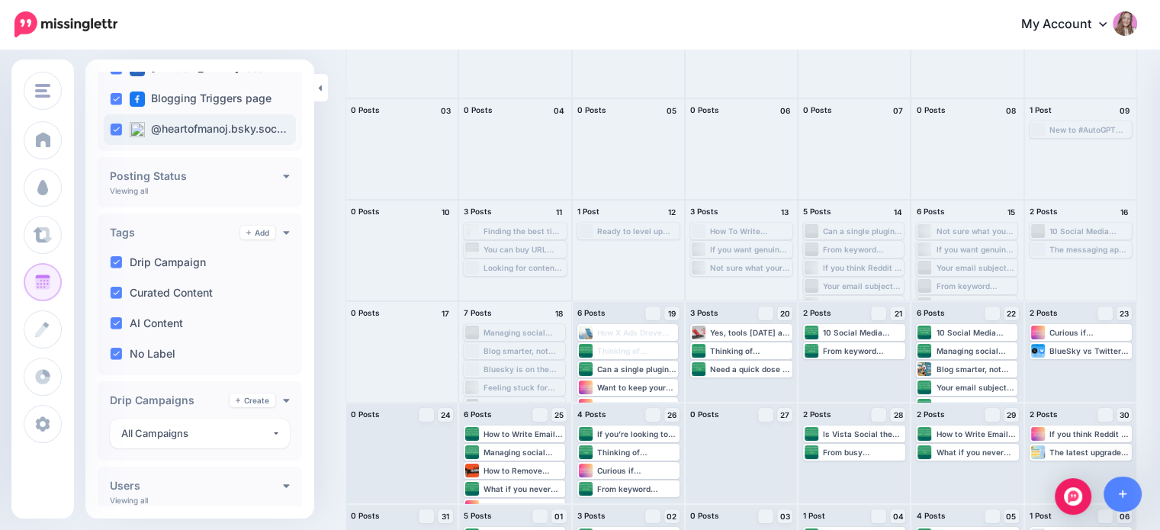
scroll to position [255, 0]
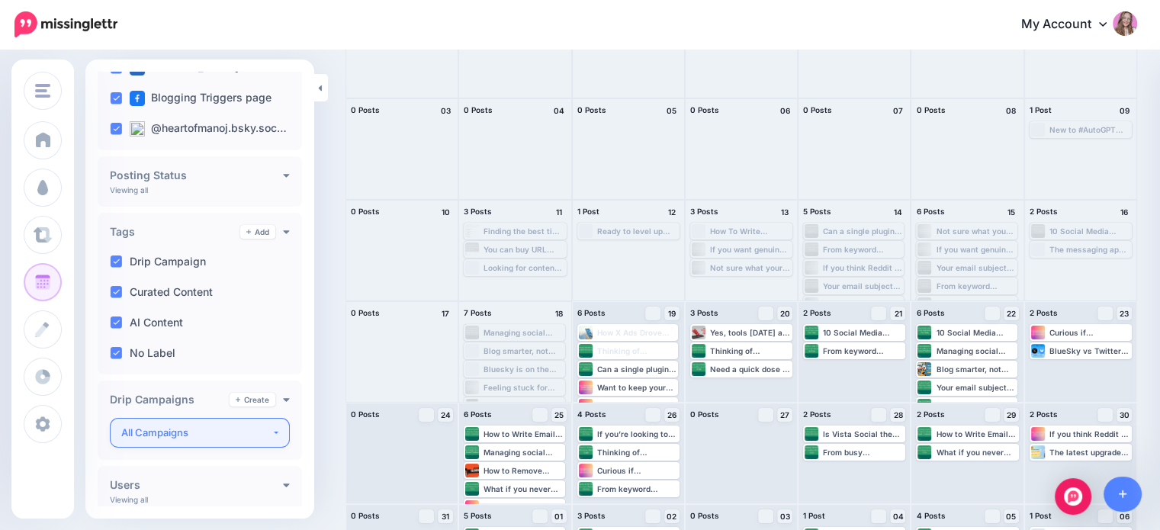
click at [170, 435] on div "All Campaigns" at bounding box center [196, 433] width 150 height 18
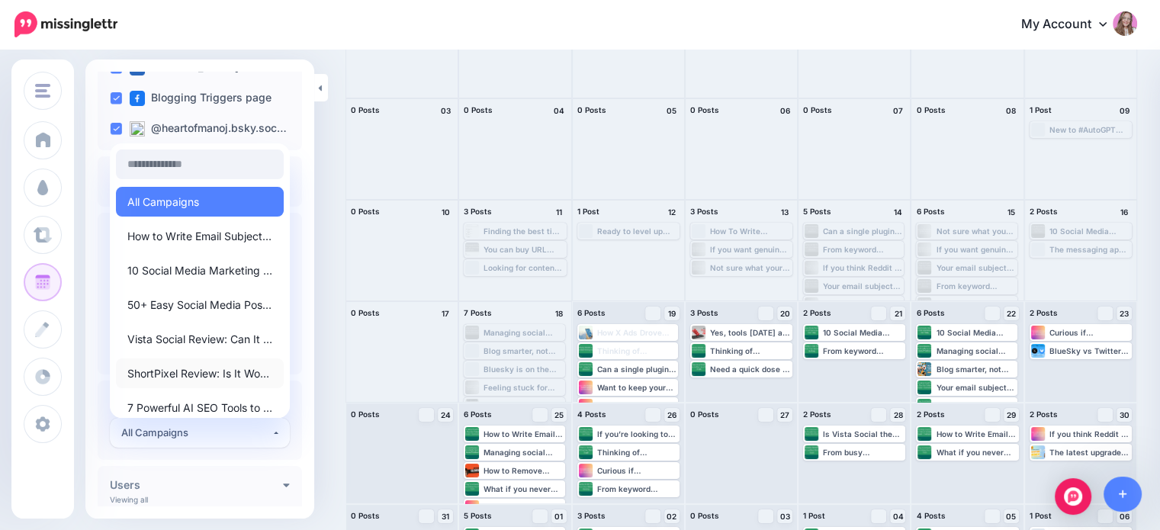
click at [178, 375] on span "ShortPixel Review: Is It Worth Using for Your Website?" at bounding box center [199, 374] width 145 height 18
select select "********"
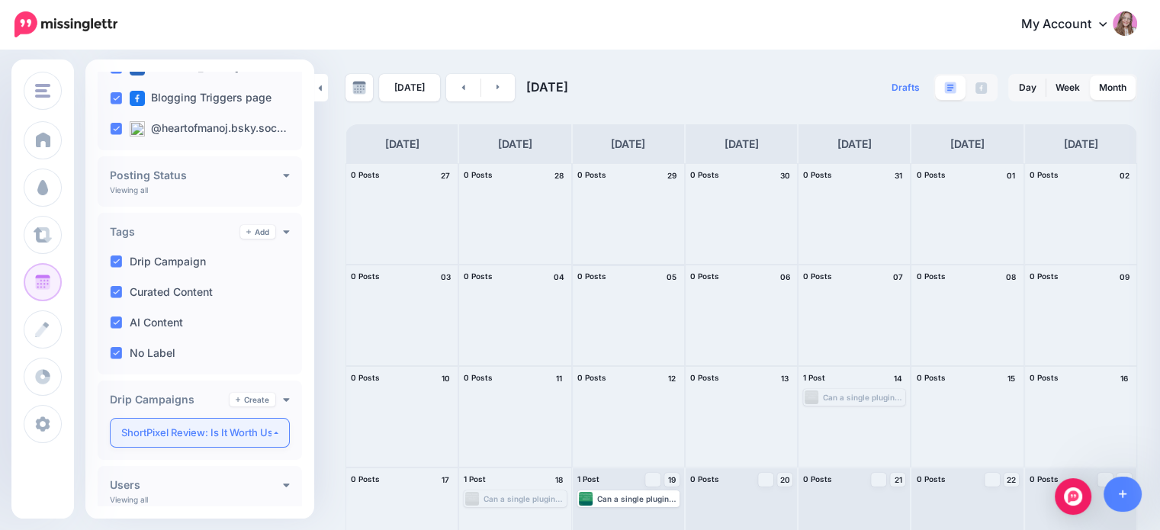
scroll to position [241, 0]
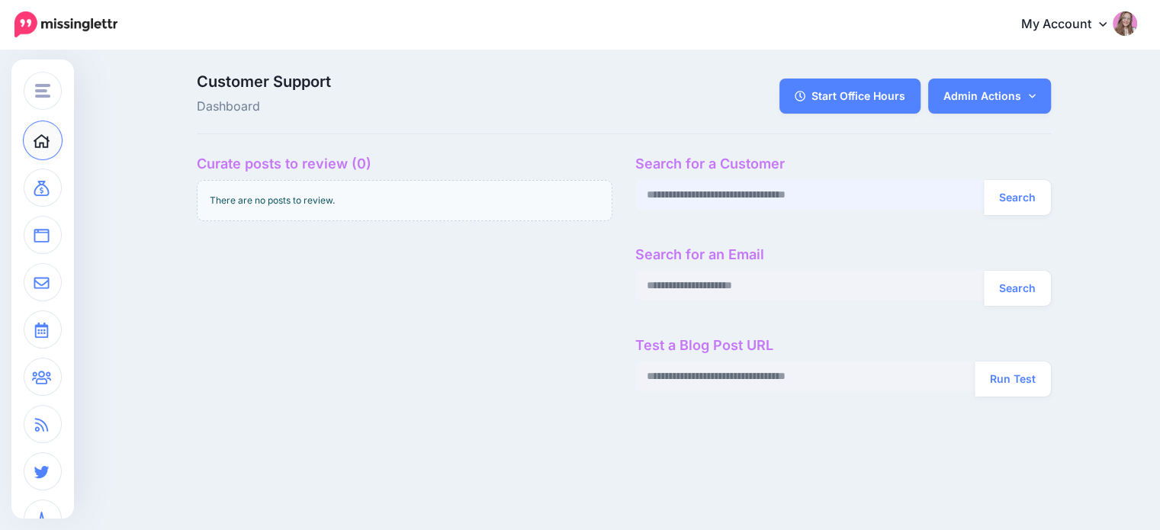
click at [686, 204] on input "text" at bounding box center [809, 195] width 349 height 30
paste input "**********"
type input "**********"
click at [984, 180] on button "Search" at bounding box center [1017, 197] width 67 height 35
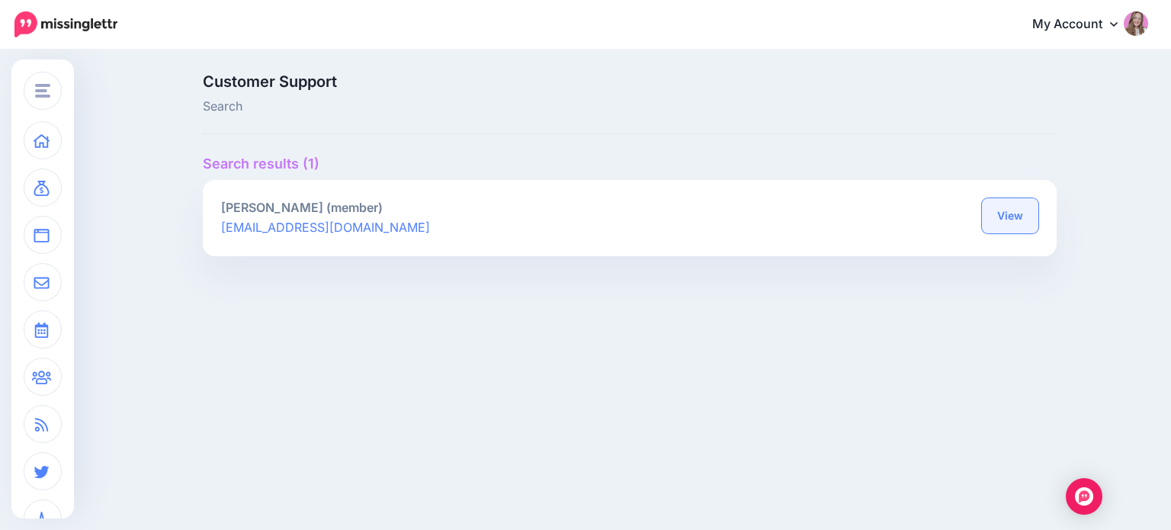
click at [1028, 216] on link "View" at bounding box center [1010, 215] width 56 height 35
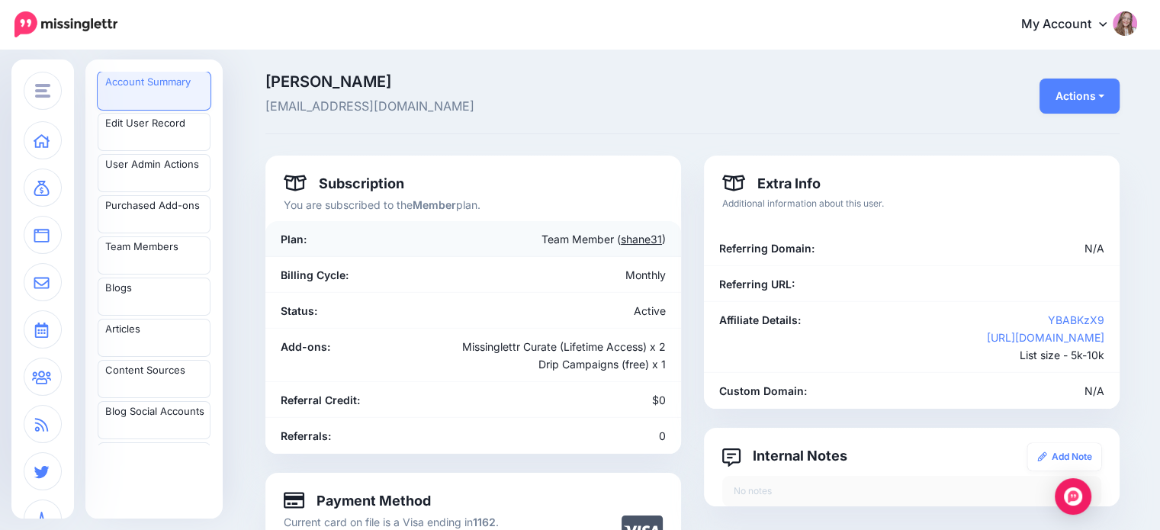
click at [656, 235] on link "shane31" at bounding box center [641, 239] width 41 height 13
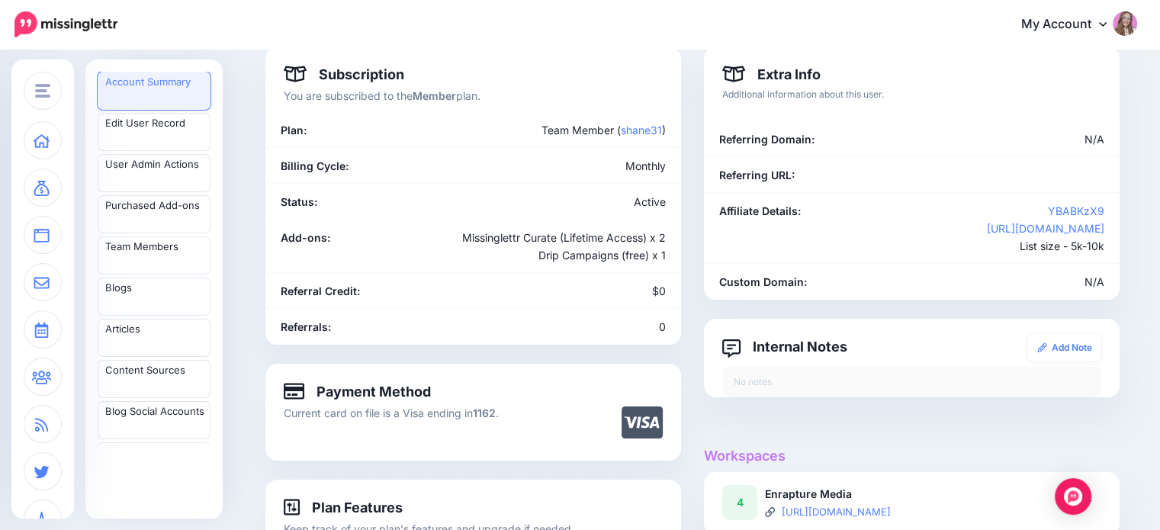
scroll to position [106, 0]
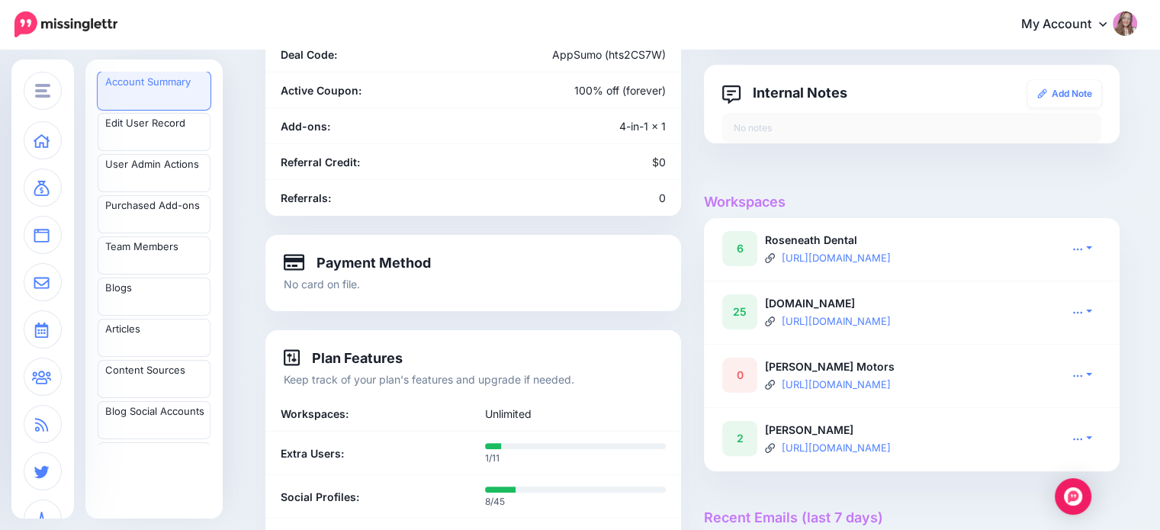
scroll to position [308, 0]
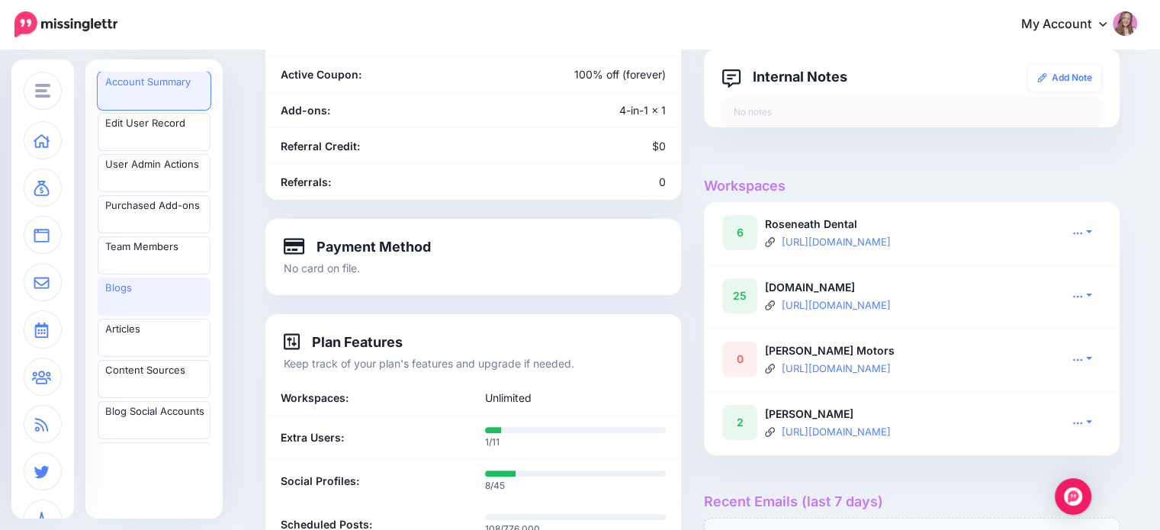
click at [175, 303] on link "Blogs" at bounding box center [154, 297] width 113 height 38
click at [145, 298] on link "Blogs" at bounding box center [154, 297] width 113 height 38
click at [141, 306] on link "Blogs" at bounding box center [154, 297] width 113 height 38
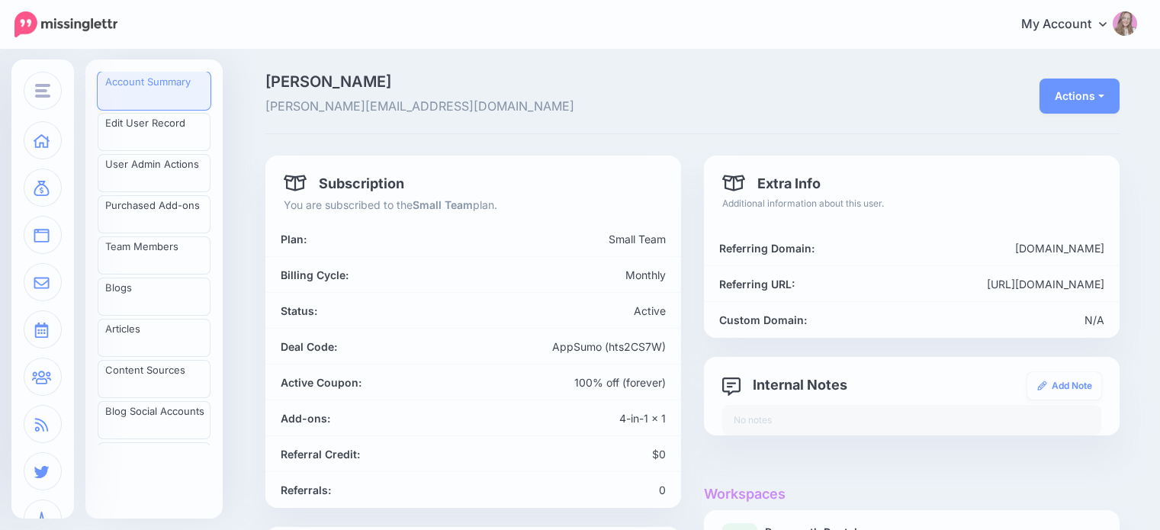
scroll to position [308, 0]
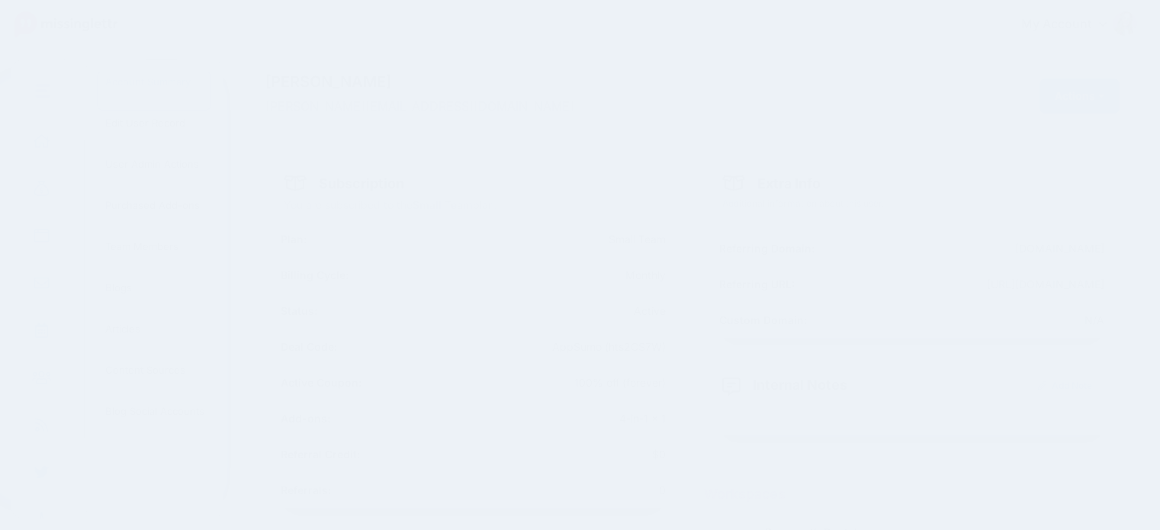
scroll to position [308, 0]
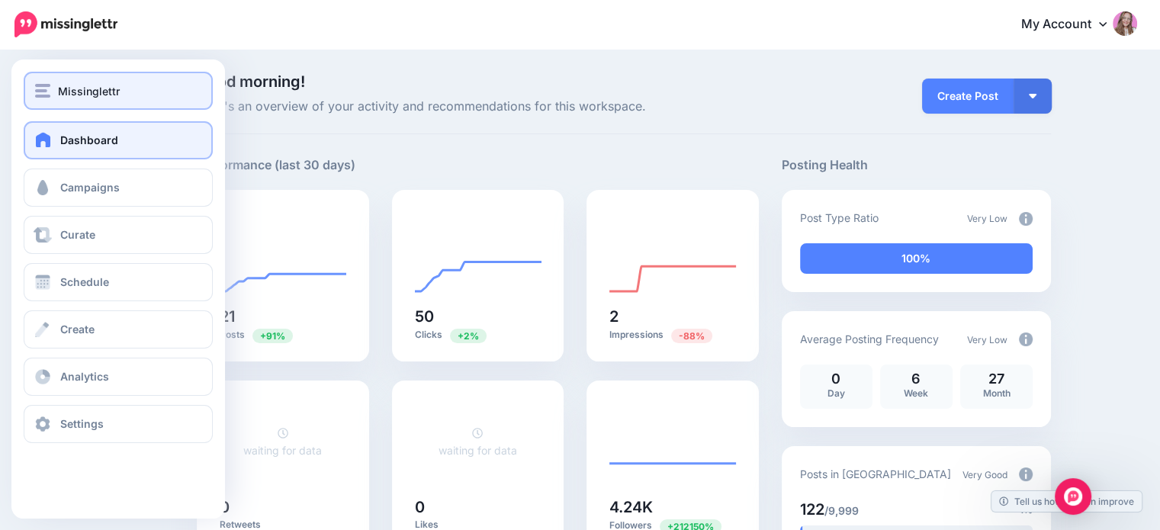
click at [82, 92] on span "Missinglettr" at bounding box center [89, 91] width 62 height 18
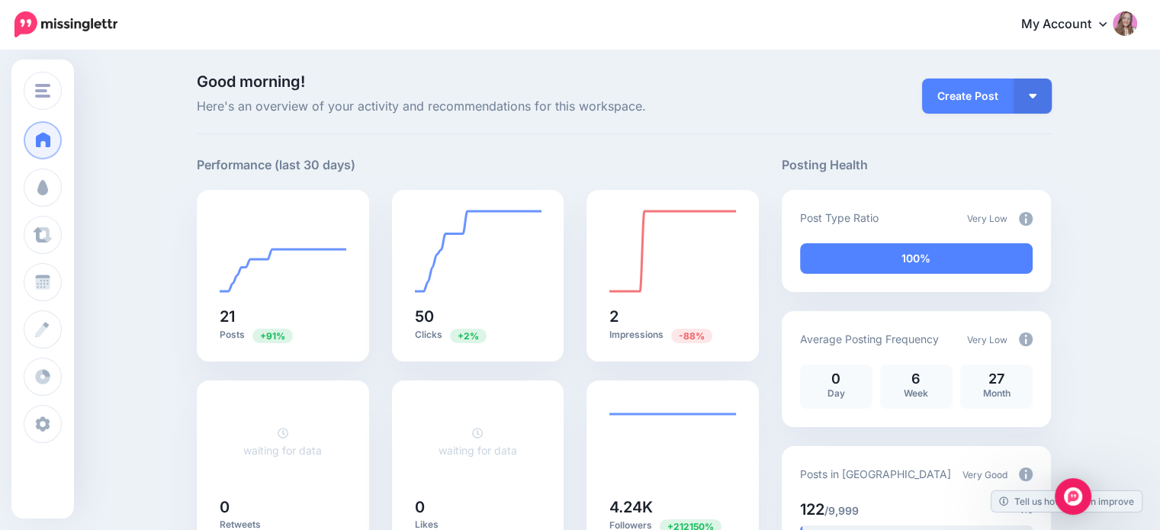
click at [1054, 14] on link "My Account" at bounding box center [1071, 24] width 131 height 37
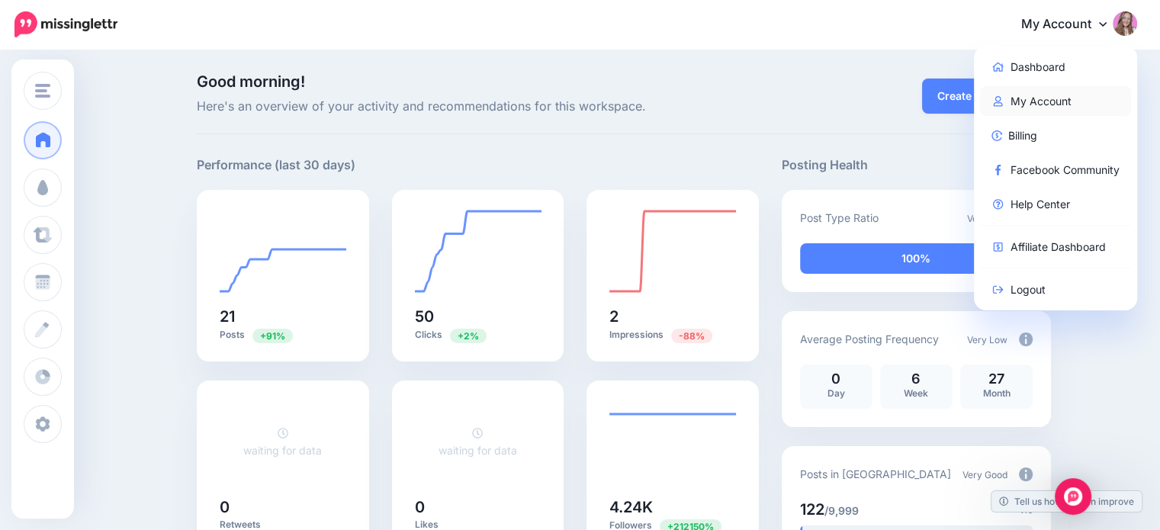
click at [1039, 108] on link "My Account" at bounding box center [1056, 101] width 152 height 30
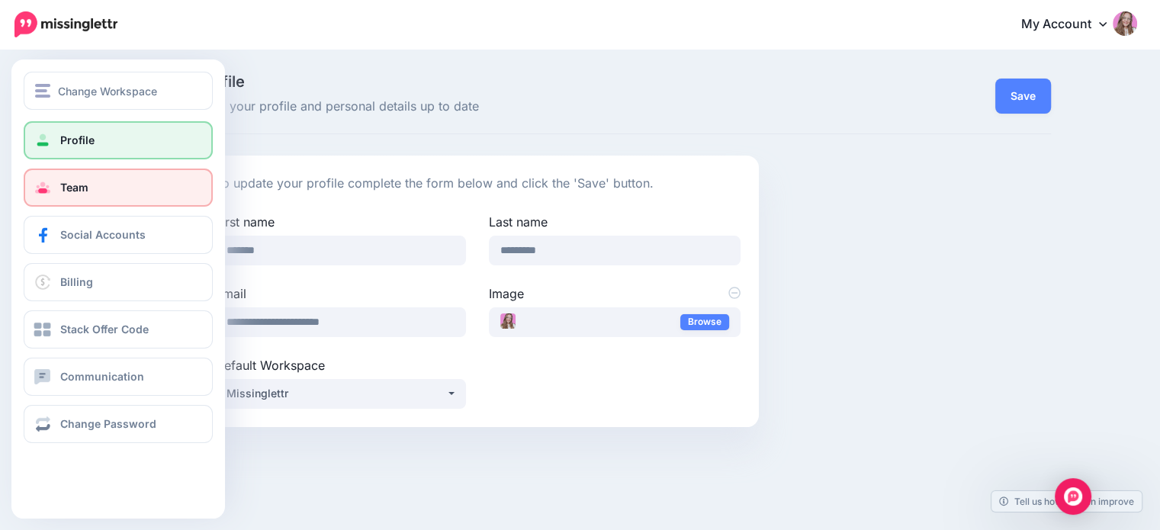
click at [108, 184] on link "Team" at bounding box center [118, 188] width 189 height 38
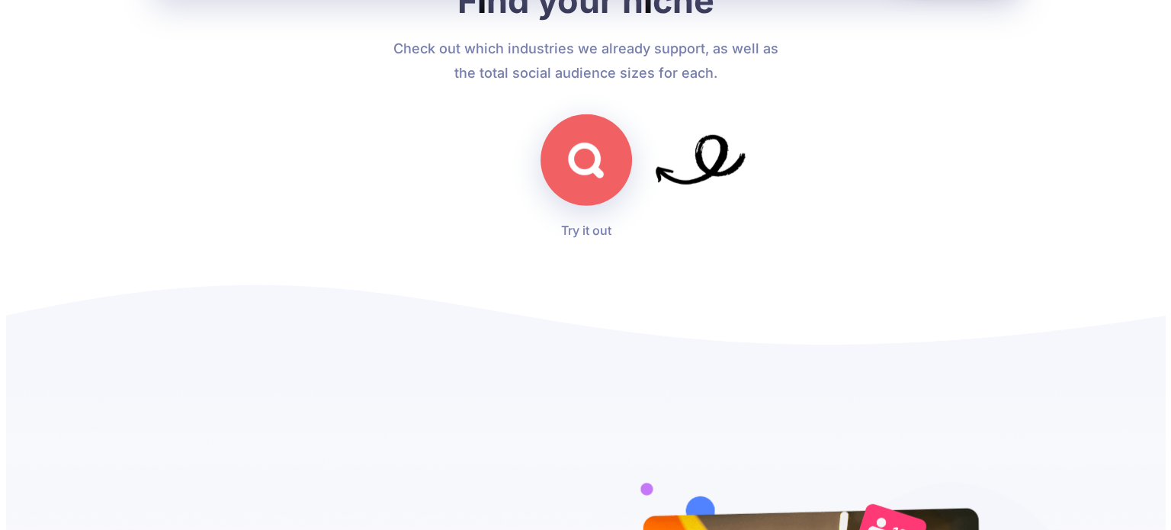
scroll to position [4417, 0]
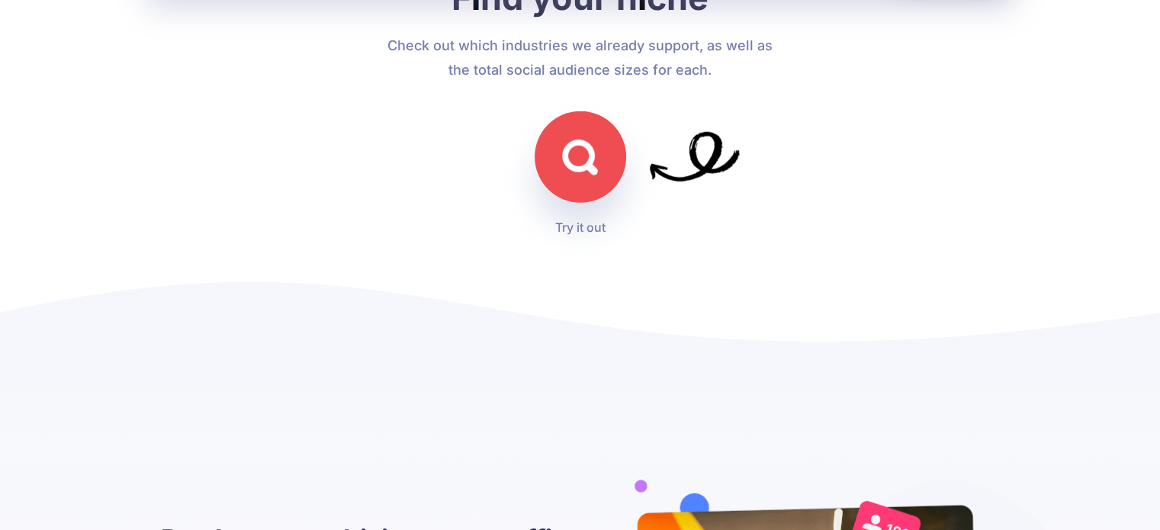
drag, startPoint x: 519, startPoint y: 152, endPoint x: 584, endPoint y: 159, distance: 65.3
click at [584, 159] on div "Try it out" at bounding box center [580, 166] width 839 height 156
click at [584, 159] on img at bounding box center [580, 158] width 36 height 36
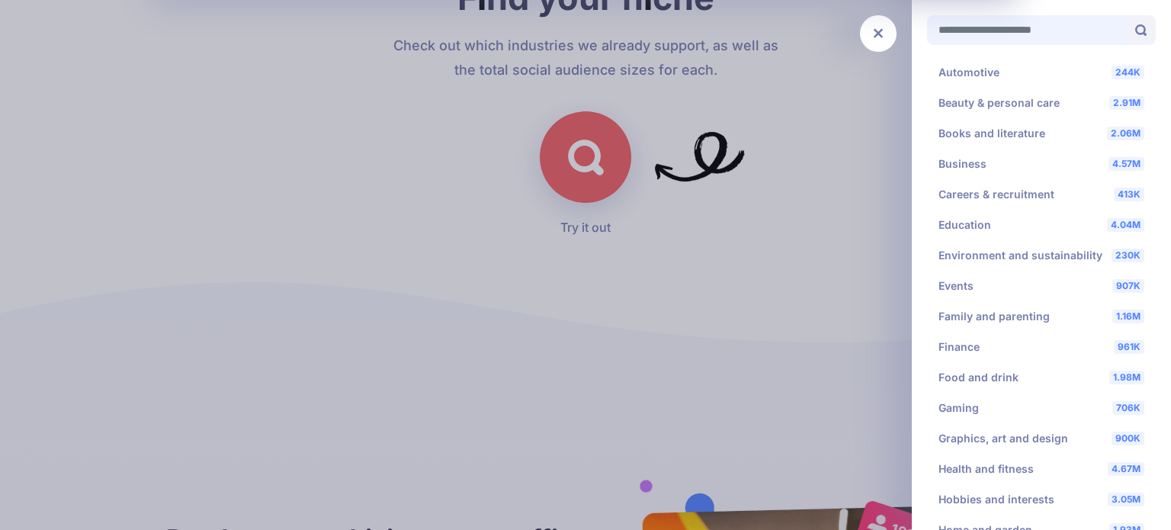
click at [964, 37] on input "Search for your niche" at bounding box center [1027, 30] width 200 height 30
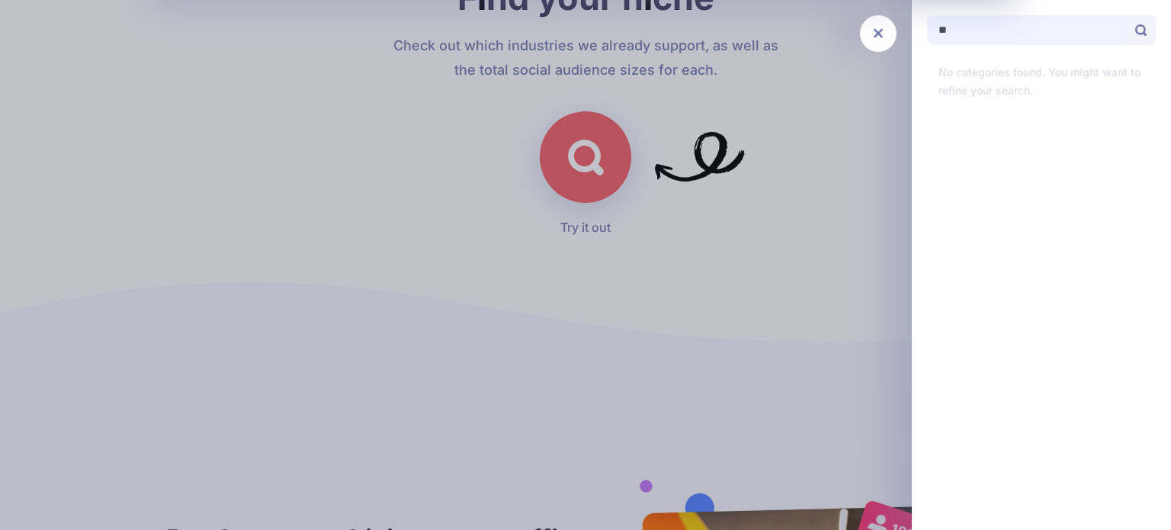
type input "*"
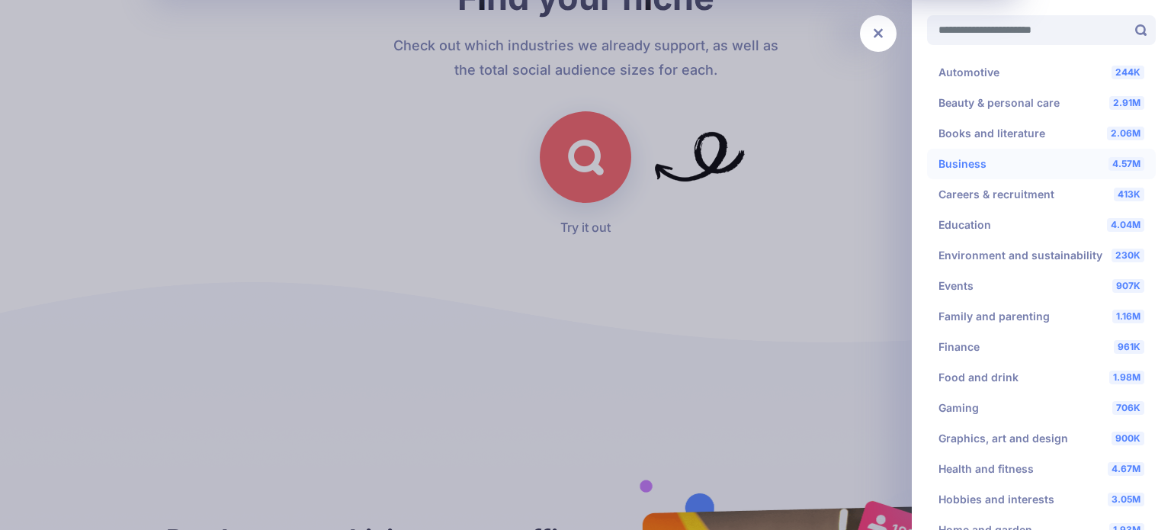
click at [995, 161] on li "4.57M Business" at bounding box center [1041, 164] width 229 height 31
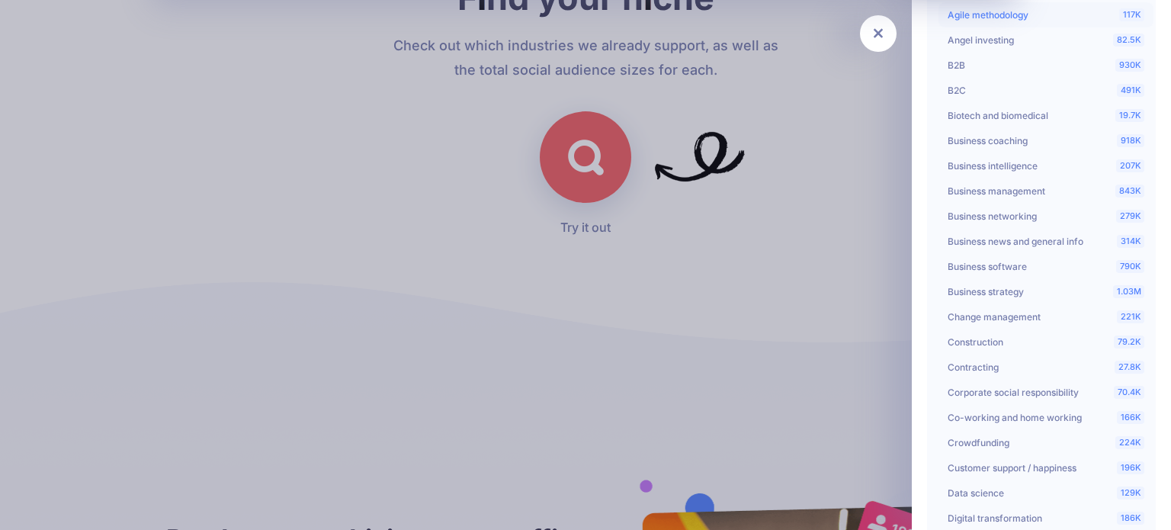
scroll to position [229, 0]
